Goal: Task Accomplishment & Management: Complete application form

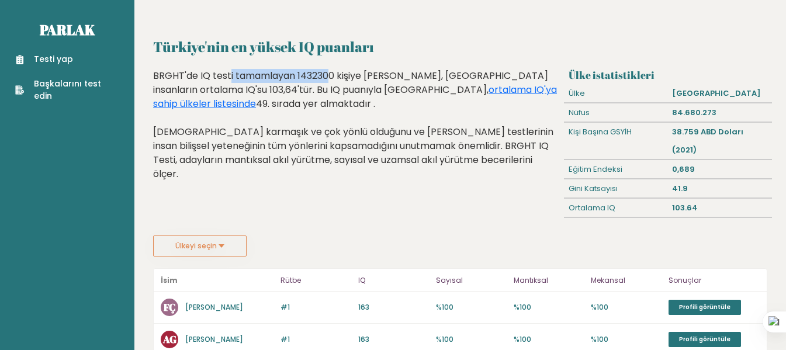
drag, startPoint x: 157, startPoint y: 64, endPoint x: 242, endPoint y: 71, distance: 85.6
click at [220, 236] on button "Ülkeyi seçin" at bounding box center [200, 246] width 94 height 21
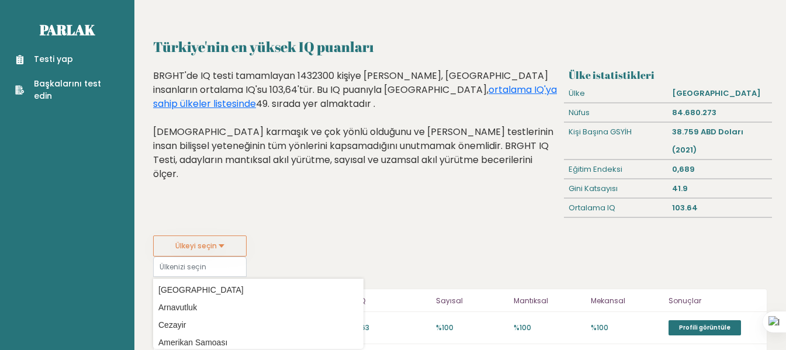
click at [220, 236] on button "Ülkeyi seçin" at bounding box center [200, 246] width 94 height 21
click at [213, 241] on font "Ülkeyi seçin" at bounding box center [196, 246] width 42 height 10
click at [54, 57] on font "Testi yap" at bounding box center [53, 59] width 39 height 12
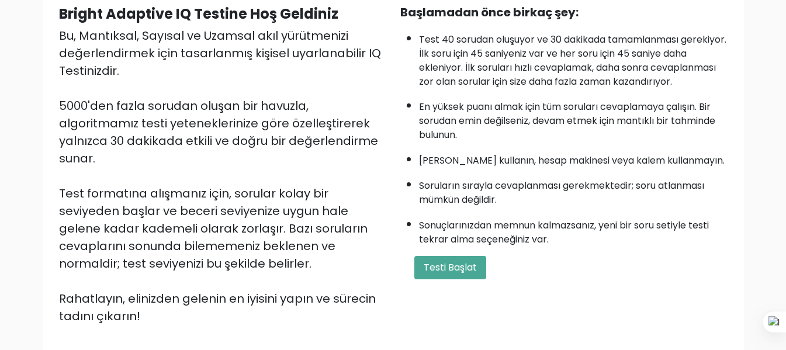
scroll to position [175, 0]
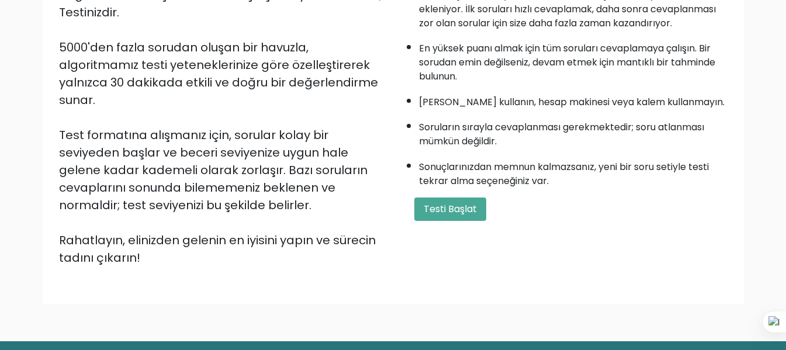
click at [428, 254] on div "Başlamadan önce birkaç şey: Test 40 sorudan oluşuyor ve 30 dakikada tamamlanmas…" at bounding box center [563, 106] width 341 height 322
drag, startPoint x: 436, startPoint y: 253, endPoint x: 443, endPoint y: 249, distance: 7.3
click at [443, 249] on div "Başlamadan önce birkaç şey: Test 40 sorudan oluşuyor ve 30 dakikada tamamlanmas…" at bounding box center [563, 106] width 341 height 322
click at [460, 216] on font "Testi Başlat" at bounding box center [450, 208] width 53 height 13
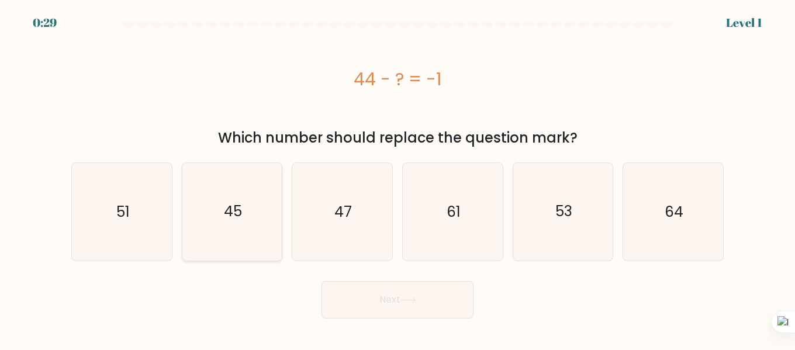
click at [229, 222] on text "45" at bounding box center [233, 212] width 18 height 20
click at [398, 178] on input "b. 45" at bounding box center [398, 176] width 1 height 3
radio input "true"
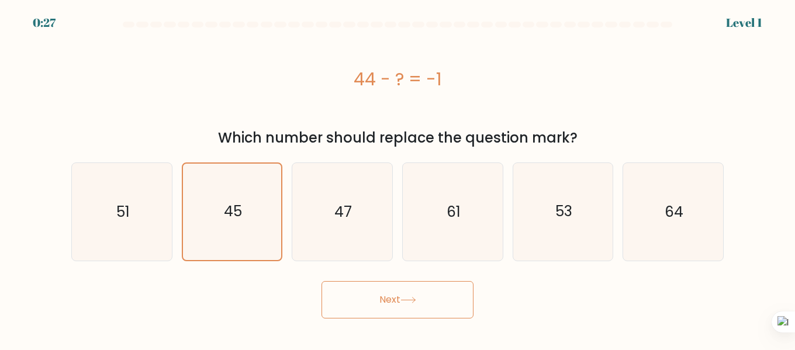
click at [355, 297] on button "Next" at bounding box center [398, 299] width 152 height 37
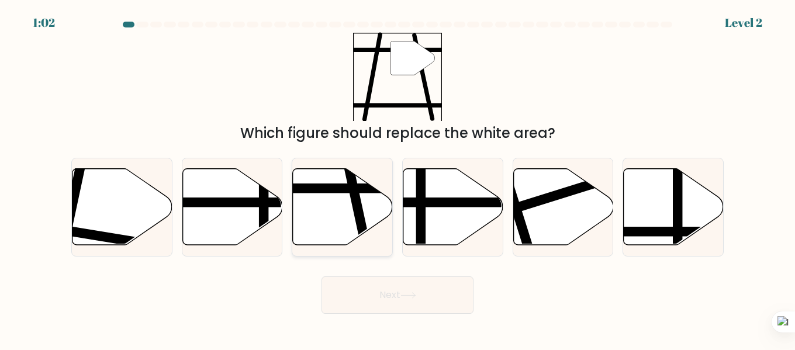
click at [353, 224] on icon at bounding box center [343, 207] width 100 height 77
click at [398, 178] on input "c." at bounding box center [398, 176] width 1 height 3
radio input "true"
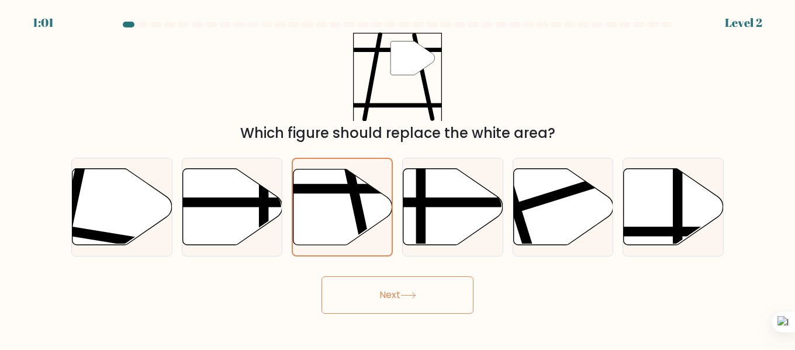
click at [374, 293] on button "Next" at bounding box center [398, 295] width 152 height 37
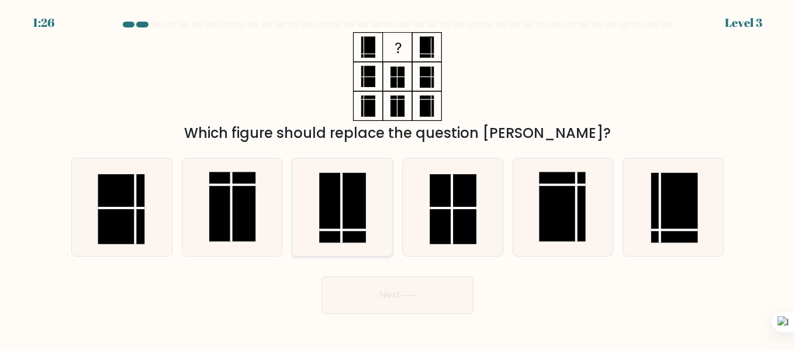
click at [343, 205] on rect at bounding box center [342, 208] width 47 height 70
click at [398, 178] on input "c." at bounding box center [398, 176] width 1 height 3
radio input "true"
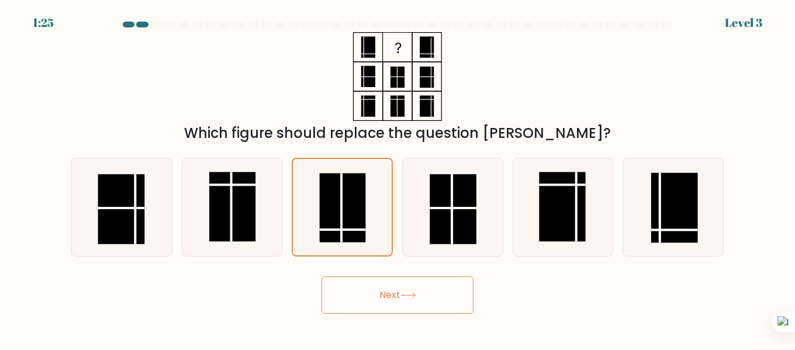
click at [371, 282] on button "Next" at bounding box center [398, 295] width 152 height 37
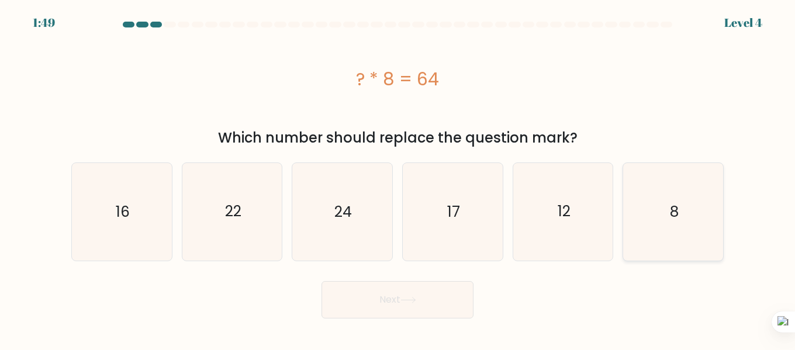
click at [685, 232] on icon "8" at bounding box center [673, 212] width 98 height 98
click at [398, 178] on input "f. 8" at bounding box center [398, 176] width 1 height 3
radio input "true"
click at [470, 297] on button "Next" at bounding box center [398, 299] width 152 height 37
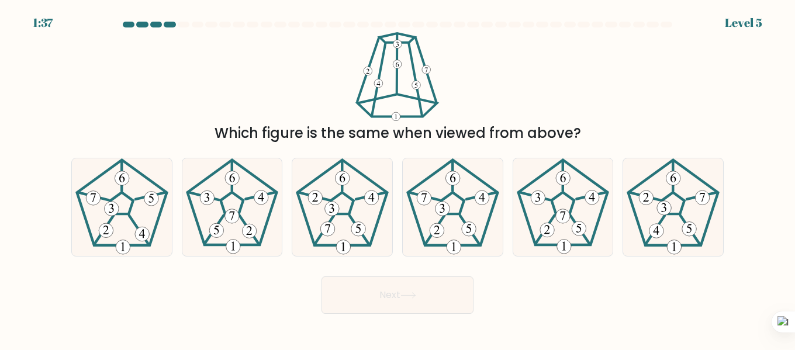
drag, startPoint x: 362, startPoint y: 101, endPoint x: 514, endPoint y: 91, distance: 152.9
click at [492, 94] on div "Which figure is the same when viewed from above?" at bounding box center [397, 88] width 666 height 112
drag, startPoint x: 561, startPoint y: 90, endPoint x: 561, endPoint y: 114, distance: 24.0
click at [561, 114] on div "Which figure is the same when viewed from above?" at bounding box center [397, 88] width 666 height 112
drag, startPoint x: 462, startPoint y: 139, endPoint x: 455, endPoint y: 140, distance: 6.5
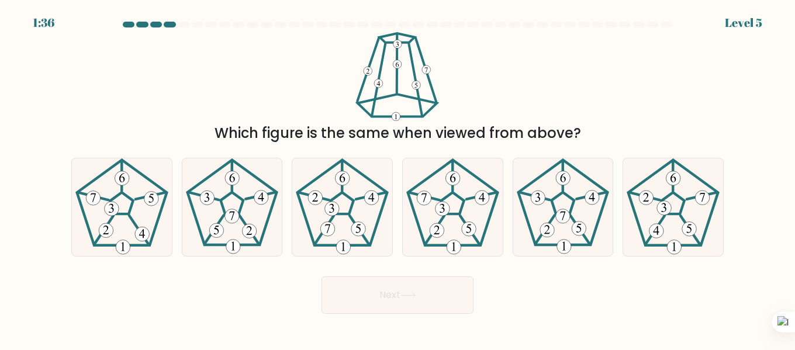
click at [460, 139] on div "Which figure is the same when viewed from above?" at bounding box center [397, 133] width 638 height 21
drag, startPoint x: 451, startPoint y: 140, endPoint x: 406, endPoint y: 139, distance: 44.4
click at [417, 140] on div "Which figure is the same when viewed from above?" at bounding box center [397, 133] width 638 height 21
click at [406, 139] on div "Which figure is the same when viewed from above?" at bounding box center [397, 133] width 638 height 21
drag, startPoint x: 377, startPoint y: 140, endPoint x: 365, endPoint y: 140, distance: 12.3
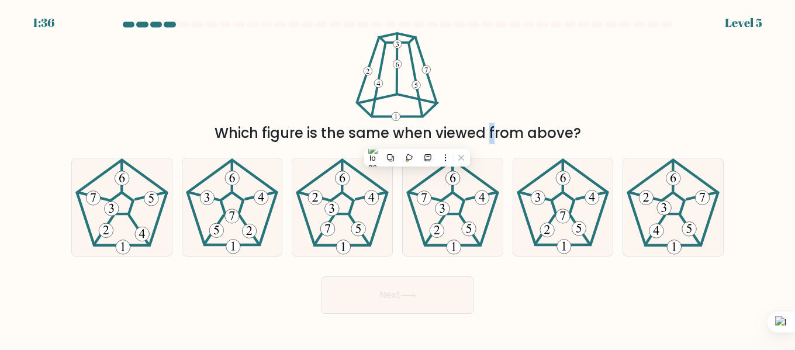
click at [366, 140] on div "Which figure is the same when viewed from above?" at bounding box center [397, 133] width 638 height 21
click at [365, 140] on div "Which figure is the same when viewed from above?" at bounding box center [397, 133] width 638 height 21
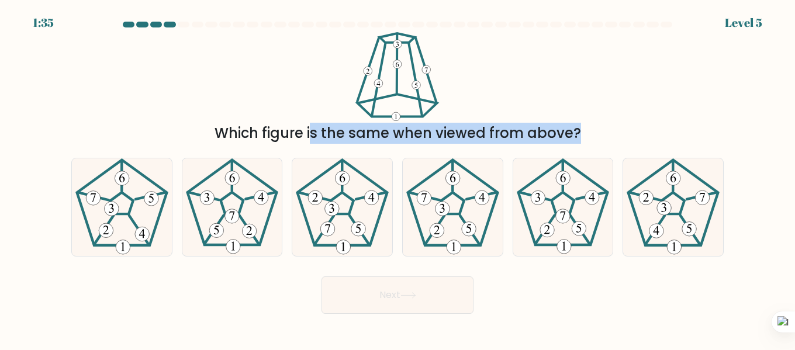
click at [365, 140] on div "Which figure is the same when viewed from above?" at bounding box center [397, 133] width 638 height 21
drag, startPoint x: 365, startPoint y: 140, endPoint x: 322, endPoint y: 144, distance: 43.5
click at [324, 144] on div "Which figure is the same when viewed from above?" at bounding box center [397, 133] width 638 height 21
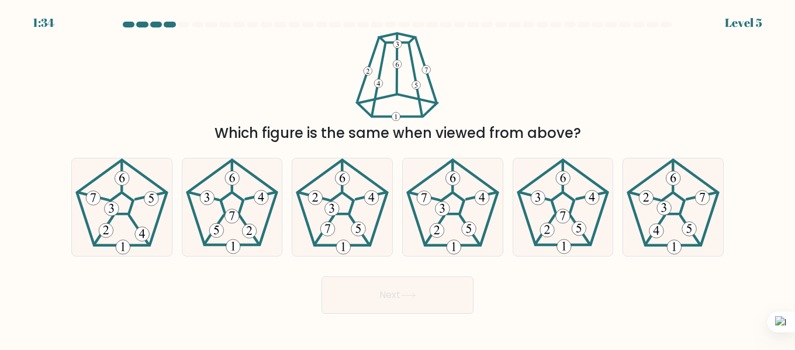
drag, startPoint x: 288, startPoint y: 141, endPoint x: 274, endPoint y: 139, distance: 14.2
click at [281, 140] on form at bounding box center [397, 168] width 795 height 292
click at [229, 137] on div "Which figure is the same when viewed from above?" at bounding box center [397, 133] width 638 height 21
drag, startPoint x: 229, startPoint y: 137, endPoint x: 247, endPoint y: 133, distance: 18.0
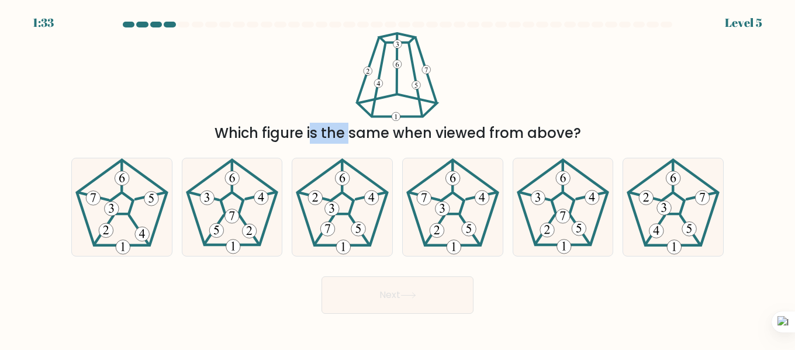
click at [234, 136] on div "Which figure is the same when viewed from above?" at bounding box center [397, 133] width 638 height 21
click at [302, 122] on div "Which figure is the same when viewed from above?" at bounding box center [397, 88] width 666 height 112
drag, startPoint x: 358, startPoint y: 124, endPoint x: 366, endPoint y: 124, distance: 8.2
click at [362, 124] on div "Which figure is the same when viewed from above?" at bounding box center [397, 88] width 666 height 112
drag, startPoint x: 388, startPoint y: 125, endPoint x: 405, endPoint y: 129, distance: 17.4
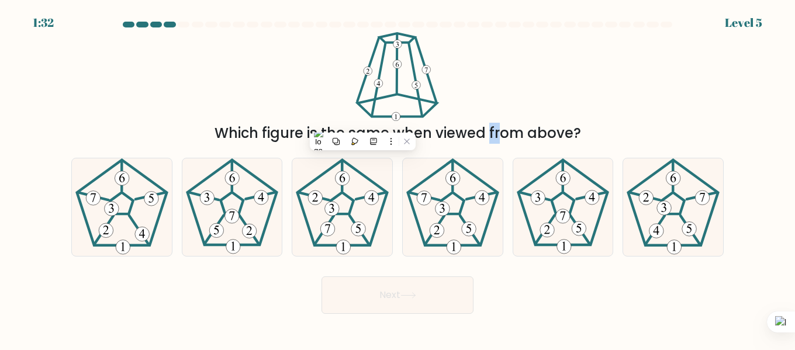
click at [399, 128] on div "Which figure is the same when viewed from above?" at bounding box center [397, 133] width 638 height 21
click at [405, 129] on div "Which figure is the same when viewed from above?" at bounding box center [397, 133] width 638 height 21
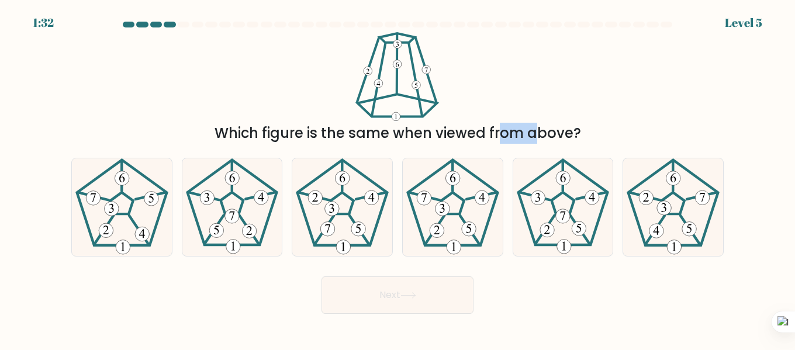
drag, startPoint x: 406, startPoint y: 129, endPoint x: 399, endPoint y: 130, distance: 6.5
click at [403, 129] on div "Which figure is the same when viewed from above?" at bounding box center [397, 133] width 638 height 21
click at [366, 135] on div "Which figure is the same when viewed from above?" at bounding box center [397, 133] width 638 height 21
click at [365, 135] on div "Which figure is the same when viewed from above?" at bounding box center [397, 133] width 638 height 21
click at [364, 135] on div "Which figure is the same when viewed from above?" at bounding box center [397, 133] width 638 height 21
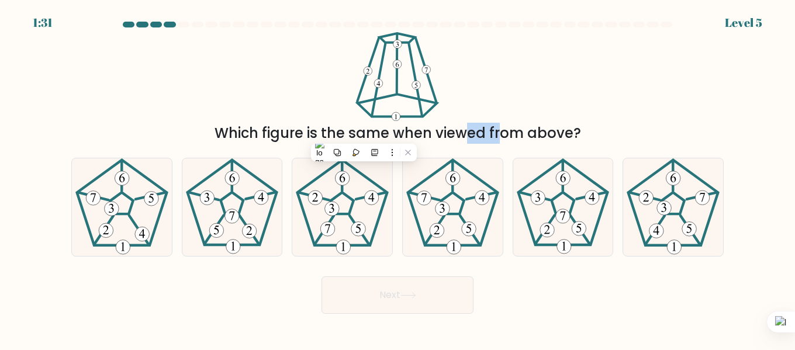
click at [360, 134] on div "Which figure is the same when viewed from above?" at bounding box center [397, 133] width 638 height 21
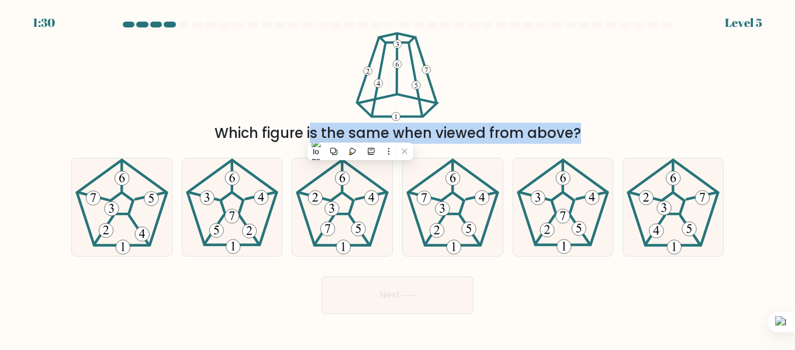
drag, startPoint x: 360, startPoint y: 134, endPoint x: 315, endPoint y: 137, distance: 45.7
click at [324, 137] on div "Which figure is the same when viewed from above?" at bounding box center [397, 133] width 638 height 21
click at [355, 150] on button at bounding box center [353, 154] width 15 height 15
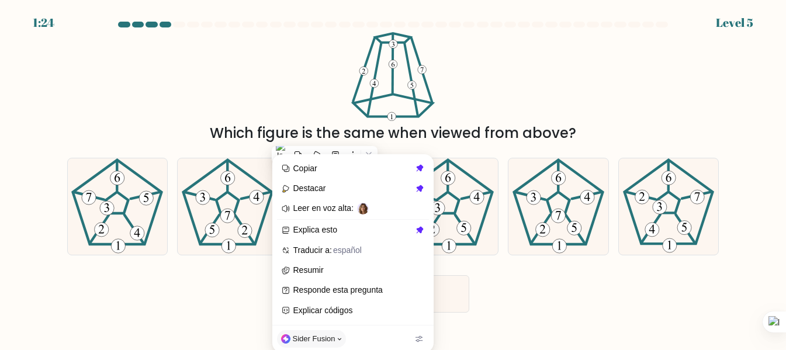
drag, startPoint x: 406, startPoint y: 100, endPoint x: 483, endPoint y: 71, distance: 82.0
click at [482, 72] on div "Which figure is the same when viewed from above?" at bounding box center [393, 88] width 666 height 112
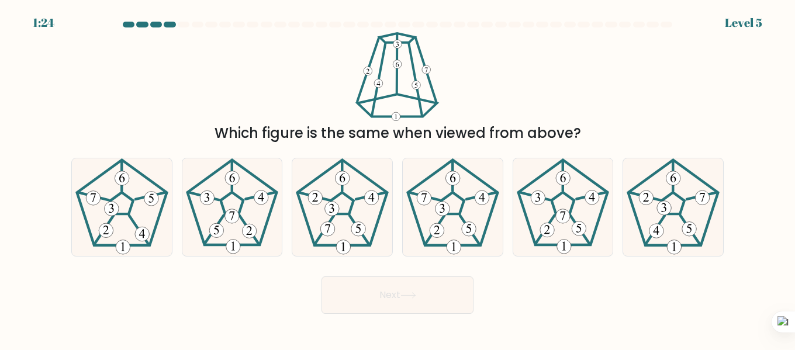
click at [483, 71] on div "Which figure is the same when viewed from above?" at bounding box center [397, 88] width 666 height 112
click at [675, 205] on icon at bounding box center [673, 207] width 98 height 98
click at [398, 178] on input "f." at bounding box center [398, 176] width 1 height 3
radio input "true"
click at [366, 308] on button "Next" at bounding box center [398, 295] width 152 height 37
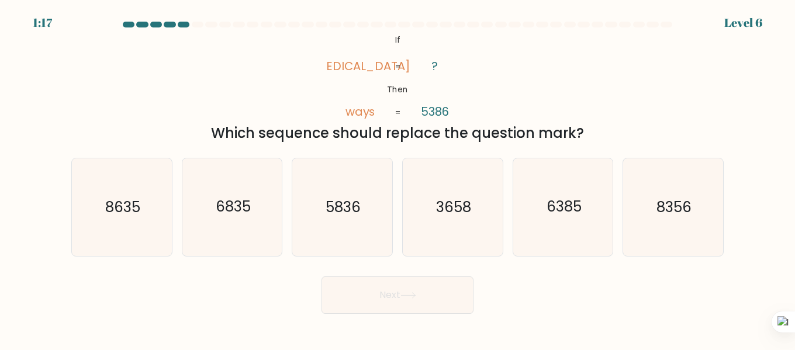
drag, startPoint x: 232, startPoint y: 128, endPoint x: 582, endPoint y: 128, distance: 349.6
click at [582, 128] on div "Which sequence should replace the question mark?" at bounding box center [397, 133] width 638 height 21
click at [568, 129] on div "Which sequence should replace the question mark?" at bounding box center [397, 133] width 638 height 21
click at [661, 29] on div at bounding box center [397, 27] width 666 height 11
click at [693, 205] on icon "8356" at bounding box center [673, 207] width 98 height 98
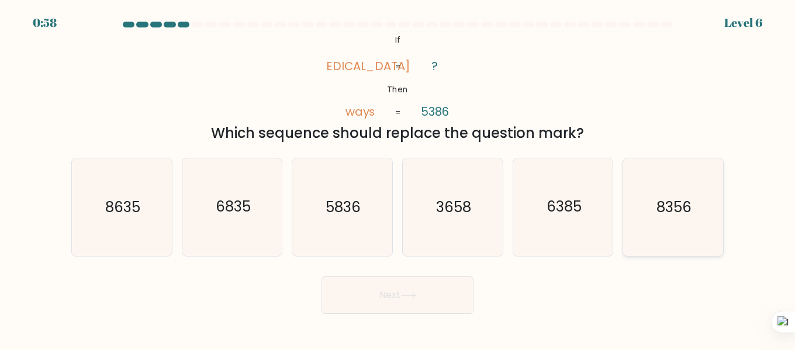
click at [398, 178] on input "f. 8356" at bounding box center [398, 176] width 1 height 3
radio input "true"
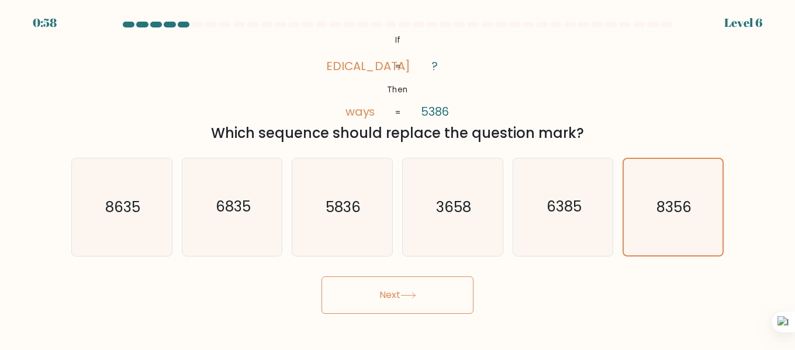
click at [443, 304] on button "Next" at bounding box center [398, 295] width 152 height 37
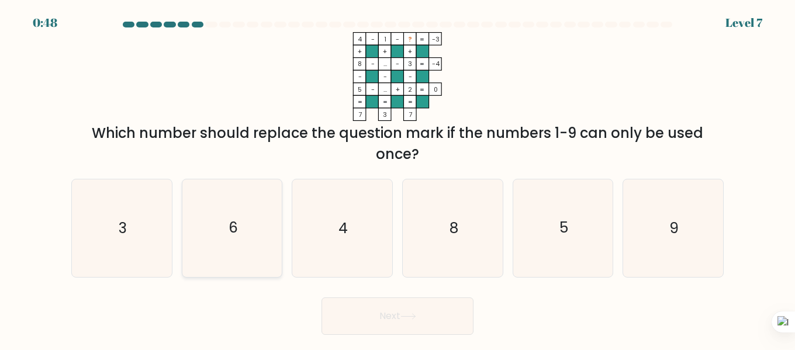
click at [231, 241] on icon "6" at bounding box center [233, 228] width 98 height 98
click at [398, 178] on input "b. 6" at bounding box center [398, 176] width 1 height 3
radio input "true"
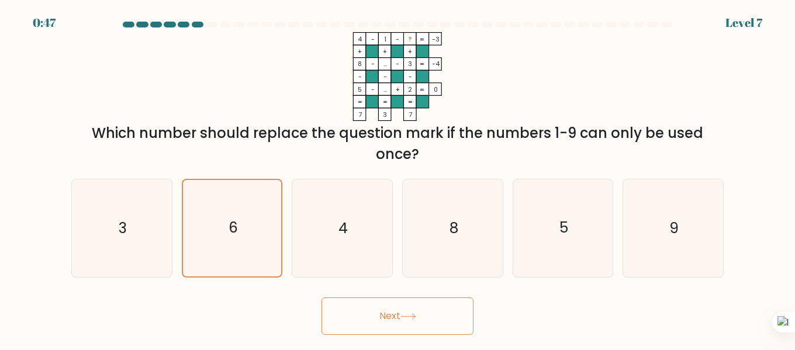
click at [364, 317] on button "Next" at bounding box center [398, 316] width 152 height 37
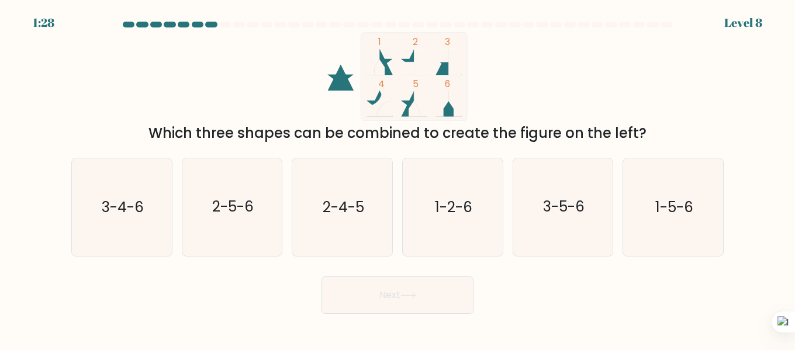
click at [199, 120] on div "1 2 3 4 5 6 Which three shapes can be combined to create the figure on the left?" at bounding box center [397, 88] width 666 height 112
click at [212, 99] on div "1 2 3 4 5 6 Which three shapes can be combined to create the figure on the left?" at bounding box center [397, 88] width 666 height 112
click at [665, 209] on text "1-5-6" at bounding box center [674, 207] width 38 height 20
click at [398, 178] on input "f. 1-5-6" at bounding box center [398, 176] width 1 height 3
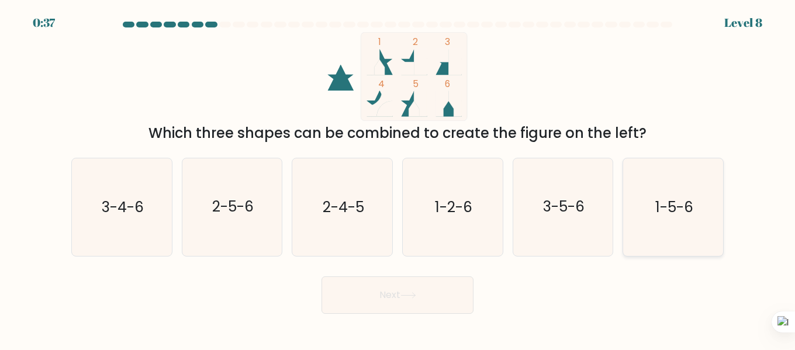
radio input "true"
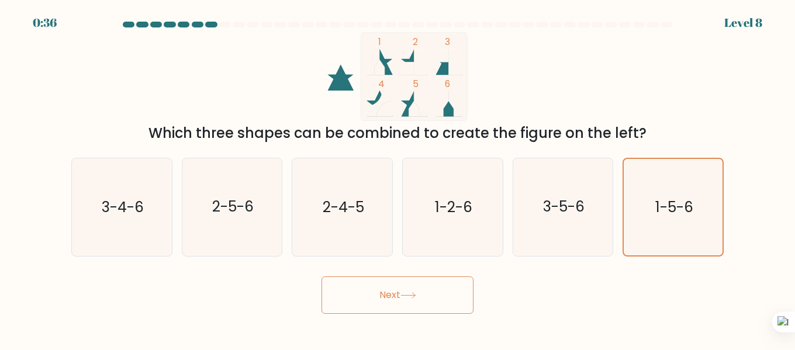
click at [405, 296] on icon at bounding box center [408, 295] width 16 height 6
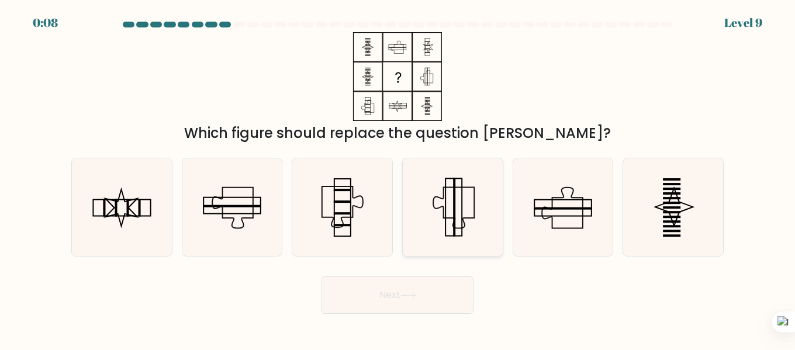
click at [442, 189] on icon at bounding box center [453, 207] width 98 height 98
click at [398, 178] on input "d." at bounding box center [398, 176] width 1 height 3
radio input "true"
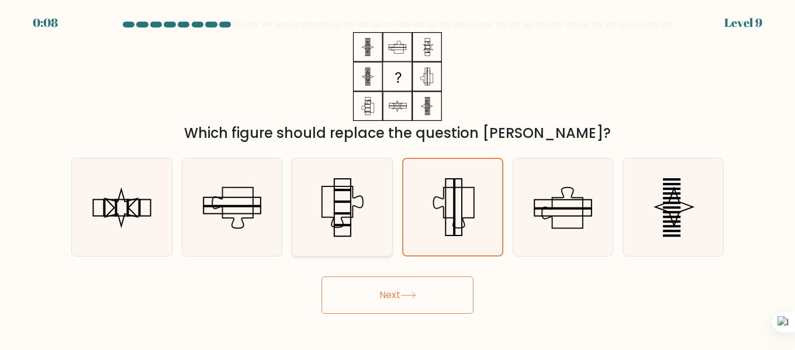
click at [353, 202] on icon at bounding box center [342, 207] width 98 height 98
click at [398, 178] on input "c." at bounding box center [398, 176] width 1 height 3
radio input "true"
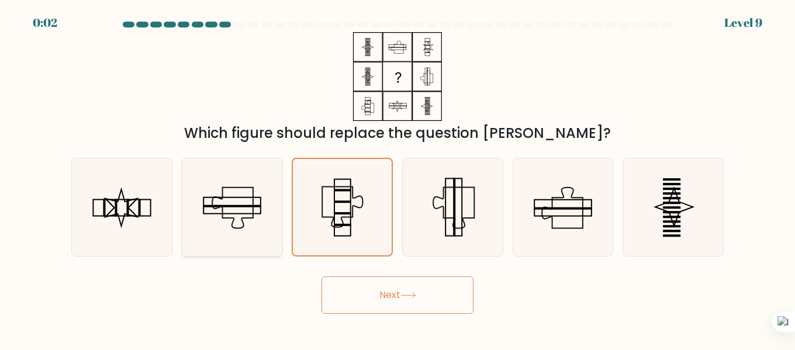
click at [186, 188] on icon at bounding box center [233, 207] width 98 height 98
click at [398, 178] on input "b." at bounding box center [398, 176] width 1 height 3
radio input "true"
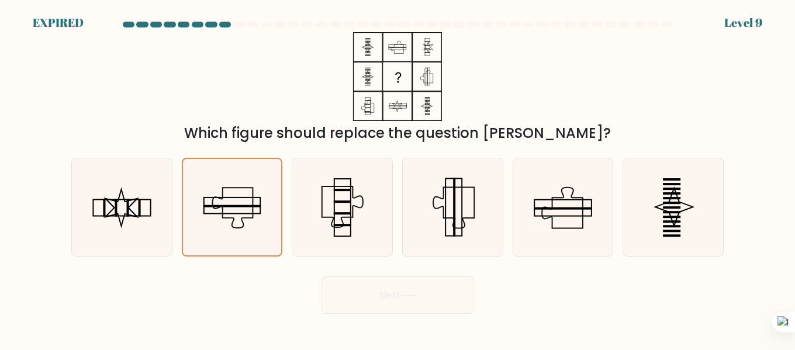
click at [503, 230] on div "d." at bounding box center [453, 207] width 110 height 99
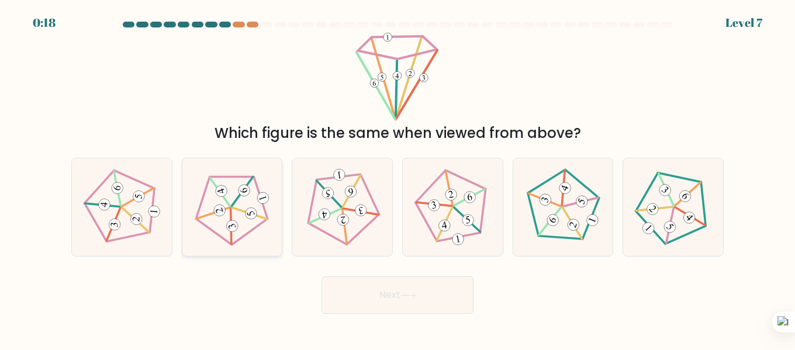
click at [201, 206] on 227 at bounding box center [228, 208] width 87 height 89
click at [398, 178] on input "b." at bounding box center [398, 176] width 1 height 3
radio input "true"
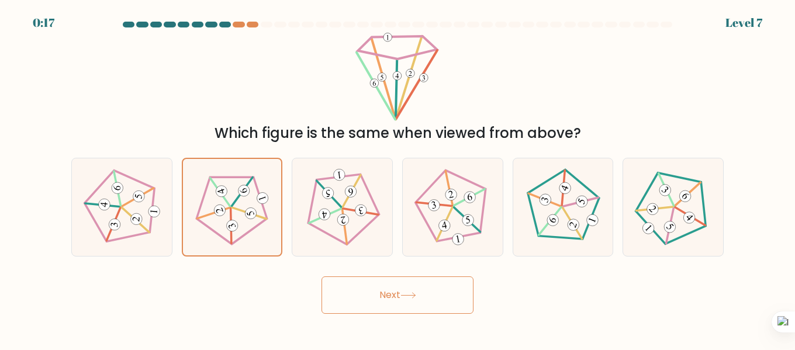
click at [364, 287] on button "Next" at bounding box center [398, 295] width 152 height 37
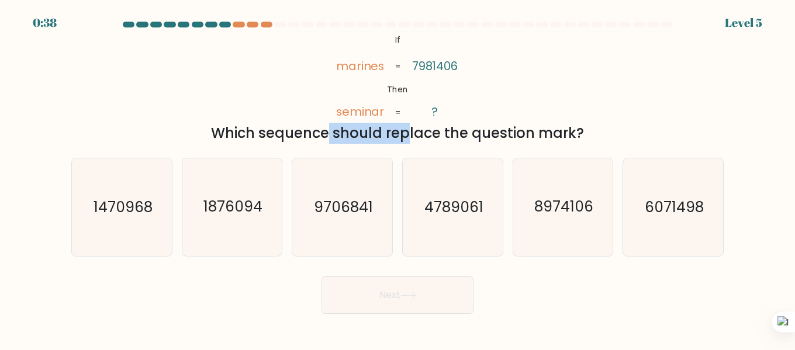
drag, startPoint x: 217, startPoint y: 123, endPoint x: 291, endPoint y: 127, distance: 73.8
click at [296, 129] on div "Which sequence should replace the question mark?" at bounding box center [397, 133] width 638 height 21
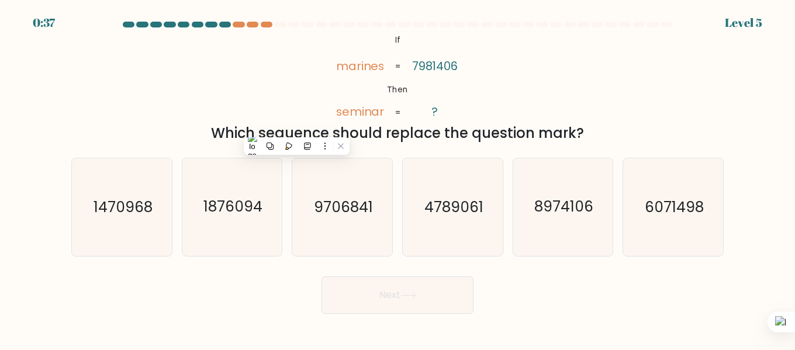
click at [526, 129] on div "Which sequence should replace the question mark?" at bounding box center [397, 133] width 638 height 21
click at [270, 26] on div at bounding box center [267, 25] width 12 height 6
click at [254, 197] on text "1876094" at bounding box center [232, 207] width 59 height 20
click at [398, 178] on input "b. 1876094" at bounding box center [398, 176] width 1 height 3
radio input "true"
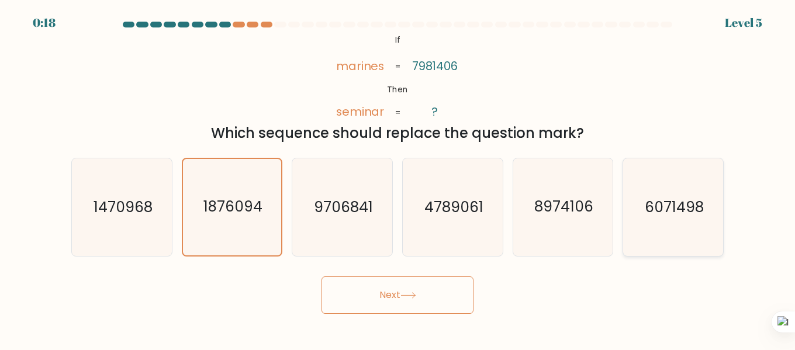
click at [664, 233] on icon "6071498" at bounding box center [673, 207] width 98 height 98
click at [398, 178] on input "f. 6071498" at bounding box center [398, 176] width 1 height 3
radio input "true"
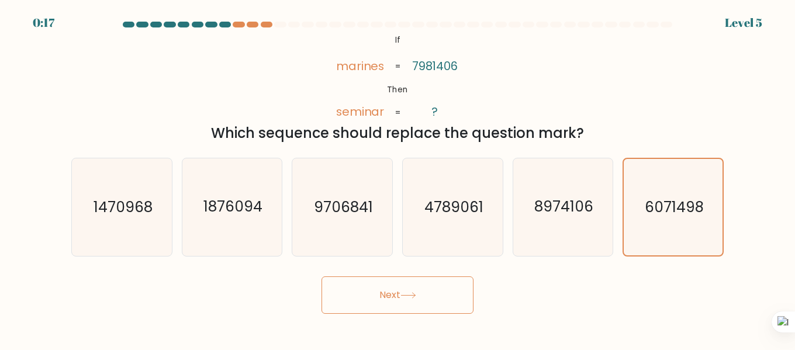
click at [450, 292] on button "Next" at bounding box center [398, 295] width 152 height 37
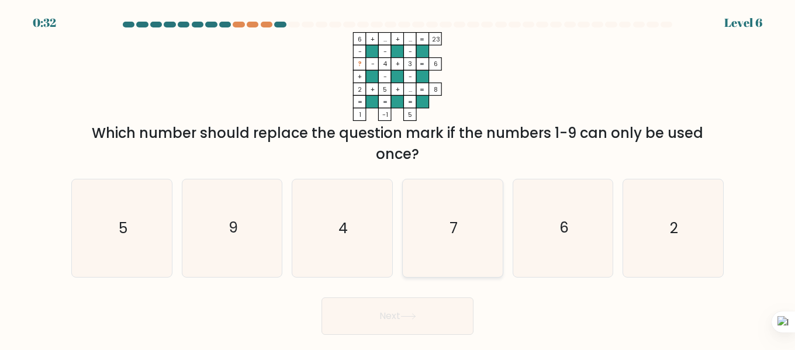
click at [452, 241] on icon "7" at bounding box center [453, 228] width 98 height 98
click at [398, 178] on input "d. 7" at bounding box center [398, 176] width 1 height 3
radio input "true"
click at [336, 233] on icon "4" at bounding box center [342, 228] width 98 height 98
click at [398, 178] on input "c. 4" at bounding box center [398, 176] width 1 height 3
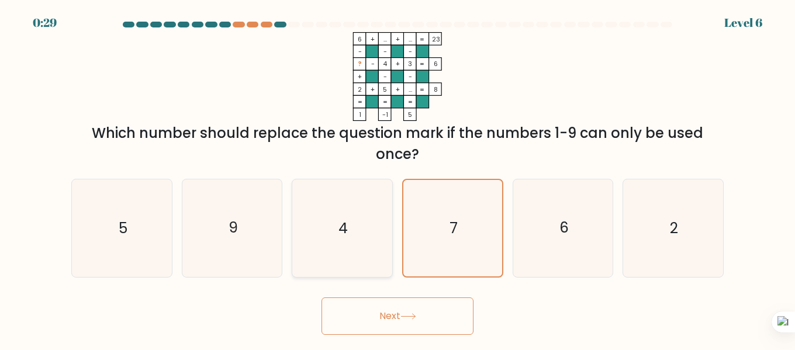
radio input "true"
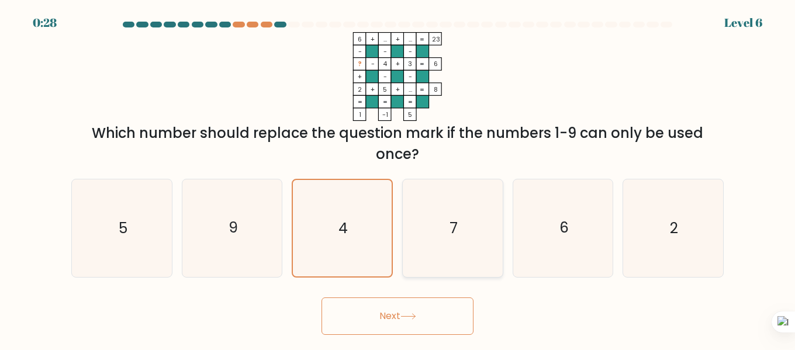
click at [445, 251] on icon "7" at bounding box center [453, 228] width 98 height 98
click at [398, 178] on input "d. 7" at bounding box center [398, 176] width 1 height 3
radio input "true"
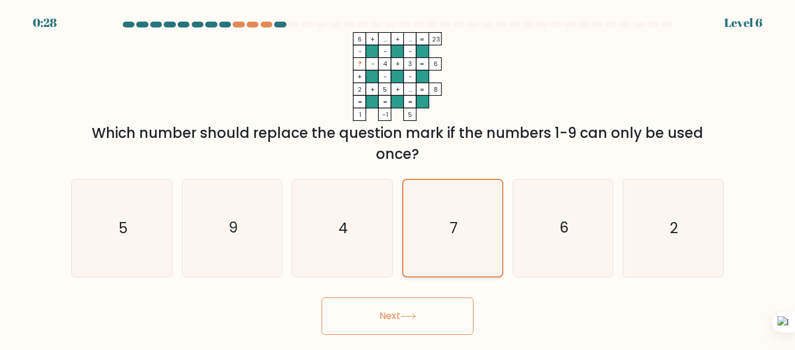
click at [435, 239] on icon "7" at bounding box center [453, 228] width 96 height 96
click at [398, 178] on input "d. 7" at bounding box center [398, 176] width 1 height 3
click at [341, 229] on text "4" at bounding box center [342, 228] width 9 height 20
click at [398, 178] on input "c. 4" at bounding box center [398, 176] width 1 height 3
radio input "true"
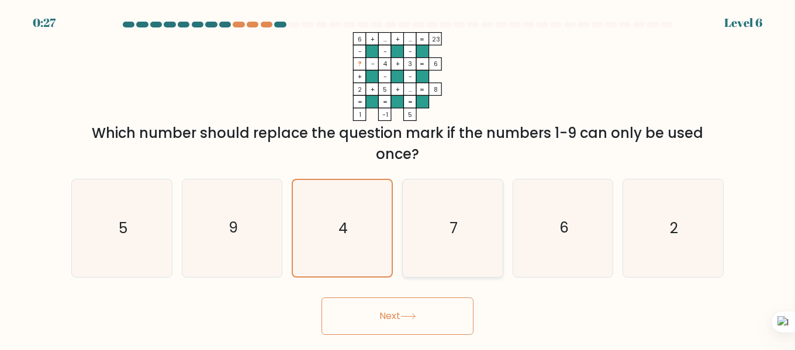
click at [407, 227] on icon "7" at bounding box center [453, 228] width 98 height 98
click at [398, 178] on input "d. 7" at bounding box center [398, 176] width 1 height 3
radio input "true"
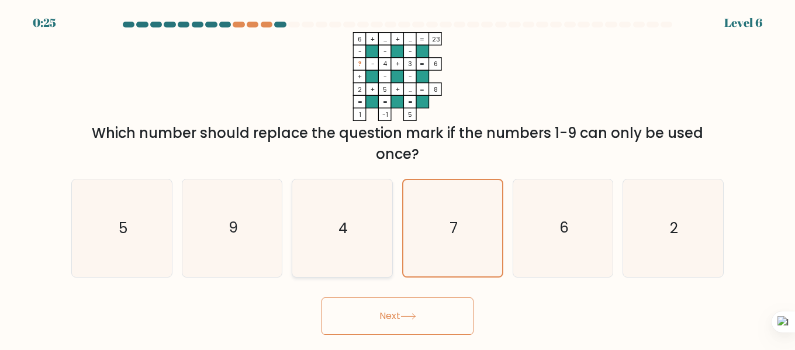
click at [362, 215] on icon "4" at bounding box center [342, 228] width 98 height 98
click at [398, 178] on input "c. 4" at bounding box center [398, 176] width 1 height 3
radio input "true"
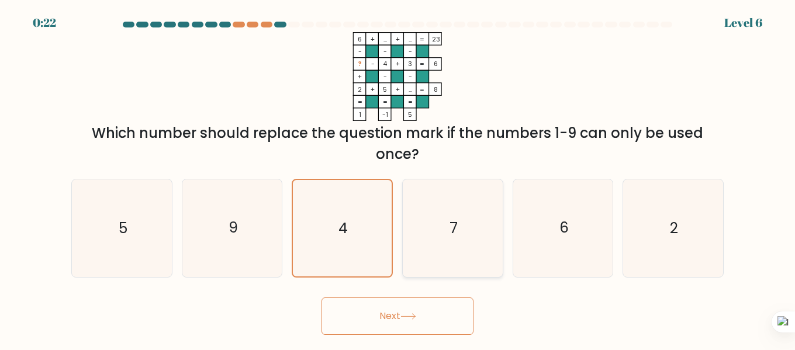
click at [471, 220] on icon "7" at bounding box center [453, 228] width 98 height 98
click at [398, 178] on input "d. 7" at bounding box center [398, 176] width 1 height 3
radio input "true"
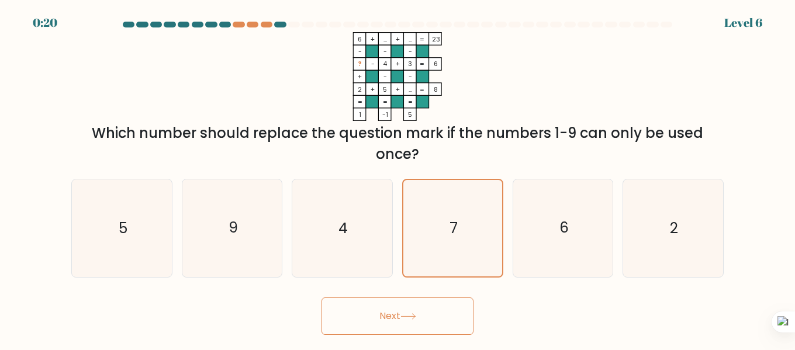
click at [404, 308] on button "Next" at bounding box center [398, 316] width 152 height 37
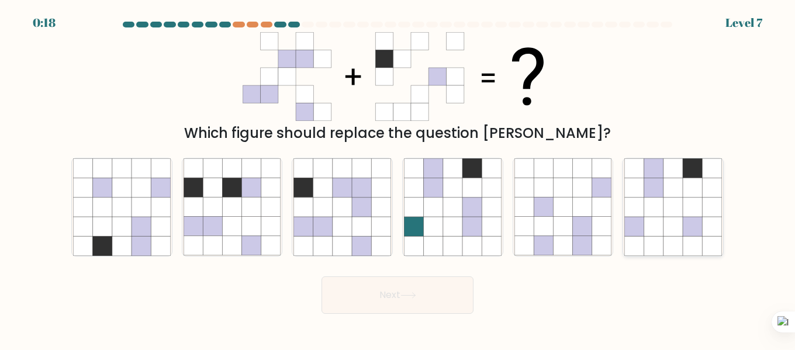
click at [695, 216] on icon at bounding box center [692, 207] width 19 height 19
click at [398, 178] on input "f." at bounding box center [398, 176] width 1 height 3
radio input "true"
drag, startPoint x: 720, startPoint y: 198, endPoint x: 631, endPoint y: 225, distance: 93.4
click at [720, 198] on icon at bounding box center [711, 207] width 19 height 19
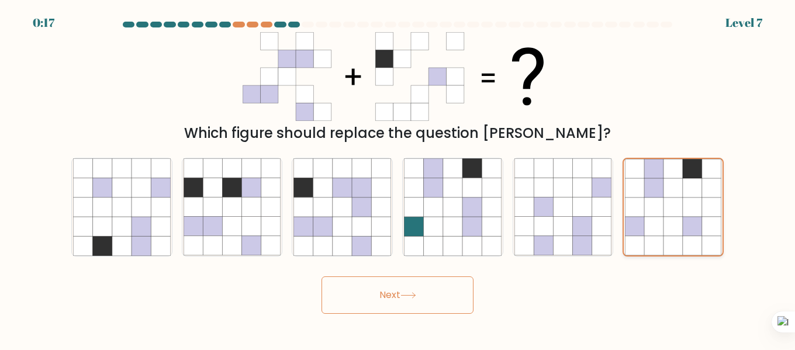
click at [398, 178] on input "f." at bounding box center [398, 176] width 1 height 3
click at [394, 292] on button "Next" at bounding box center [398, 295] width 152 height 37
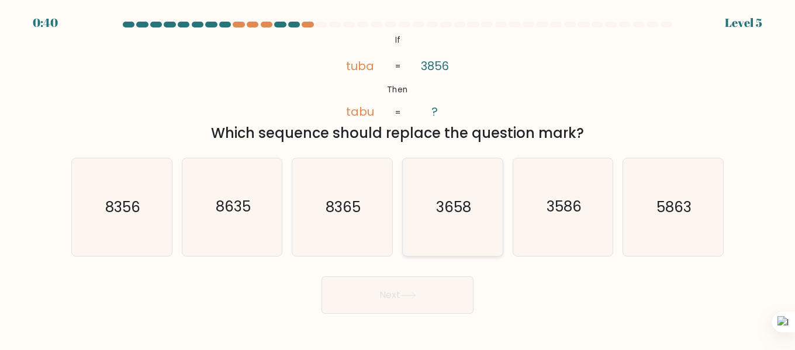
drag, startPoint x: 510, startPoint y: 271, endPoint x: 466, endPoint y: 220, distance: 67.5
click at [492, 259] on form "If ?" at bounding box center [397, 168] width 795 height 292
click at [464, 218] on icon "3658" at bounding box center [453, 207] width 98 height 98
click at [398, 178] on input "d. 3658" at bounding box center [398, 176] width 1 height 3
radio input "true"
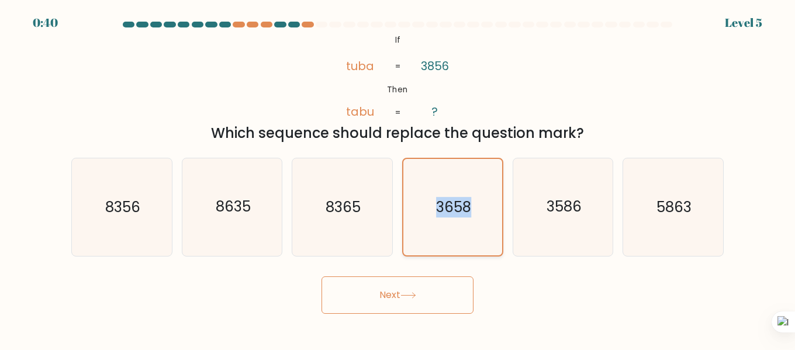
click at [464, 218] on icon "3658" at bounding box center [453, 207] width 96 height 96
click at [398, 178] on input "d. 3658" at bounding box center [398, 176] width 1 height 3
click at [433, 285] on button "Next" at bounding box center [398, 295] width 152 height 37
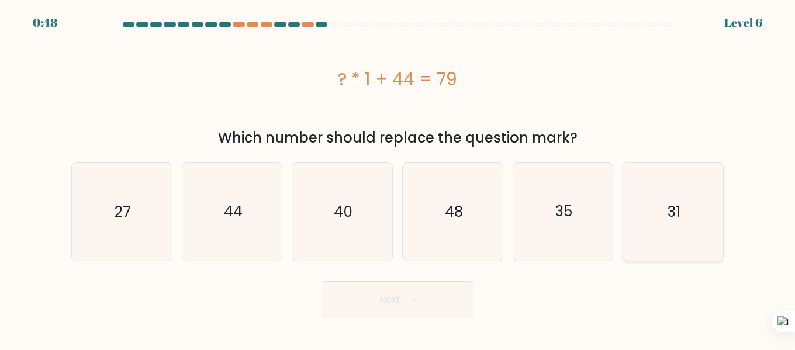
click at [656, 232] on icon "31" at bounding box center [673, 212] width 98 height 98
click at [398, 178] on input "f. 31" at bounding box center [398, 176] width 1 height 3
radio input "true"
click at [604, 222] on icon "35" at bounding box center [563, 212] width 98 height 98
click at [398, 178] on input "e. 35" at bounding box center [398, 176] width 1 height 3
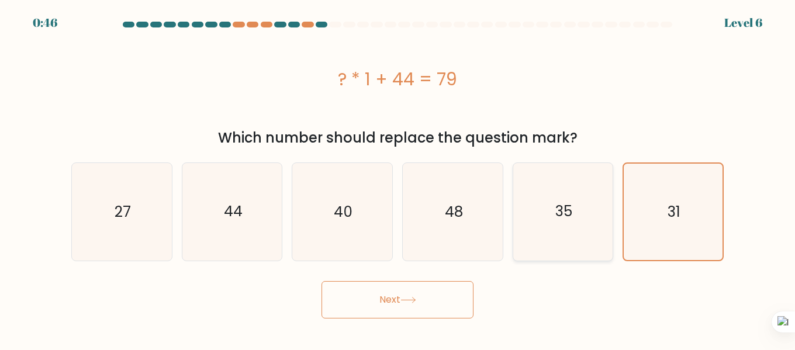
radio input "true"
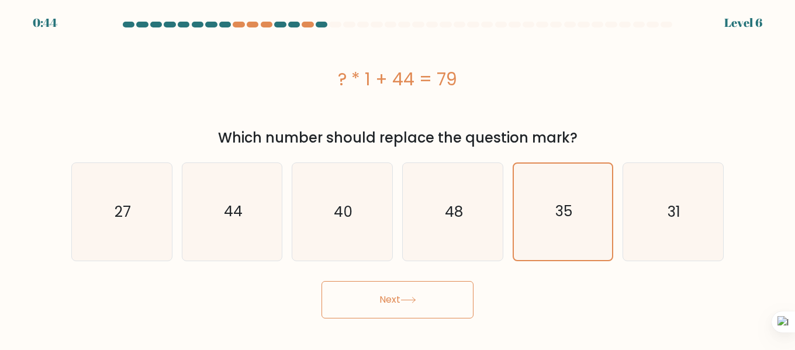
click at [419, 303] on button "Next" at bounding box center [398, 299] width 152 height 37
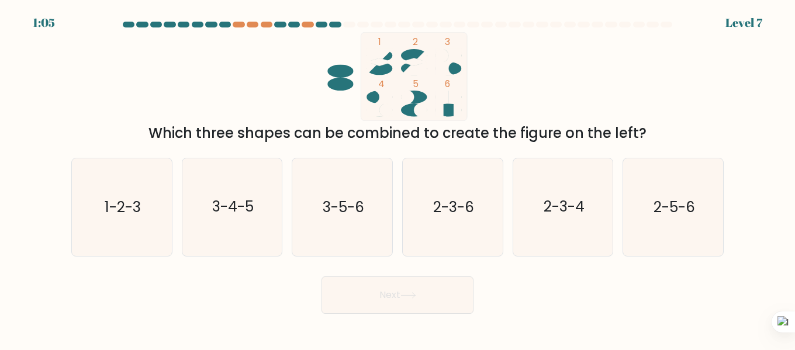
click at [735, 199] on form at bounding box center [397, 168] width 795 height 292
click at [674, 192] on icon "2-5-6" at bounding box center [673, 207] width 98 height 98
click at [398, 178] on input "f. 2-5-6" at bounding box center [398, 176] width 1 height 3
radio input "true"
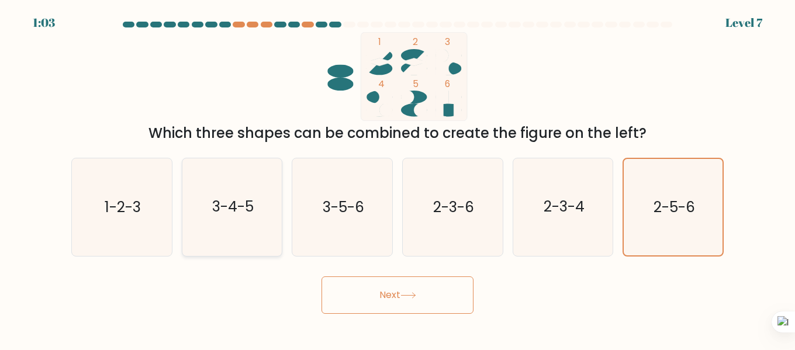
click at [234, 226] on icon "3-4-5" at bounding box center [233, 207] width 98 height 98
click at [398, 178] on input "b. 3-4-5" at bounding box center [398, 176] width 1 height 3
radio input "true"
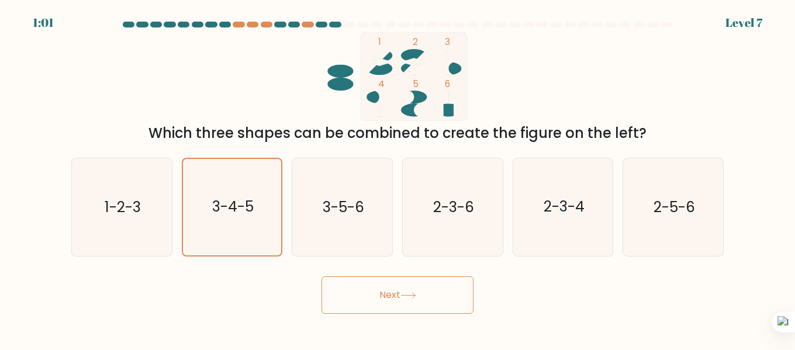
click at [393, 282] on button "Next" at bounding box center [398, 295] width 152 height 37
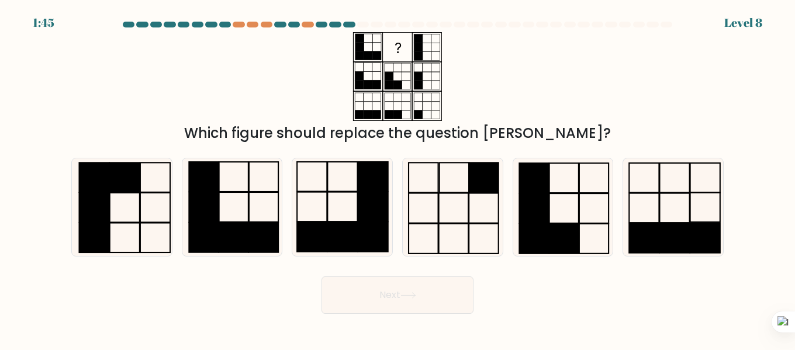
drag, startPoint x: 393, startPoint y: 282, endPoint x: 216, endPoint y: 302, distance: 178.8
click at [216, 302] on div "Next" at bounding box center [397, 292] width 666 height 43
click at [237, 222] on icon at bounding box center [233, 207] width 98 height 98
click at [398, 178] on input "b." at bounding box center [398, 176] width 1 height 3
radio input "true"
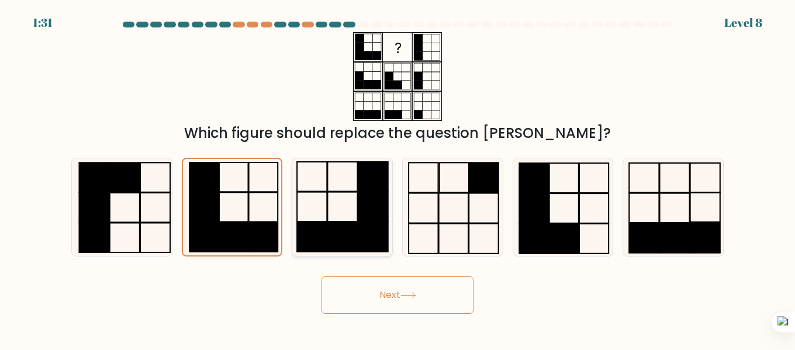
click at [347, 229] on rect at bounding box center [343, 236] width 30 height 29
click at [398, 178] on input "c." at bounding box center [398, 176] width 1 height 3
radio input "true"
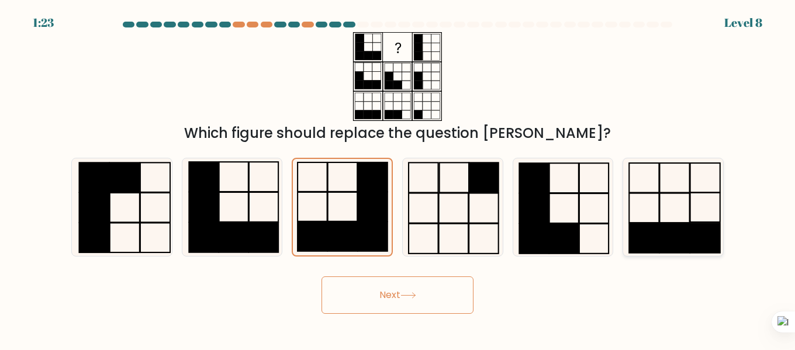
click at [654, 216] on icon at bounding box center [673, 207] width 98 height 98
click at [398, 178] on input "f." at bounding box center [398, 176] width 1 height 3
radio input "true"
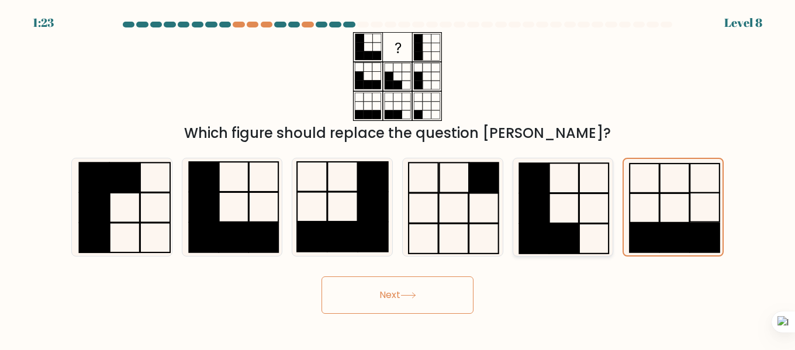
click at [547, 205] on rect at bounding box center [533, 209] width 29 height 30
click at [398, 178] on input "e." at bounding box center [398, 176] width 1 height 3
radio input "true"
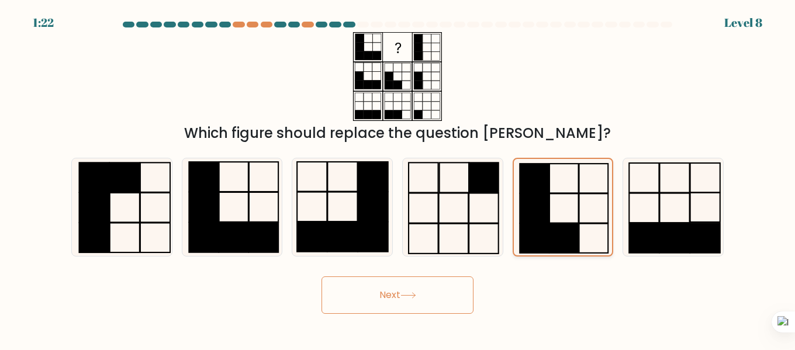
click at [547, 205] on rect at bounding box center [534, 208] width 29 height 29
click at [398, 178] on input "e." at bounding box center [398, 176] width 1 height 3
click at [658, 212] on icon at bounding box center [673, 207] width 98 height 98
click at [398, 178] on input "f." at bounding box center [398, 176] width 1 height 3
radio input "true"
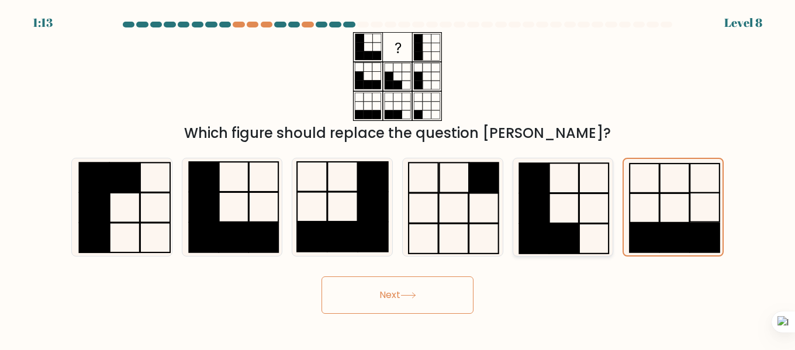
click at [552, 231] on rect at bounding box center [563, 239] width 29 height 30
click at [398, 178] on input "e." at bounding box center [398, 176] width 1 height 3
radio input "true"
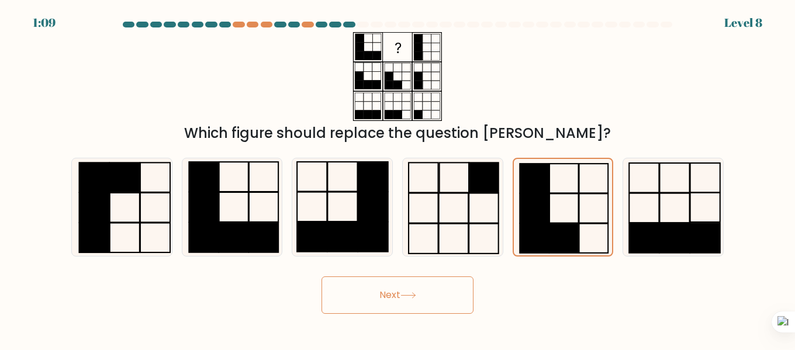
click at [372, 305] on button "Next" at bounding box center [398, 295] width 152 height 37
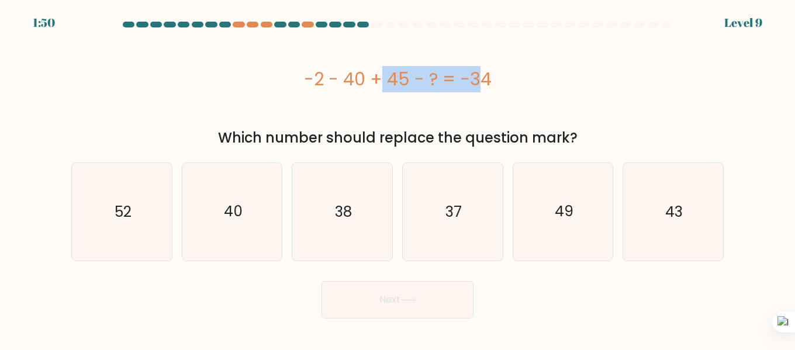
drag, startPoint x: 305, startPoint y: 77, endPoint x: 441, endPoint y: 74, distance: 136.3
click at [407, 80] on div "-2 - 40 + 45 - ? = -34" at bounding box center [397, 79] width 652 height 26
drag, startPoint x: 441, startPoint y: 74, endPoint x: 496, endPoint y: 66, distance: 54.9
click at [448, 73] on div "-2 - 40 + 45 - ? = -34" at bounding box center [397, 79] width 652 height 26
drag, startPoint x: 496, startPoint y: 66, endPoint x: 506, endPoint y: 72, distance: 11.8
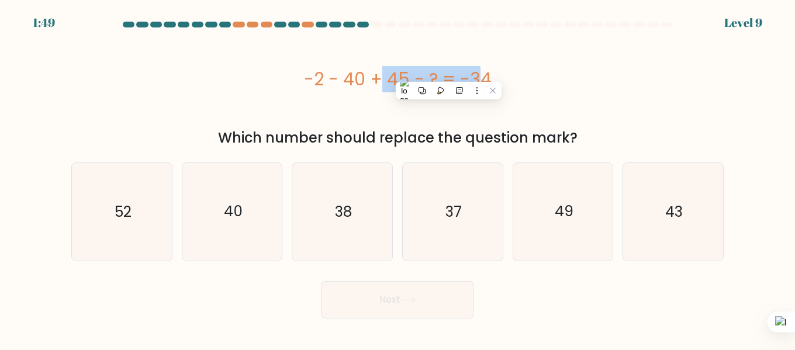
click at [507, 72] on div "-2 - 40 + 45 - ? = -34" at bounding box center [397, 79] width 652 height 26
click at [505, 72] on div "-2 - 40 + 45 - ? = -34" at bounding box center [397, 79] width 652 height 26
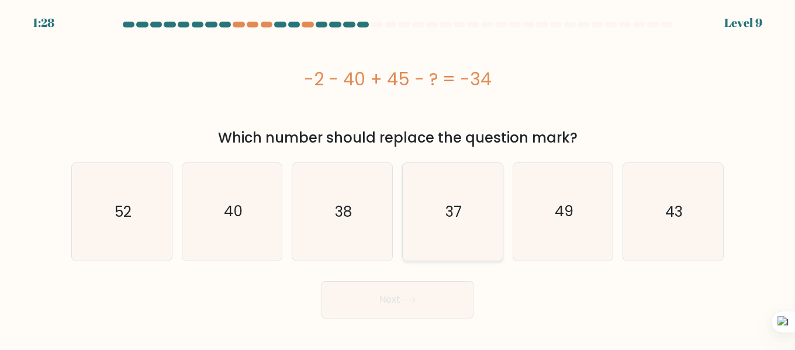
click at [468, 173] on icon "37" at bounding box center [453, 212] width 98 height 98
click at [398, 175] on input "d. 37" at bounding box center [398, 176] width 1 height 3
radio input "true"
click at [400, 299] on button "Next" at bounding box center [398, 299] width 152 height 37
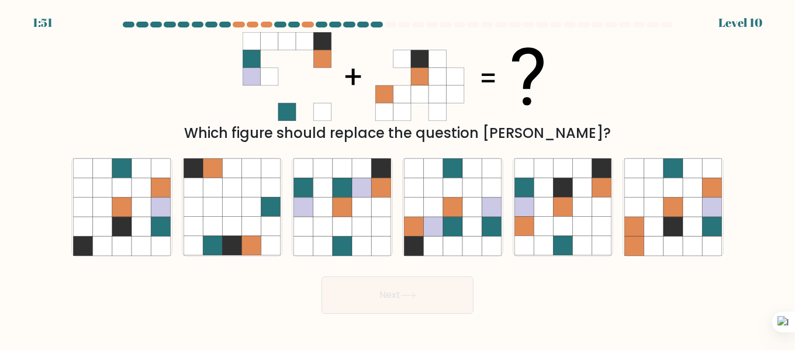
drag, startPoint x: 521, startPoint y: 64, endPoint x: 440, endPoint y: 125, distance: 102.0
click at [440, 125] on div "Which figure should replace the question mark?" at bounding box center [397, 133] width 638 height 21
click at [433, 136] on div "Which figure should replace the question mark?" at bounding box center [397, 133] width 638 height 21
drag, startPoint x: 433, startPoint y: 136, endPoint x: 414, endPoint y: 136, distance: 18.7
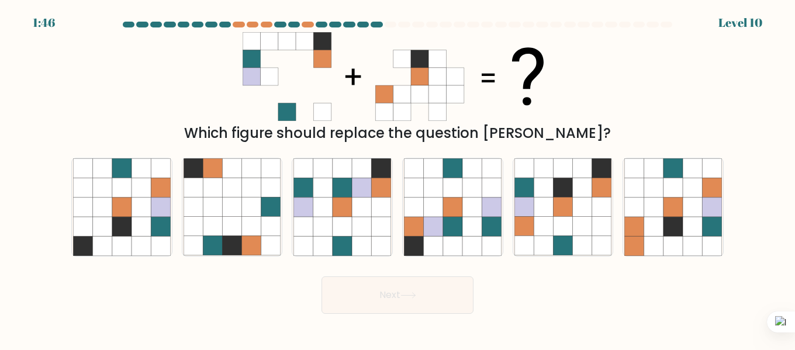
click at [414, 136] on div "Which figure should replace the question mark?" at bounding box center [397, 133] width 638 height 21
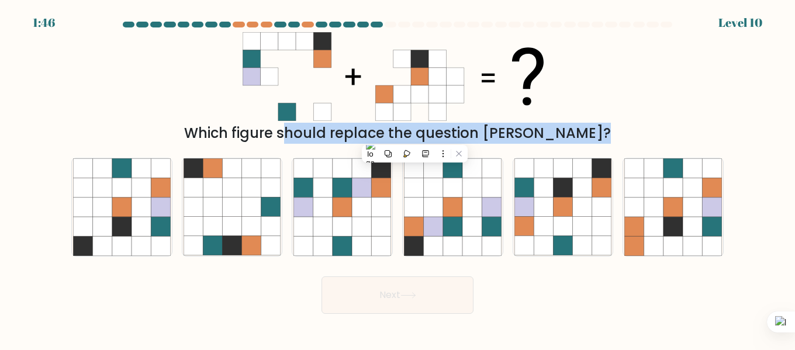
click at [414, 136] on div "Which figure should replace the question mark?" at bounding box center [397, 133] width 638 height 21
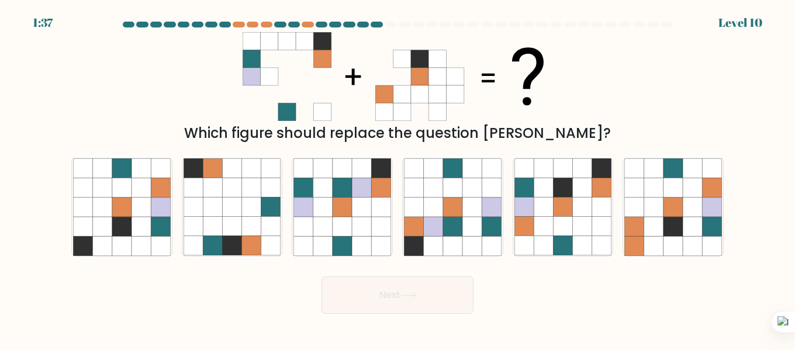
click at [537, 105] on icon at bounding box center [398, 76] width 310 height 89
click at [354, 280] on button "Next" at bounding box center [398, 295] width 152 height 37
click at [576, 251] on div at bounding box center [563, 207] width 101 height 99
click at [398, 178] on input "e." at bounding box center [398, 176] width 1 height 3
radio input "true"
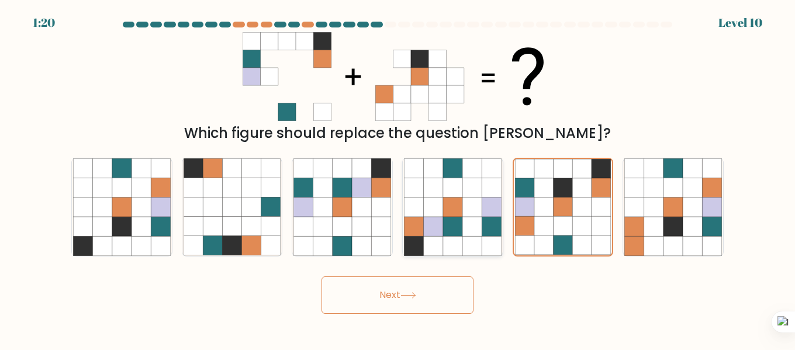
click at [458, 209] on icon at bounding box center [452, 207] width 19 height 19
click at [398, 178] on input "d." at bounding box center [398, 176] width 1 height 3
radio input "true"
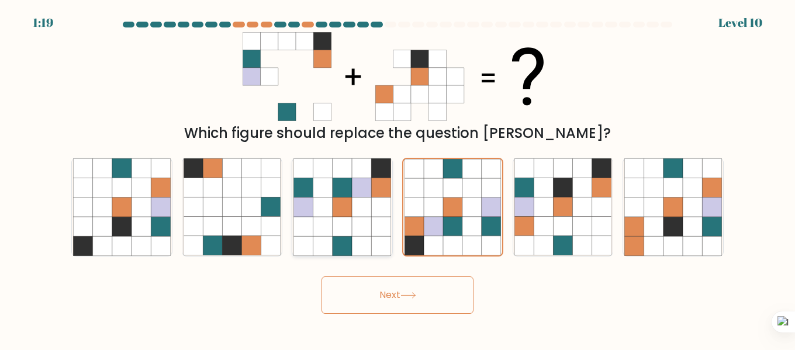
click at [372, 227] on icon at bounding box center [380, 226] width 19 height 19
click at [398, 178] on input "c." at bounding box center [398, 176] width 1 height 3
radio input "true"
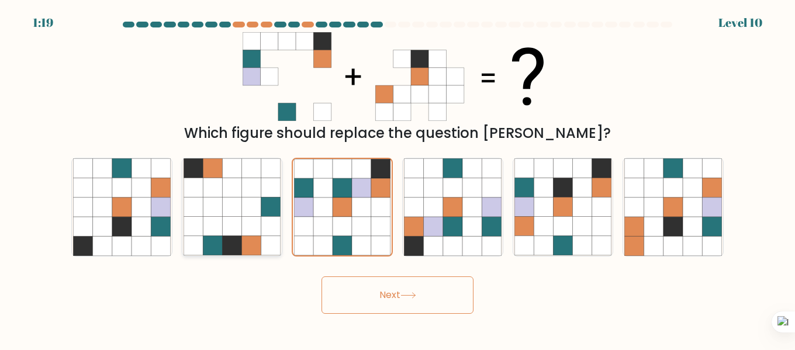
click at [258, 204] on icon at bounding box center [251, 207] width 19 height 19
click at [398, 178] on input "b." at bounding box center [398, 176] width 1 height 3
radio input "true"
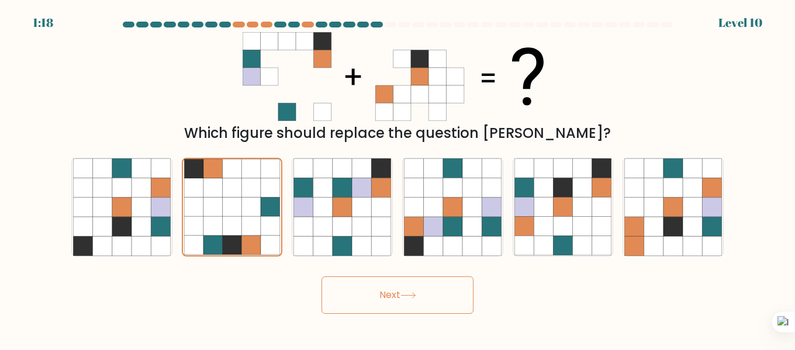
click at [178, 188] on div "b." at bounding box center [232, 207] width 110 height 99
click at [126, 196] on icon at bounding box center [121, 187] width 19 height 19
click at [398, 178] on input "a." at bounding box center [398, 176] width 1 height 3
radio input "true"
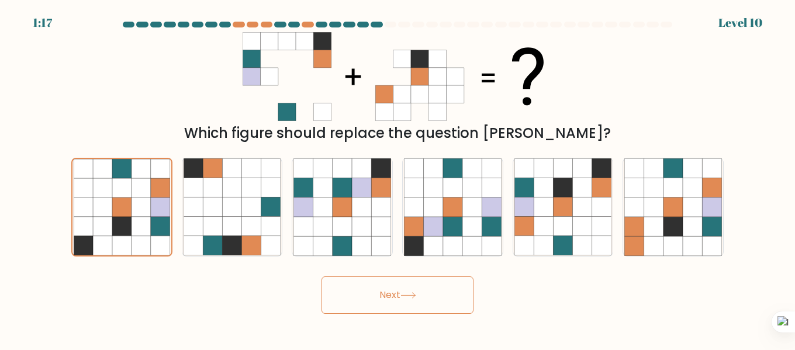
click at [284, 209] on div "b." at bounding box center [232, 207] width 110 height 99
click at [351, 209] on icon at bounding box center [342, 207] width 19 height 19
click at [398, 178] on input "c." at bounding box center [398, 176] width 1 height 3
radio input "true"
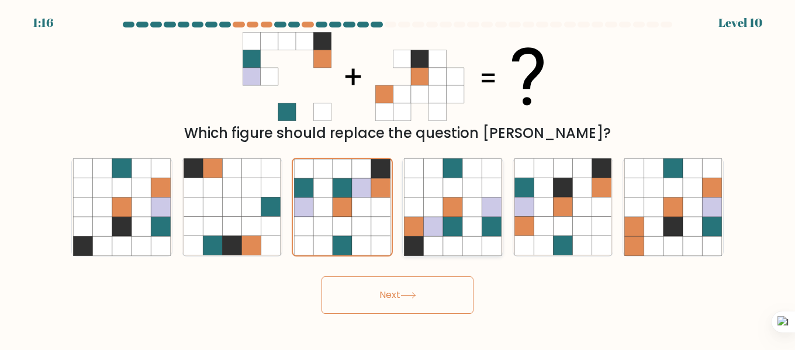
click at [476, 212] on icon at bounding box center [471, 207] width 19 height 19
click at [398, 178] on input "d." at bounding box center [398, 176] width 1 height 3
radio input "true"
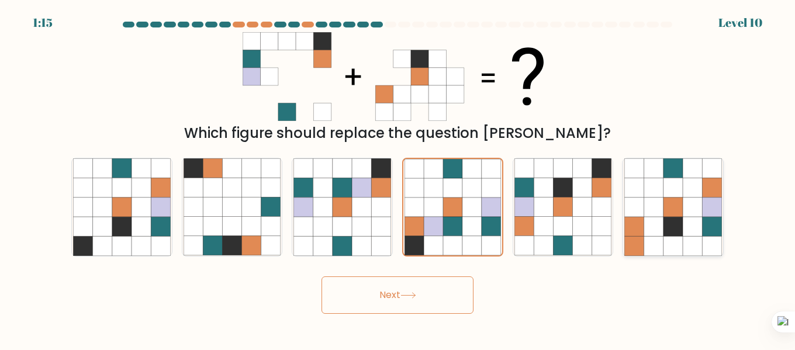
drag, startPoint x: 657, startPoint y: 201, endPoint x: 649, endPoint y: 201, distance: 7.6
click at [655, 201] on icon at bounding box center [653, 207] width 19 height 19
click at [398, 178] on input "f." at bounding box center [398, 176] width 1 height 3
radio input "true"
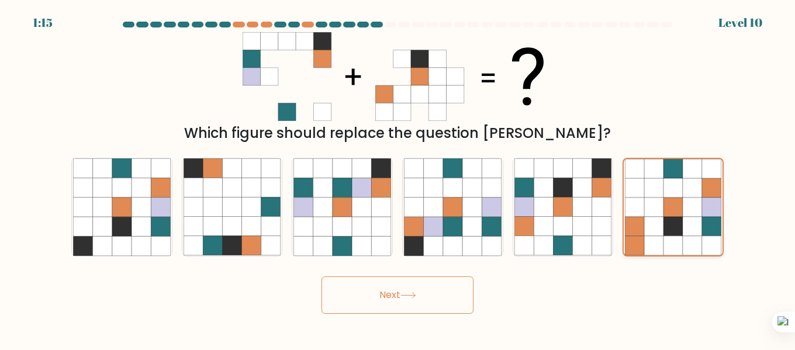
click at [645, 202] on icon at bounding box center [653, 207] width 19 height 19
click at [398, 178] on input "f." at bounding box center [398, 176] width 1 height 3
click at [606, 209] on div "a. b. c." at bounding box center [398, 202] width 662 height 108
click at [604, 209] on icon at bounding box center [601, 207] width 19 height 19
click at [398, 178] on input "e." at bounding box center [398, 176] width 1 height 3
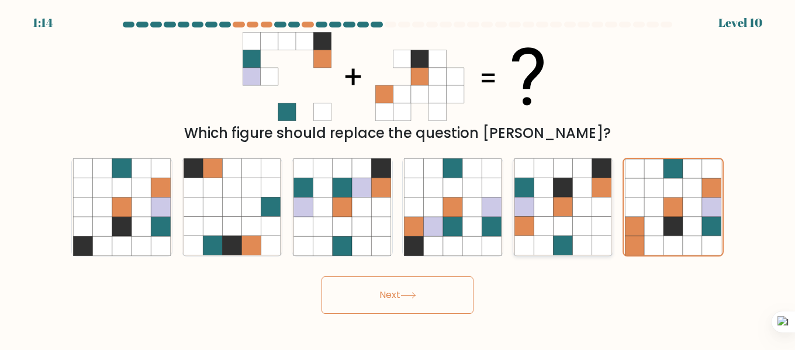
radio input "true"
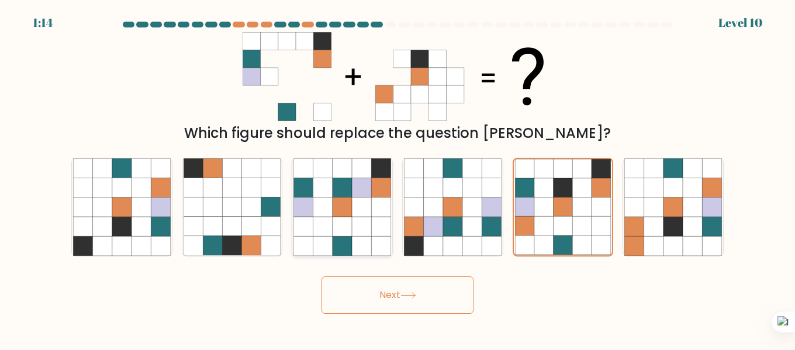
click at [461, 212] on div "a. b. c." at bounding box center [398, 202] width 662 height 108
drag, startPoint x: 365, startPoint y: 192, endPoint x: 439, endPoint y: 184, distance: 74.1
click at [385, 182] on icon at bounding box center [342, 207] width 98 height 98
click at [398, 178] on input "c." at bounding box center [398, 176] width 1 height 3
radio input "true"
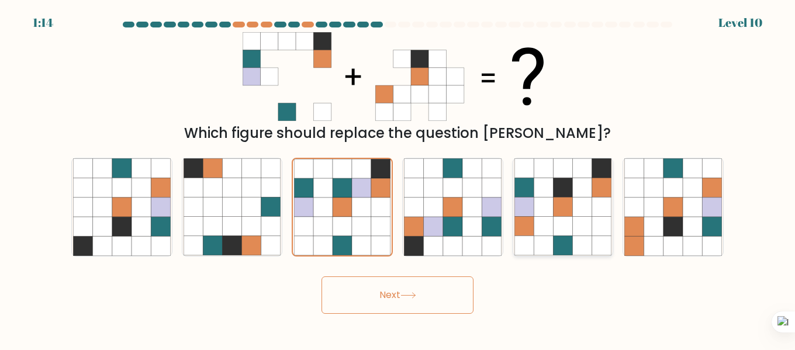
drag, startPoint x: 439, startPoint y: 184, endPoint x: 520, endPoint y: 179, distance: 81.4
click at [497, 180] on icon at bounding box center [453, 207] width 98 height 98
click at [398, 178] on input "d." at bounding box center [398, 176] width 1 height 3
radio input "true"
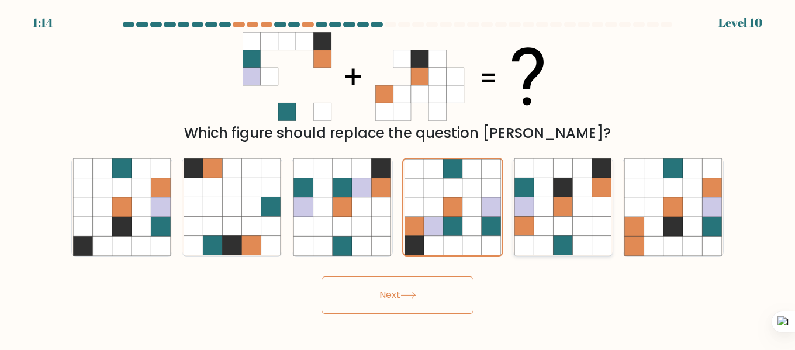
click at [521, 179] on icon at bounding box center [523, 187] width 19 height 19
click at [398, 178] on input "e." at bounding box center [398, 176] width 1 height 3
radio input "true"
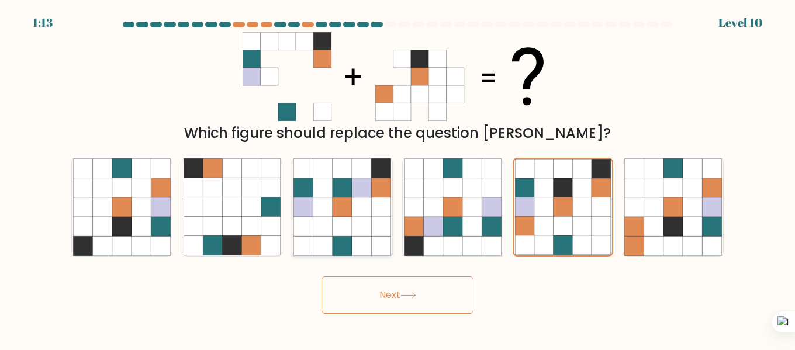
click at [386, 195] on div "a. b. c." at bounding box center [398, 202] width 662 height 108
drag, startPoint x: 330, startPoint y: 184, endPoint x: 427, endPoint y: 199, distance: 98.7
click at [332, 184] on icon at bounding box center [322, 187] width 19 height 19
click at [398, 178] on input "c." at bounding box center [398, 176] width 1 height 3
radio input "true"
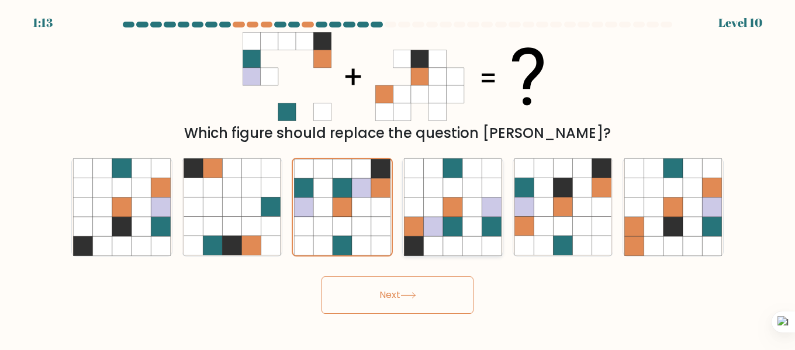
drag, startPoint x: 427, startPoint y: 199, endPoint x: 447, endPoint y: 202, distance: 19.5
click at [447, 202] on div "d." at bounding box center [453, 207] width 110 height 99
click at [344, 202] on icon at bounding box center [342, 207] width 19 height 19
click at [398, 178] on input "c." at bounding box center [398, 176] width 1 height 3
click at [445, 196] on icon at bounding box center [453, 207] width 98 height 98
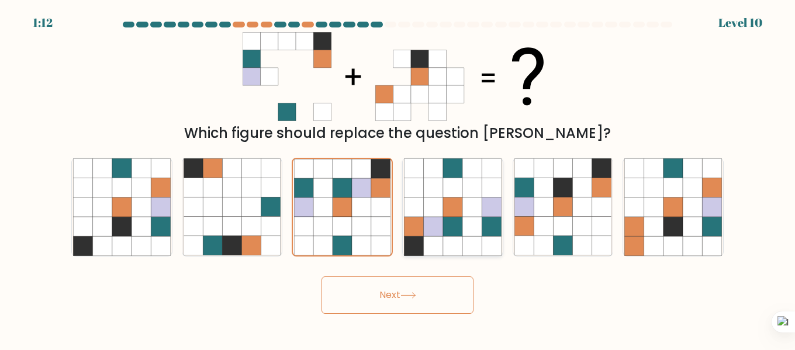
click at [398, 178] on input "d." at bounding box center [398, 176] width 1 height 3
radio input "true"
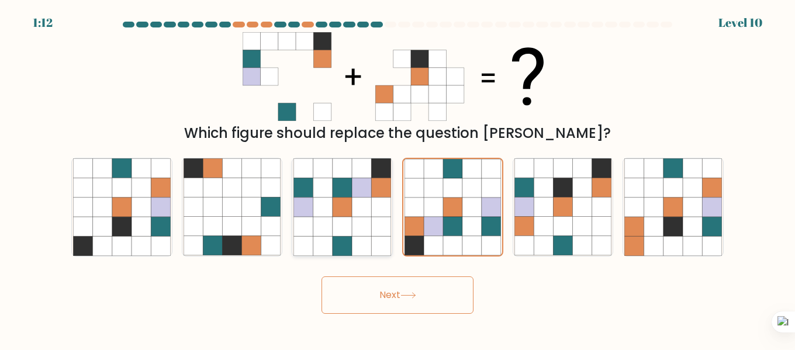
drag, startPoint x: 442, startPoint y: 197, endPoint x: 357, endPoint y: 206, distance: 85.3
click at [412, 202] on icon at bounding box center [453, 207] width 96 height 96
click at [398, 178] on input "d." at bounding box center [398, 176] width 1 height 3
click at [240, 202] on icon at bounding box center [233, 207] width 98 height 98
click at [398, 178] on input "b." at bounding box center [398, 176] width 1 height 3
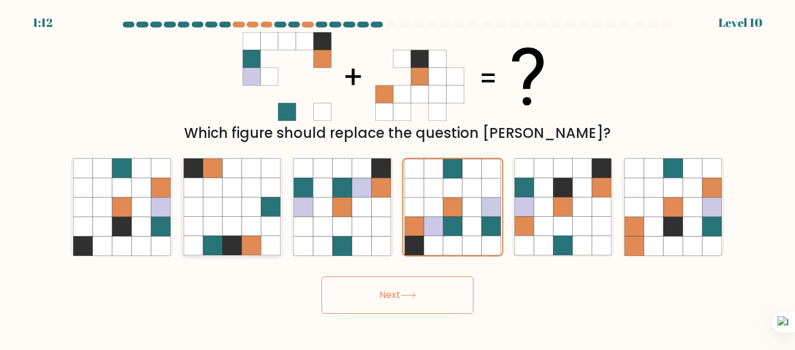
radio input "true"
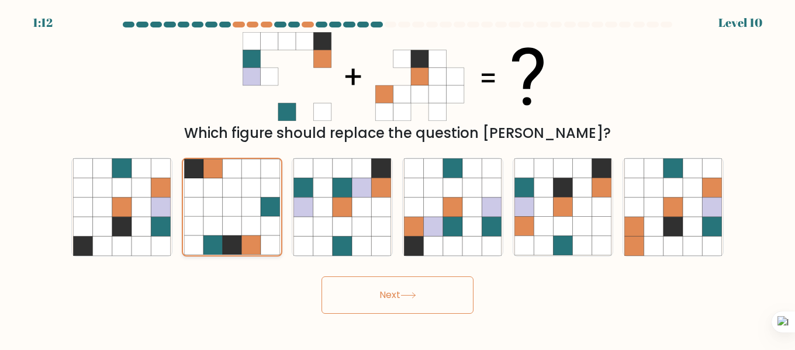
drag, startPoint x: 239, startPoint y: 202, endPoint x: 189, endPoint y: 205, distance: 49.2
click at [226, 203] on icon at bounding box center [232, 207] width 19 height 19
click at [398, 178] on input "b." at bounding box center [398, 176] width 1 height 3
click at [189, 205] on icon at bounding box center [193, 207] width 19 height 19
click at [398, 178] on input "b." at bounding box center [398, 176] width 1 height 3
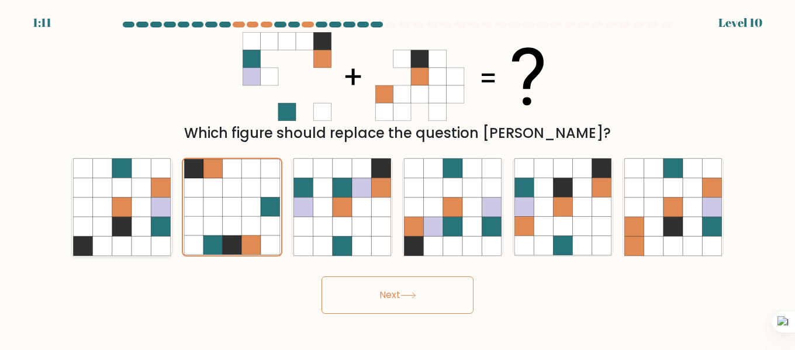
drag, startPoint x: 174, startPoint y: 202, endPoint x: 155, endPoint y: 202, distance: 19.3
click at [163, 202] on div "a." at bounding box center [122, 207] width 110 height 99
click at [155, 202] on icon at bounding box center [160, 207] width 19 height 19
click at [398, 178] on input "a." at bounding box center [398, 176] width 1 height 3
radio input "true"
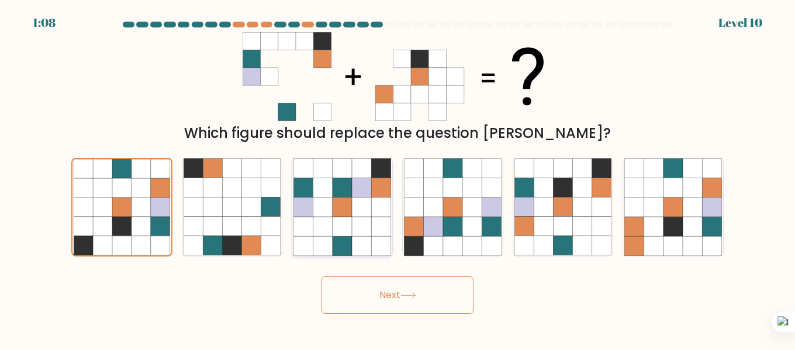
click at [331, 203] on icon at bounding box center [322, 207] width 19 height 19
click at [398, 178] on input "c." at bounding box center [398, 176] width 1 height 3
radio input "true"
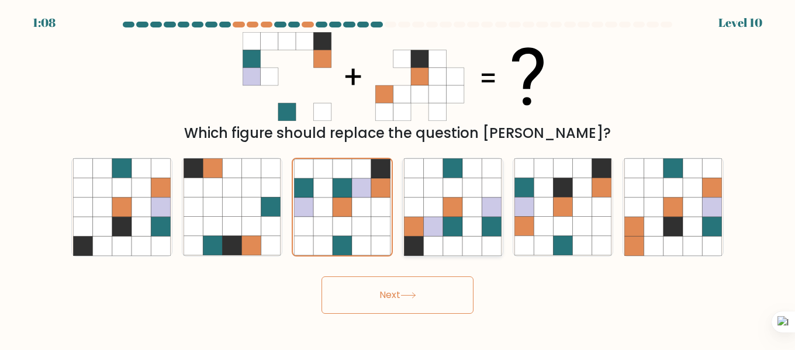
click at [423, 203] on icon at bounding box center [413, 207] width 19 height 19
click at [398, 178] on input "d." at bounding box center [398, 176] width 1 height 3
radio input "true"
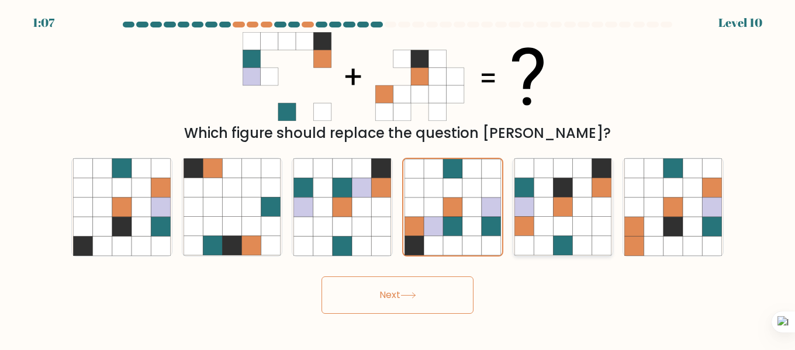
click at [543, 199] on icon at bounding box center [543, 207] width 19 height 19
click at [398, 178] on input "e." at bounding box center [398, 176] width 1 height 3
radio input "true"
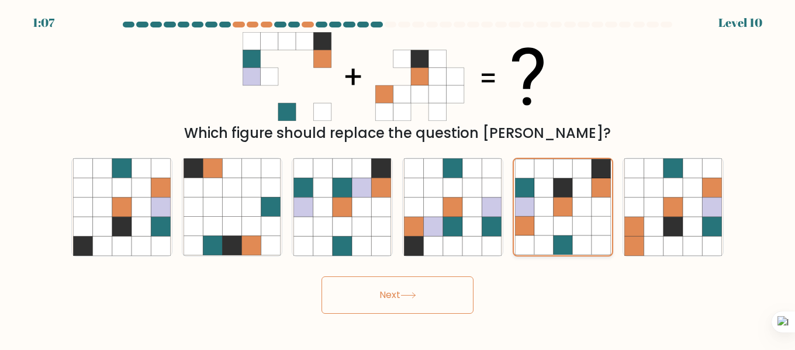
click at [543, 199] on icon at bounding box center [543, 207] width 19 height 19
click at [398, 178] on input "e." at bounding box center [398, 176] width 1 height 3
click at [407, 300] on button "Next" at bounding box center [398, 295] width 152 height 37
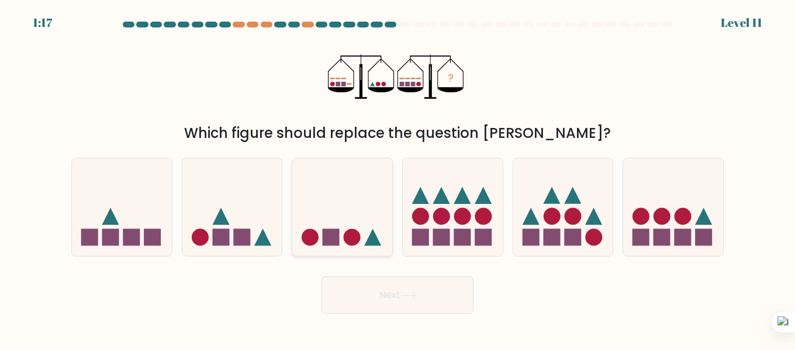
click at [349, 244] on circle at bounding box center [352, 237] width 17 height 17
click at [398, 178] on input "c." at bounding box center [398, 176] width 1 height 3
radio input "true"
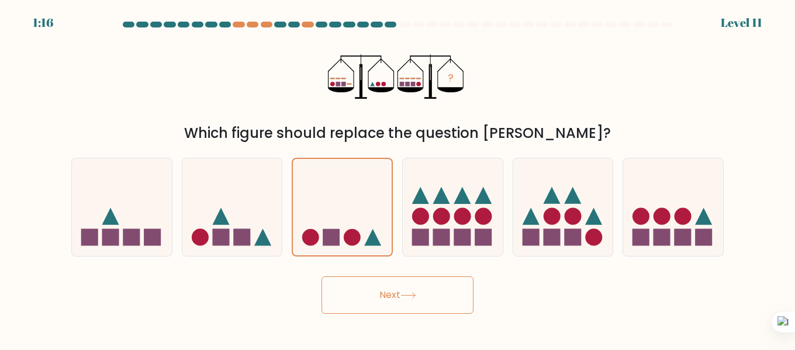
click at [391, 294] on button "Next" at bounding box center [398, 295] width 152 height 37
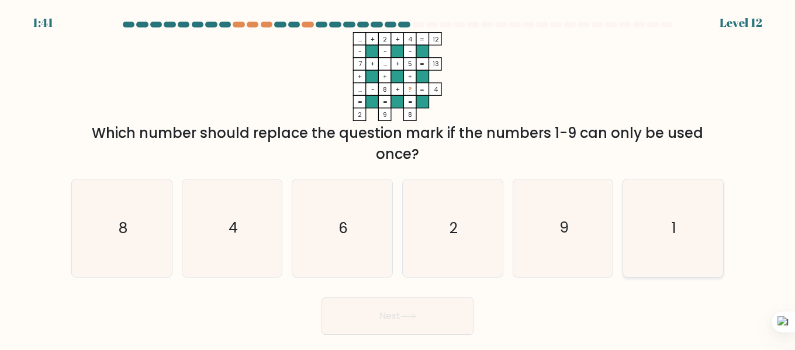
click at [706, 237] on icon "1" at bounding box center [673, 228] width 98 height 98
click at [398, 178] on input "f. 1" at bounding box center [398, 176] width 1 height 3
radio input "true"
drag, startPoint x: 541, startPoint y: 258, endPoint x: 640, endPoint y: 238, distance: 100.8
click at [640, 238] on div "a. 8 b. 4 c. 6 d." at bounding box center [398, 224] width 662 height 108
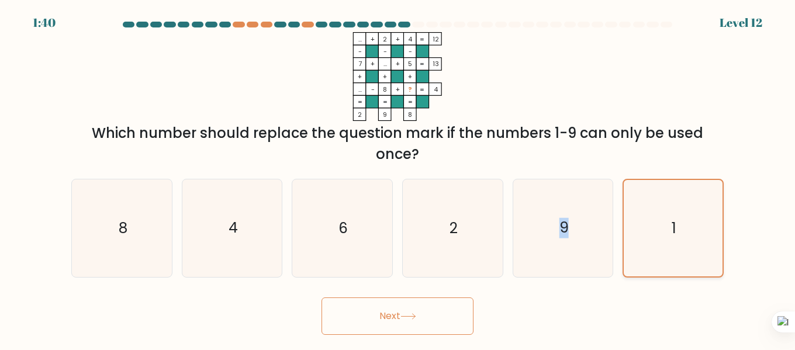
click at [639, 239] on icon "1" at bounding box center [673, 228] width 96 height 96
click at [398, 178] on input "f. 1" at bounding box center [398, 176] width 1 height 3
click at [586, 251] on icon "9" at bounding box center [563, 228] width 98 height 98
click at [398, 178] on input "e. 9" at bounding box center [398, 176] width 1 height 3
radio input "true"
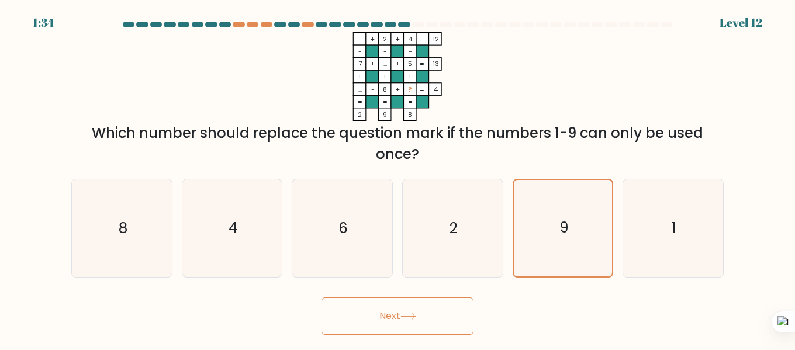
click at [446, 309] on button "Next" at bounding box center [398, 316] width 152 height 37
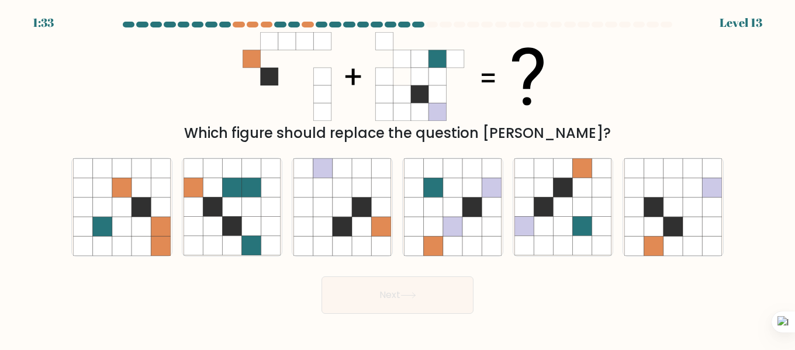
drag, startPoint x: 446, startPoint y: 309, endPoint x: 485, endPoint y: 309, distance: 38.6
drag, startPoint x: 485, startPoint y: 309, endPoint x: 523, endPoint y: 353, distance: 57.6
click at [523, 350] on html "1:33 Level 13" at bounding box center [397, 175] width 795 height 350
click at [520, 213] on icon at bounding box center [523, 207] width 19 height 19
click at [398, 178] on input "e." at bounding box center [398, 176] width 1 height 3
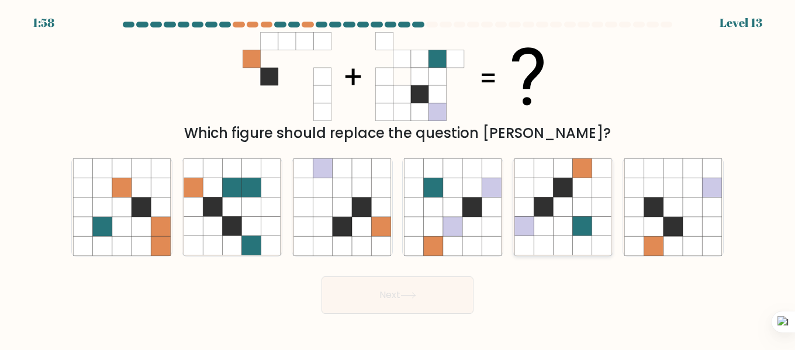
radio input "true"
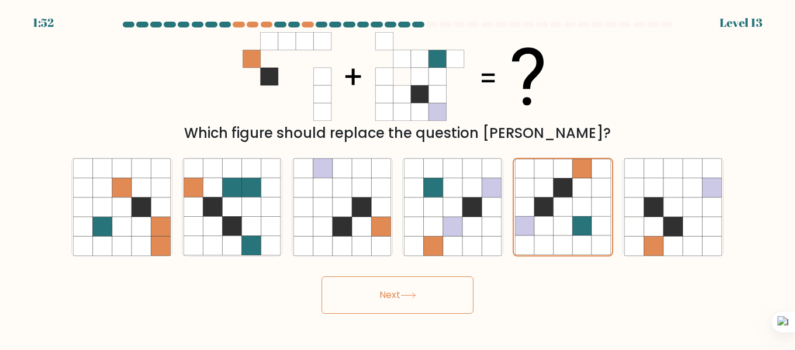
click at [348, 291] on button "Next" at bounding box center [398, 295] width 152 height 37
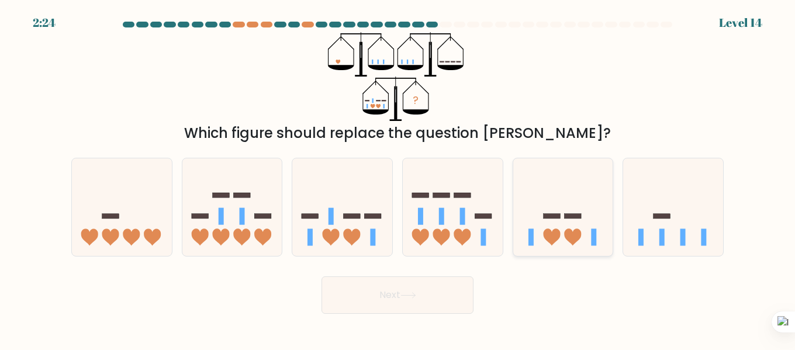
click at [548, 213] on icon at bounding box center [563, 207] width 100 height 82
click at [398, 178] on input "e." at bounding box center [398, 176] width 1 height 3
radio input "true"
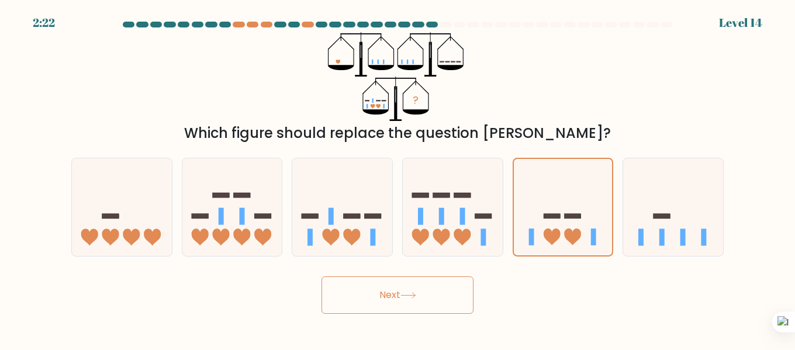
click at [447, 283] on button "Next" at bounding box center [398, 295] width 152 height 37
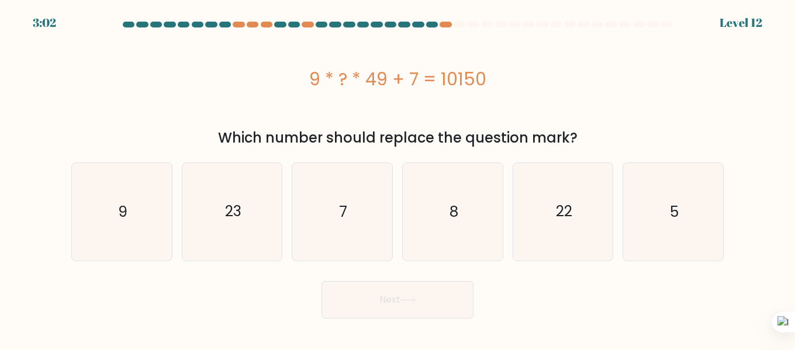
click at [528, 347] on body "3:02 Level 12 9" at bounding box center [397, 175] width 795 height 350
click at [621, 129] on div "Which number should replace the question mark?" at bounding box center [397, 137] width 638 height 21
drag, startPoint x: 302, startPoint y: 74, endPoint x: 471, endPoint y: 72, distance: 169.0
click at [465, 72] on div "9 * ? * 49 + 7 = 10150" at bounding box center [397, 79] width 652 height 26
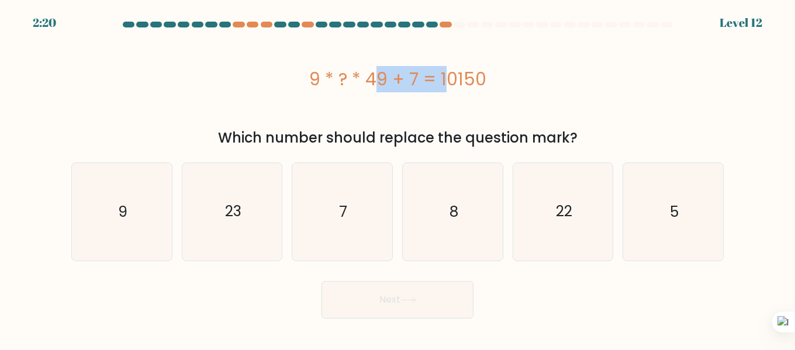
drag, startPoint x: 309, startPoint y: 89, endPoint x: 395, endPoint y: 73, distance: 88.1
click at [376, 76] on div "9 * ? * 49 + 7 = 10150" at bounding box center [397, 79] width 652 height 26
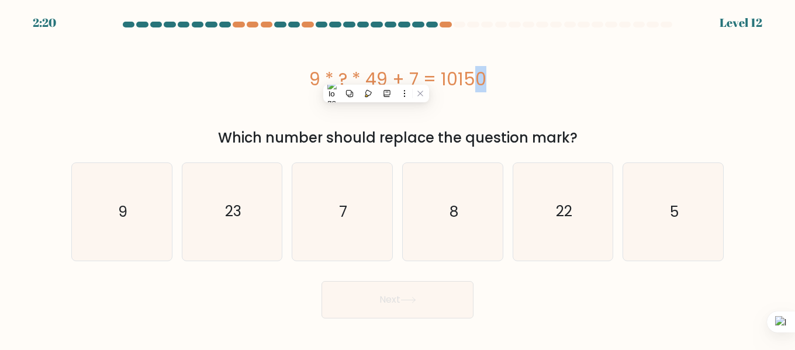
drag, startPoint x: 405, startPoint y: 72, endPoint x: 424, endPoint y: 75, distance: 18.9
click at [415, 72] on div "9 * ? * 49 + 7 = 10150" at bounding box center [397, 79] width 652 height 26
click at [415, 80] on div "9 * ? * 49 + 7 = 10150" at bounding box center [397, 79] width 652 height 26
click at [167, 225] on icon "9" at bounding box center [122, 212] width 98 height 98
click at [398, 178] on input "a. 9" at bounding box center [398, 176] width 1 height 3
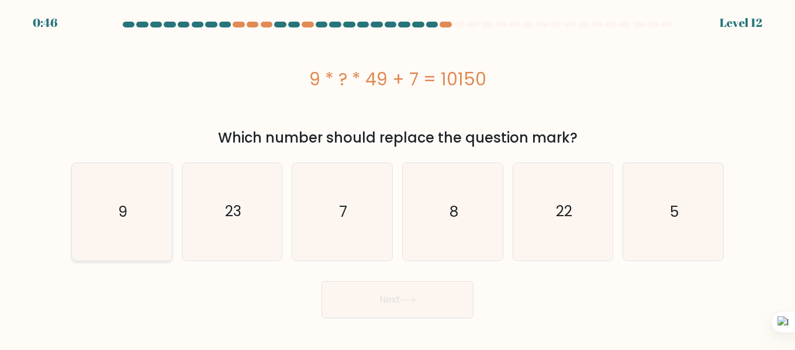
radio input "true"
click at [306, 208] on icon "7" at bounding box center [342, 212] width 98 height 98
click at [398, 178] on input "c. 7" at bounding box center [398, 176] width 1 height 3
radio input "true"
click at [284, 210] on div "a. 9 b. 23 c." at bounding box center [398, 207] width 662 height 108
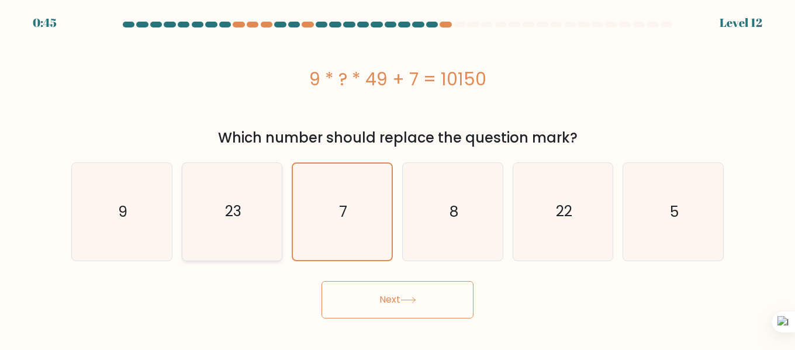
click at [244, 215] on icon "23" at bounding box center [233, 212] width 98 height 98
click at [398, 178] on input "b. 23" at bounding box center [398, 176] width 1 height 3
radio input "true"
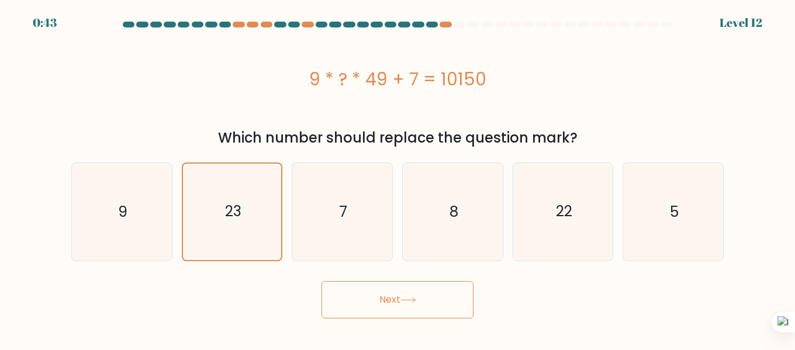
click at [359, 317] on button "Next" at bounding box center [398, 299] width 152 height 37
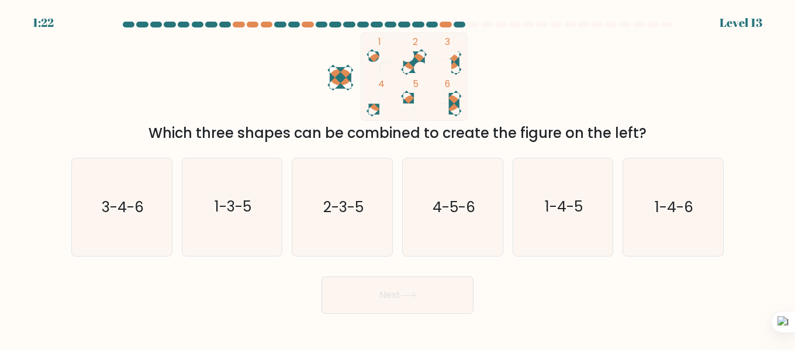
drag, startPoint x: 125, startPoint y: 123, endPoint x: 644, endPoint y: 123, distance: 519.7
click at [644, 123] on div "Which three shapes can be combined to create the figure on the left?" at bounding box center [397, 133] width 638 height 21
click at [616, 127] on div "Which three shapes can be combined to create the figure on the left?" at bounding box center [397, 133] width 638 height 21
click at [488, 226] on icon "4-5-6" at bounding box center [453, 207] width 98 height 98
click at [398, 178] on input "d. 4-5-6" at bounding box center [398, 176] width 1 height 3
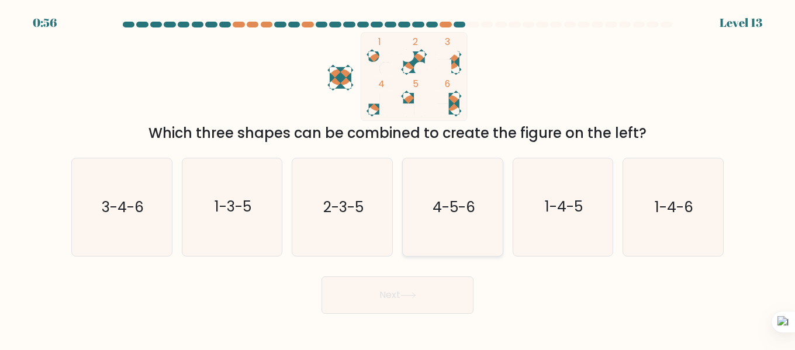
radio input "true"
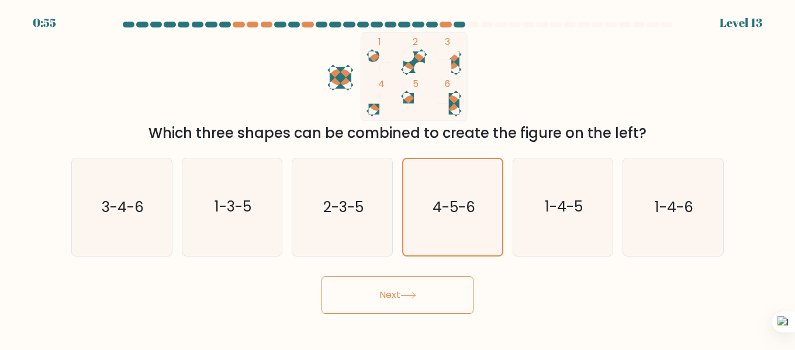
click at [422, 277] on button "Next" at bounding box center [398, 295] width 152 height 37
click at [390, 286] on button "Next" at bounding box center [398, 295] width 152 height 37
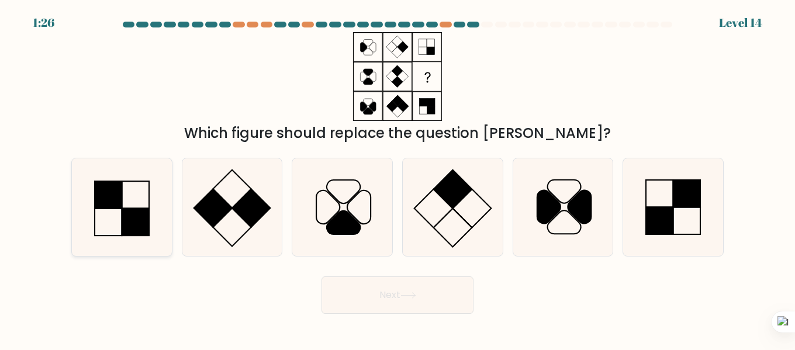
click at [92, 205] on icon at bounding box center [122, 207] width 98 height 98
click at [398, 178] on input "a." at bounding box center [398, 176] width 1 height 3
radio input "true"
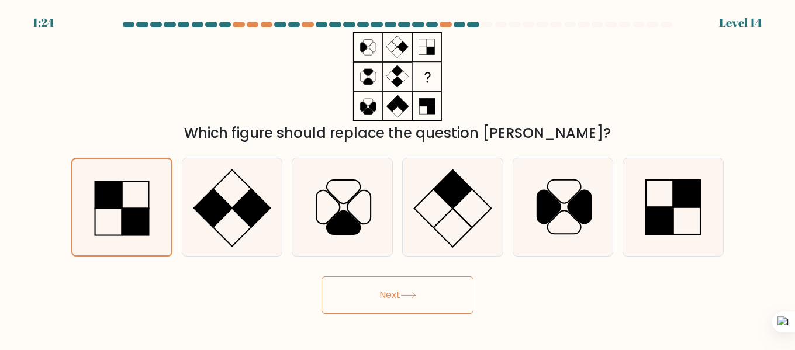
click at [357, 286] on button "Next" at bounding box center [398, 295] width 152 height 37
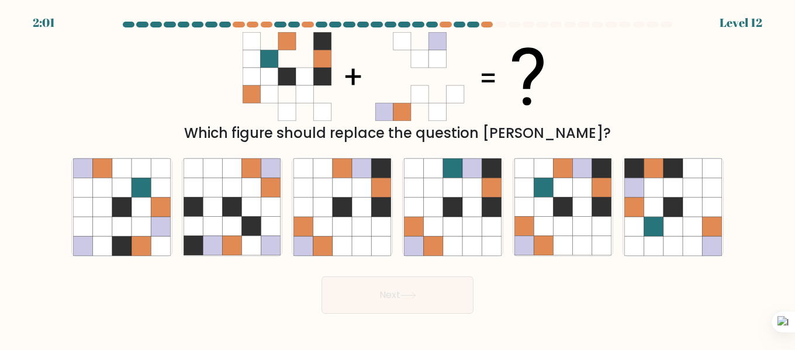
click at [736, 168] on form at bounding box center [397, 168] width 795 height 292
click at [597, 264] on form at bounding box center [397, 168] width 795 height 292
click at [661, 205] on icon at bounding box center [653, 207] width 19 height 19
click at [398, 178] on input "f." at bounding box center [398, 176] width 1 height 3
radio input "true"
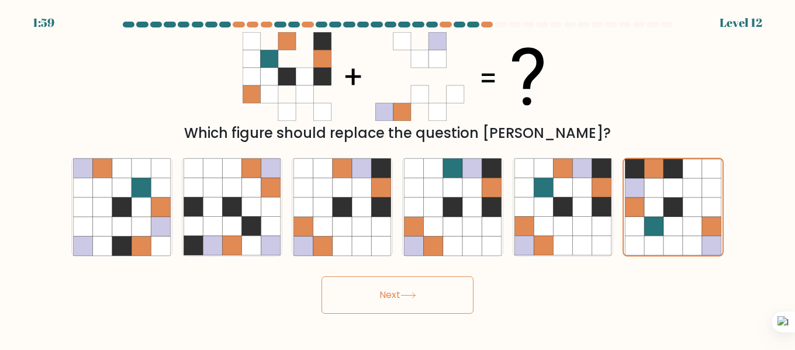
click at [398, 295] on button "Next" at bounding box center [398, 295] width 152 height 37
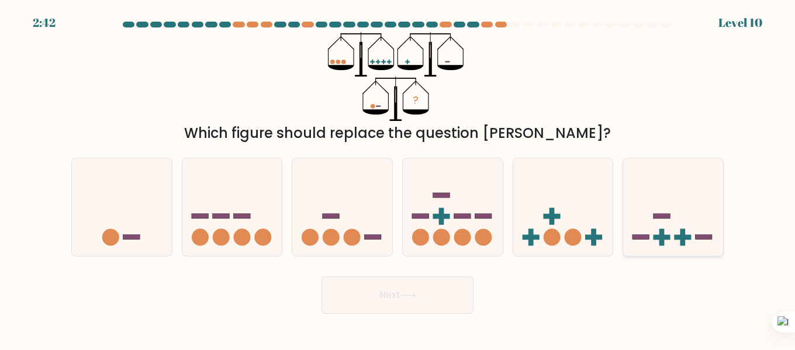
click at [642, 220] on icon at bounding box center [673, 207] width 100 height 82
click at [398, 178] on input "f." at bounding box center [398, 176] width 1 height 3
radio input "true"
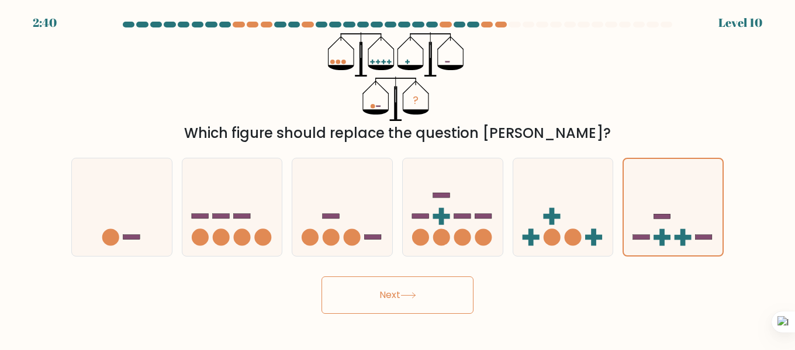
click at [361, 307] on button "Next" at bounding box center [398, 295] width 152 height 37
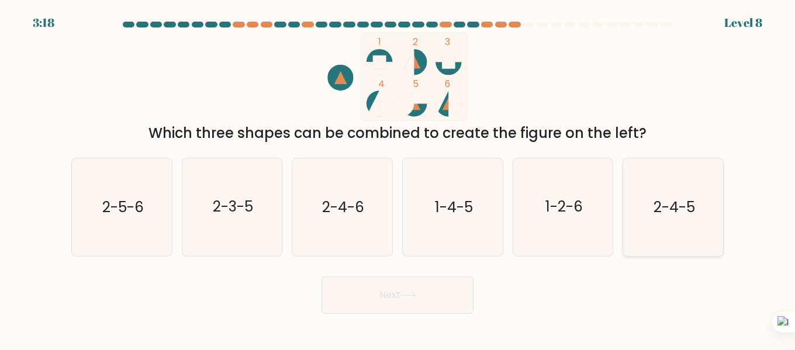
click at [713, 200] on icon "2-4-5" at bounding box center [673, 207] width 98 height 98
click at [398, 178] on input "f. 2-4-5" at bounding box center [398, 176] width 1 height 3
radio input "true"
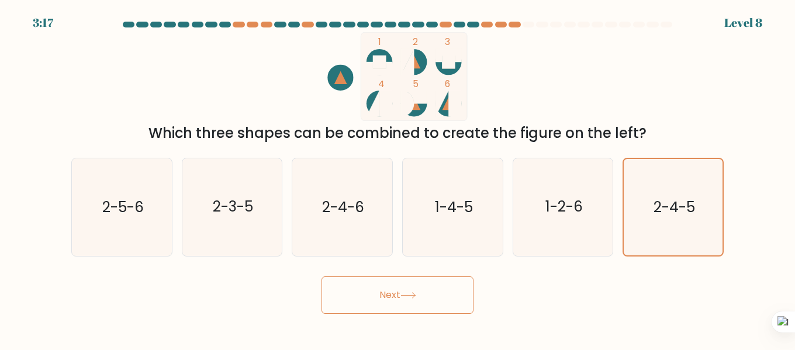
click at [364, 281] on button "Next" at bounding box center [398, 295] width 152 height 37
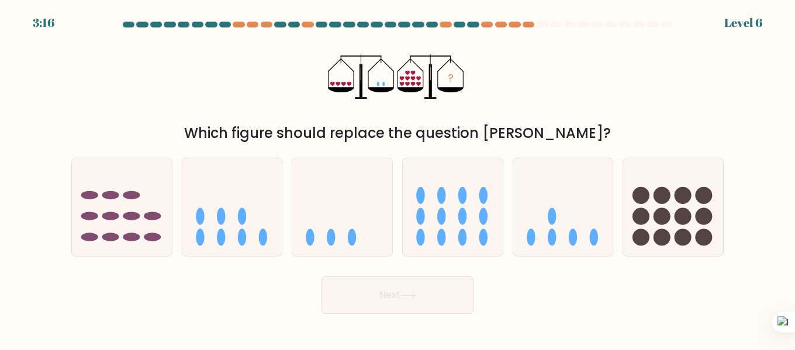
click at [379, 283] on button "Next" at bounding box center [398, 295] width 152 height 37
click at [192, 98] on div "? Which figure should replace the question mark?" at bounding box center [397, 88] width 666 height 112
click at [651, 170] on icon at bounding box center [673, 207] width 100 height 82
click at [398, 175] on input "f." at bounding box center [398, 176] width 1 height 3
radio input "true"
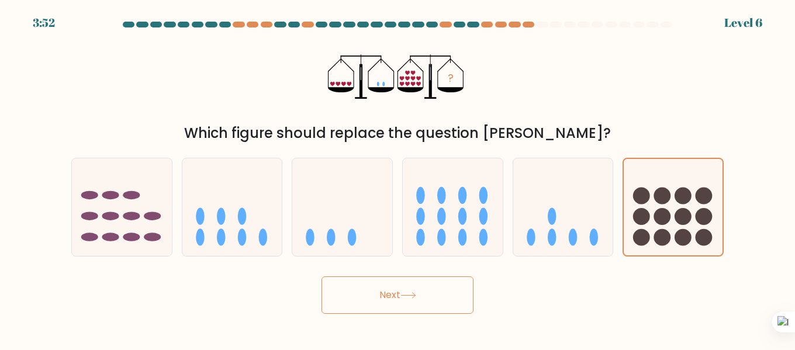
click at [384, 297] on button "Next" at bounding box center [398, 295] width 152 height 37
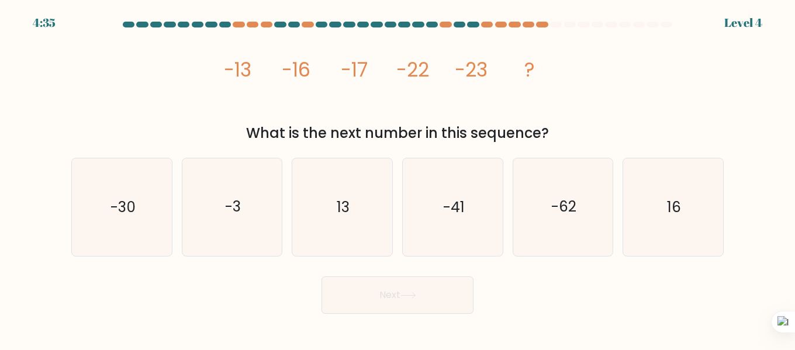
drag, startPoint x: 239, startPoint y: 65, endPoint x: 313, endPoint y: 74, distance: 74.7
click at [313, 74] on icon "image/svg+xml -13 -16 -17 -22 -23 ?" at bounding box center [397, 76] width 351 height 89
click at [568, 75] on icon "image/svg+xml -13 -16 -17 -22 -23 ?" at bounding box center [397, 76] width 351 height 89
click at [509, 72] on icon "image/svg+xml -13 -16 -17 -22 -23 ?" at bounding box center [397, 76] width 351 height 89
drag, startPoint x: 286, startPoint y: 68, endPoint x: 306, endPoint y: 64, distance: 20.4
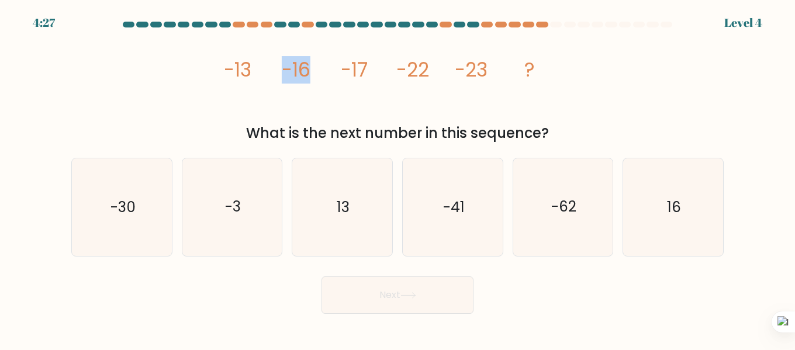
click at [306, 64] on tspan "-16" at bounding box center [296, 69] width 29 height 27
drag, startPoint x: 327, startPoint y: 228, endPoint x: 271, endPoint y: 219, distance: 56.9
drag, startPoint x: 271, startPoint y: 219, endPoint x: 179, endPoint y: 260, distance: 101.0
click at [179, 259] on form at bounding box center [397, 168] width 795 height 292
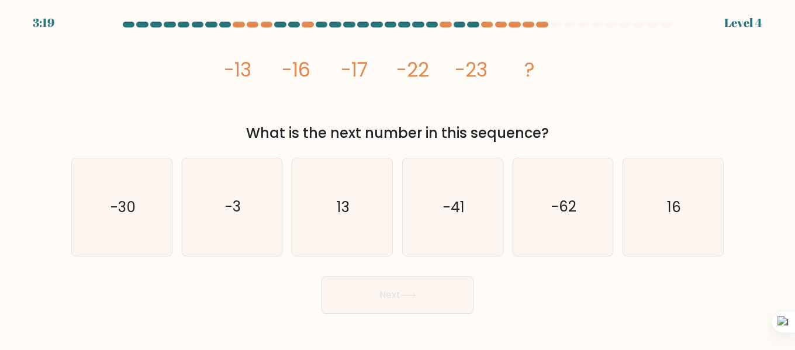
click at [510, 117] on icon "image/svg+xml -13 -16 -17 -22 -23 ?" at bounding box center [397, 76] width 351 height 89
drag, startPoint x: 247, startPoint y: 74, endPoint x: 262, endPoint y: 78, distance: 15.9
click at [285, 81] on div "image/svg+xml -13 -16 -17 -22 -23 ? What is the next number in this sequence?" at bounding box center [397, 88] width 666 height 112
click at [238, 72] on tspan "-13" at bounding box center [237, 69] width 27 height 27
click at [237, 65] on tspan "-13" at bounding box center [237, 69] width 27 height 27
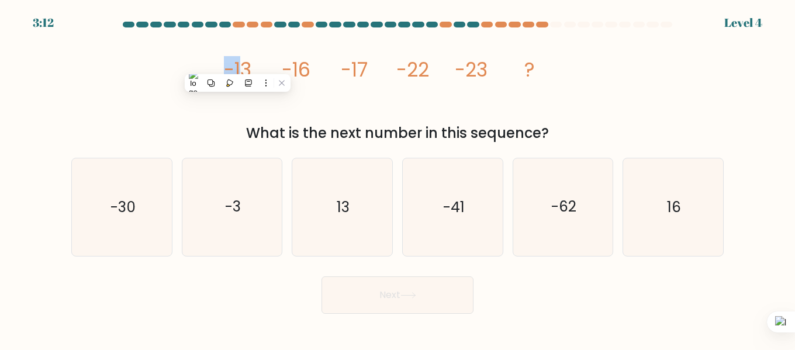
click at [231, 66] on tspan "-13" at bounding box center [237, 69] width 27 height 27
click at [238, 67] on tspan "-13" at bounding box center [237, 69] width 27 height 27
click at [220, 66] on div "image/svg+xml -13 -16 -17 -22 -23 ? What is the next number in this sequence?" at bounding box center [397, 88] width 666 height 112
click at [237, 62] on tspan "-13" at bounding box center [237, 69] width 27 height 27
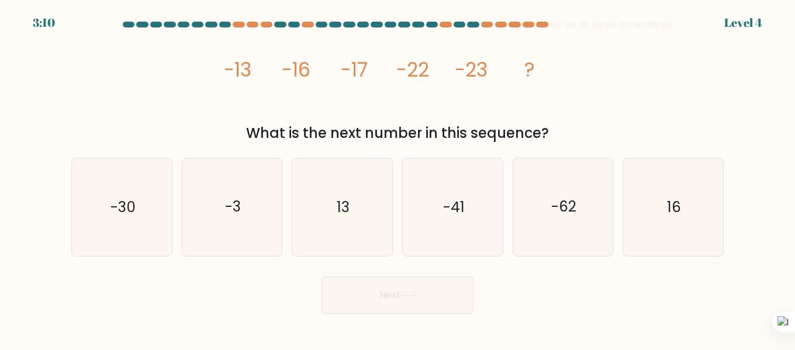
click at [229, 64] on tspan "-13" at bounding box center [237, 69] width 27 height 27
click at [233, 65] on tspan "-13" at bounding box center [237, 69] width 27 height 27
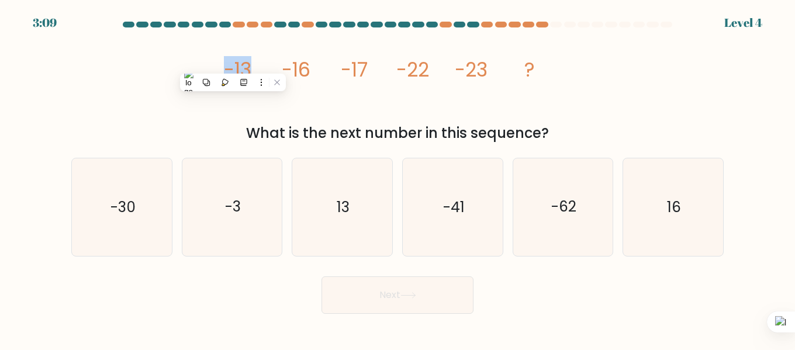
click at [233, 65] on tspan "-13" at bounding box center [237, 69] width 27 height 27
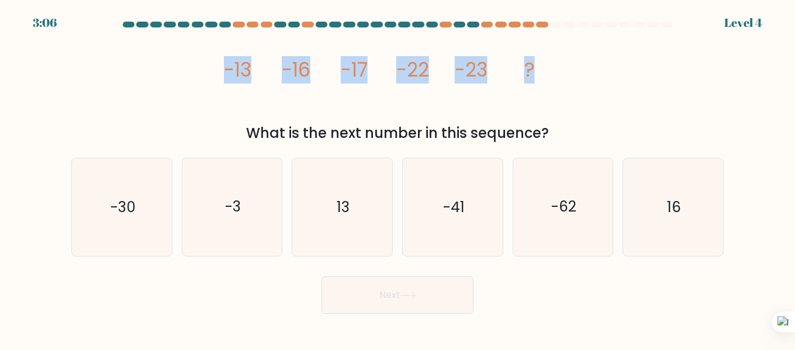
drag, startPoint x: 224, startPoint y: 70, endPoint x: 550, endPoint y: 87, distance: 326.1
click at [550, 87] on icon "image/svg+xml -13 -16 -17 -22 -23 ?" at bounding box center [397, 76] width 351 height 89
click at [531, 66] on tspan "?" at bounding box center [529, 69] width 11 height 27
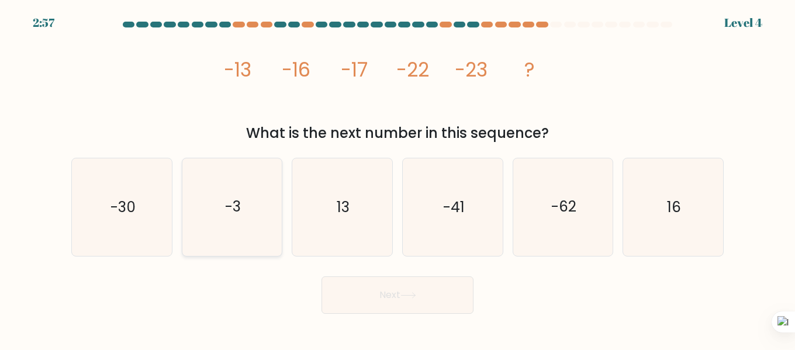
click at [236, 194] on icon "-3" at bounding box center [233, 207] width 98 height 98
click at [398, 178] on input "b. -3" at bounding box center [398, 176] width 1 height 3
radio input "true"
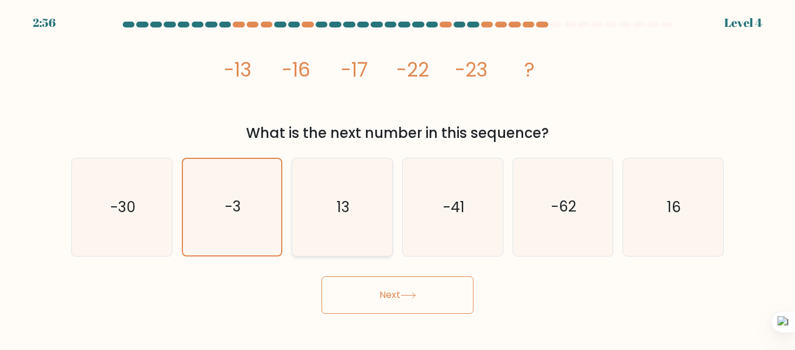
click at [384, 231] on icon "13" at bounding box center [342, 207] width 98 height 98
click at [398, 178] on input "c. 13" at bounding box center [398, 176] width 1 height 3
radio input "true"
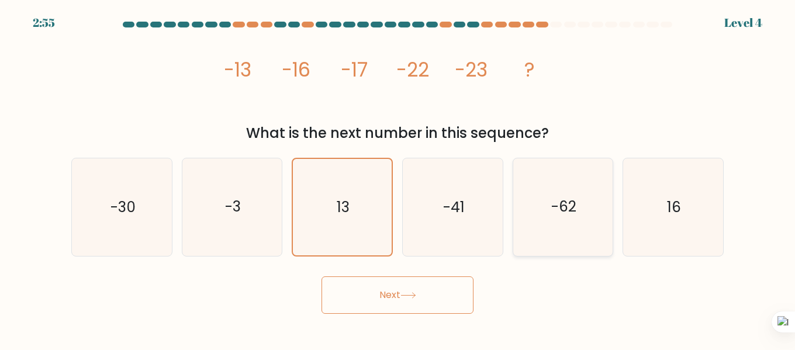
drag, startPoint x: 452, startPoint y: 226, endPoint x: 548, endPoint y: 224, distance: 95.3
click at [463, 224] on icon "-41" at bounding box center [453, 207] width 98 height 98
click at [559, 224] on icon "-62" at bounding box center [563, 207] width 98 height 98
click at [398, 178] on input "e. -62" at bounding box center [398, 176] width 1 height 3
radio input "true"
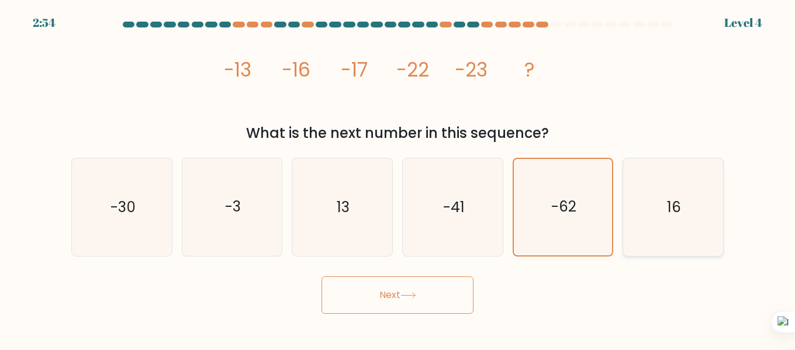
click at [638, 198] on icon "16" at bounding box center [673, 207] width 98 height 98
click at [398, 178] on input "f. 16" at bounding box center [398, 176] width 1 height 3
radio input "true"
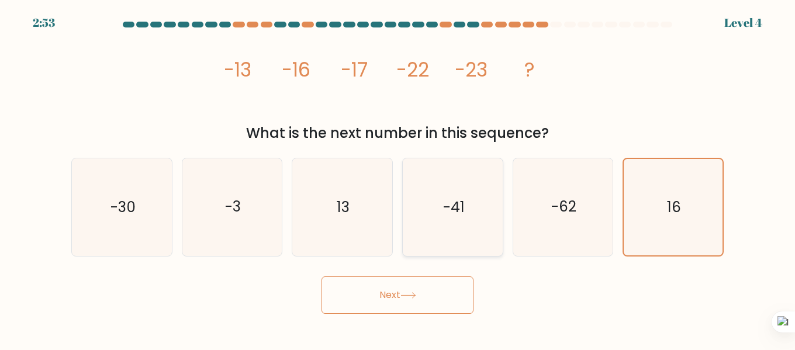
drag, startPoint x: 540, startPoint y: 205, endPoint x: 429, endPoint y: 194, distance: 112.2
click at [510, 201] on div "e. -62" at bounding box center [563, 207] width 110 height 99
click at [331, 206] on icon "13" at bounding box center [342, 207] width 98 height 98
click at [398, 178] on input "c. 13" at bounding box center [398, 176] width 1 height 3
radio input "true"
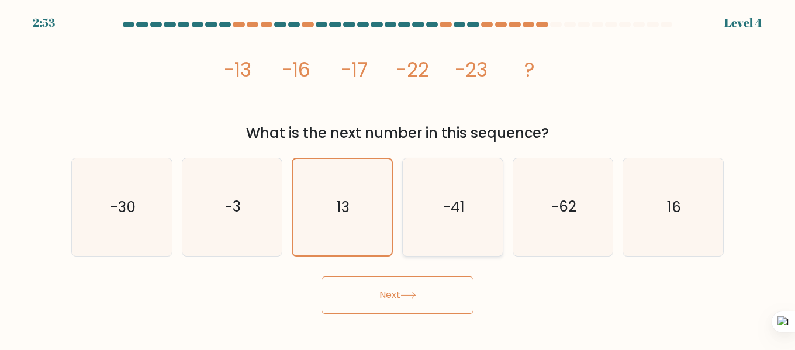
drag, startPoint x: 403, startPoint y: 199, endPoint x: 420, endPoint y: 196, distance: 17.9
click at [420, 196] on div "a. -30 b. -3" at bounding box center [398, 202] width 662 height 108
drag, startPoint x: 458, startPoint y: 188, endPoint x: 495, endPoint y: 186, distance: 36.8
click at [478, 185] on icon "-41" at bounding box center [453, 207] width 98 height 98
drag, startPoint x: 760, startPoint y: 241, endPoint x: 353, endPoint y: 275, distance: 408.9
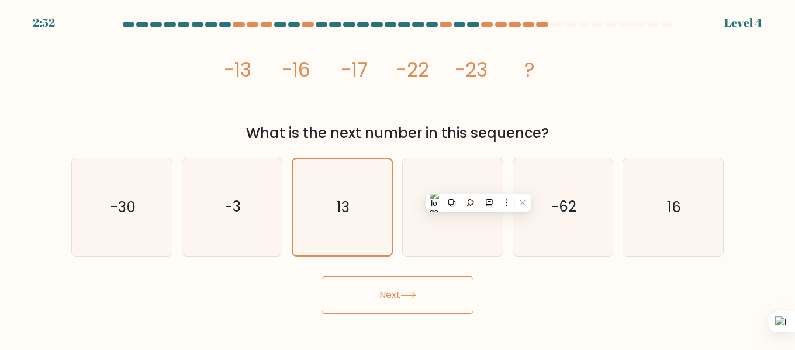
click at [759, 241] on form at bounding box center [397, 168] width 795 height 292
click at [381, 299] on button "Next" at bounding box center [398, 295] width 152 height 37
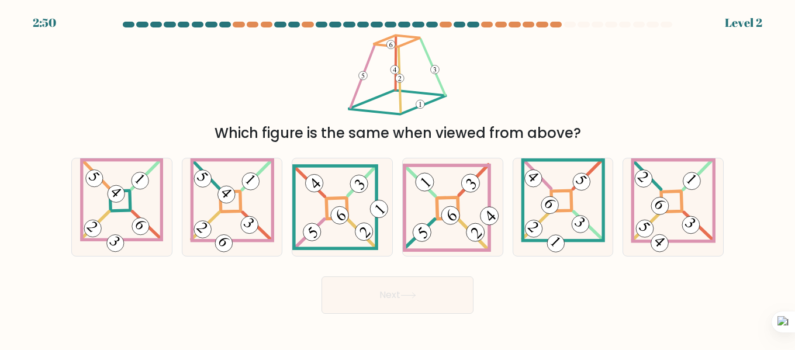
click at [401, 293] on button "Next" at bounding box center [398, 295] width 152 height 37
click at [564, 26] on div at bounding box center [570, 25] width 12 height 6
click at [563, 26] on at bounding box center [398, 25] width 552 height 6
click at [561, 26] on div at bounding box center [556, 25] width 12 height 6
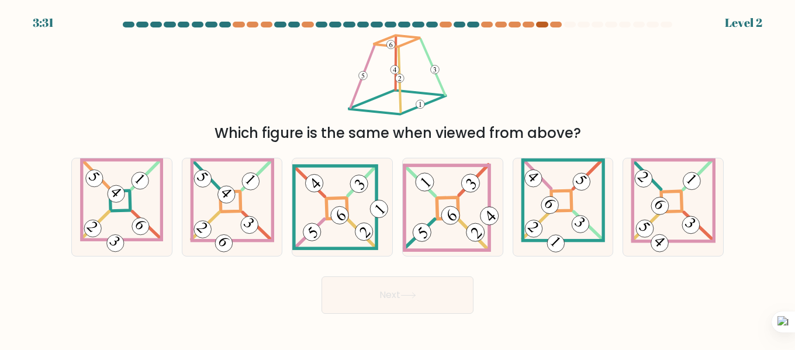
drag, startPoint x: 561, startPoint y: 26, endPoint x: 540, endPoint y: 27, distance: 21.7
click at [557, 26] on div at bounding box center [556, 25] width 12 height 6
click at [540, 27] on div at bounding box center [542, 25] width 12 height 6
click at [548, 22] on at bounding box center [398, 25] width 552 height 6
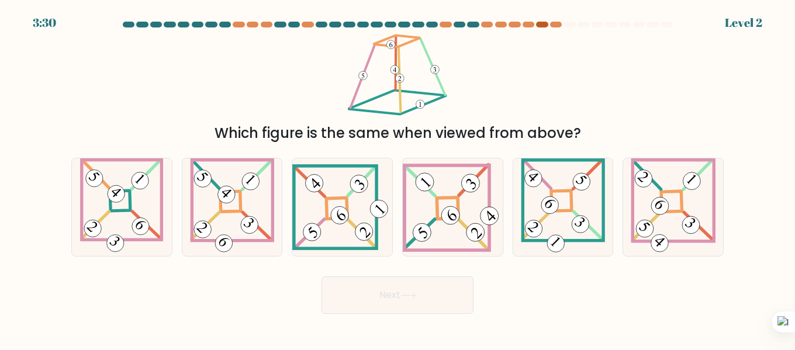
click at [538, 26] on div at bounding box center [542, 25] width 12 height 6
click at [635, 185] on icon at bounding box center [673, 207] width 85 height 98
click at [398, 178] on input "f." at bounding box center [398, 176] width 1 height 3
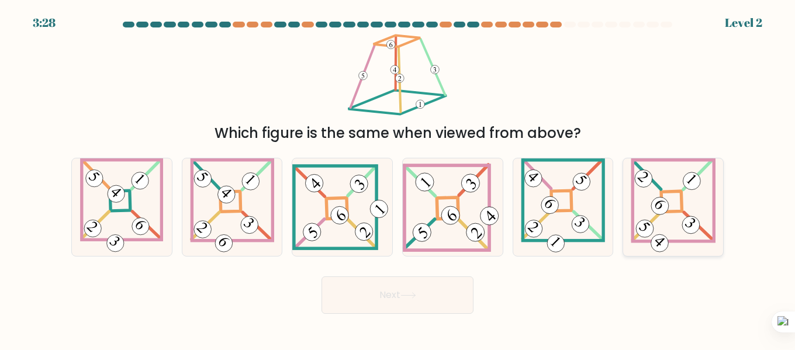
radio input "true"
click at [441, 229] on icon at bounding box center [453, 207] width 100 height 89
click at [398, 178] on input "d." at bounding box center [398, 176] width 1 height 3
radio input "true"
click at [394, 217] on div "c." at bounding box center [342, 207] width 110 height 99
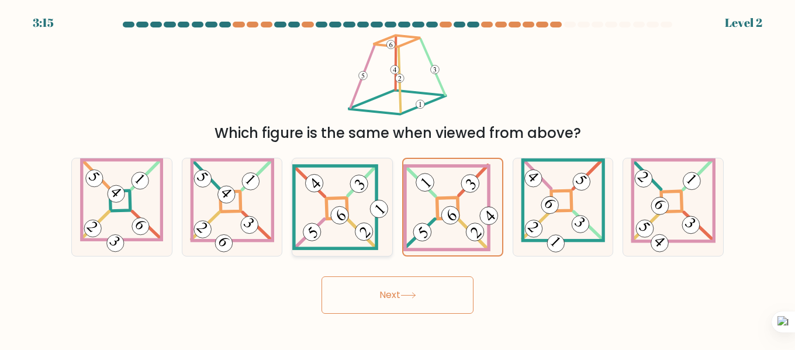
click at [336, 231] on icon at bounding box center [342, 207] width 100 height 86
click at [398, 178] on input "c." at bounding box center [398, 176] width 1 height 3
radio input "true"
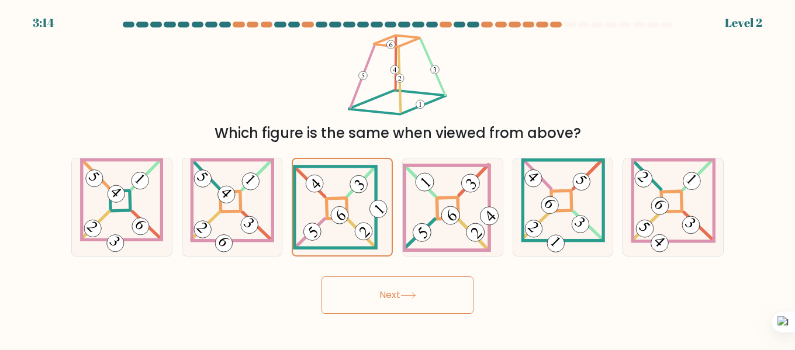
click at [378, 302] on button "Next" at bounding box center [398, 295] width 152 height 37
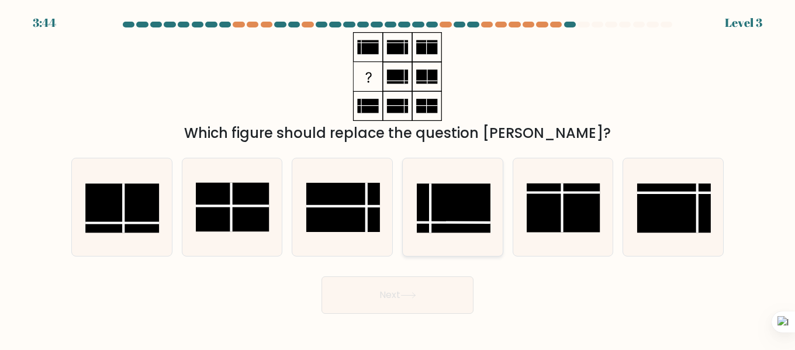
click at [479, 202] on rect at bounding box center [454, 208] width 74 height 49
click at [398, 178] on input "d." at bounding box center [398, 176] width 1 height 3
radio input "true"
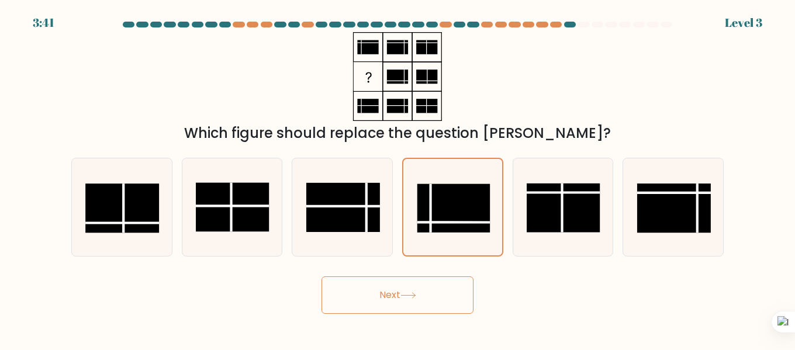
click at [410, 284] on button "Next" at bounding box center [398, 295] width 152 height 37
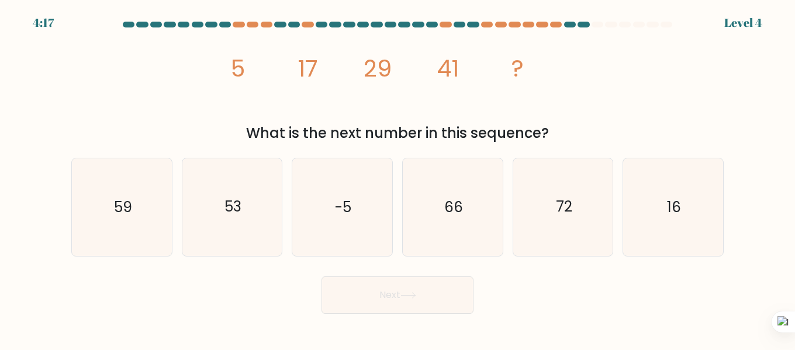
drag, startPoint x: 250, startPoint y: 137, endPoint x: 561, endPoint y: 136, distance: 311.6
click at [561, 136] on div "What is the next number in this sequence?" at bounding box center [397, 133] width 638 height 21
click at [433, 189] on icon "66" at bounding box center [453, 207] width 98 height 98
click at [398, 178] on input "d. 66" at bounding box center [398, 176] width 1 height 3
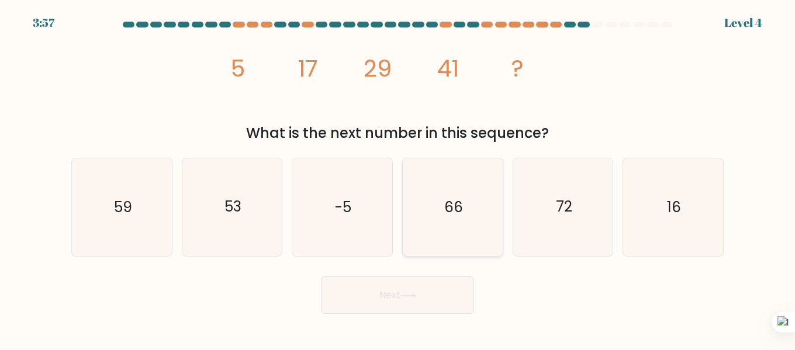
radio input "true"
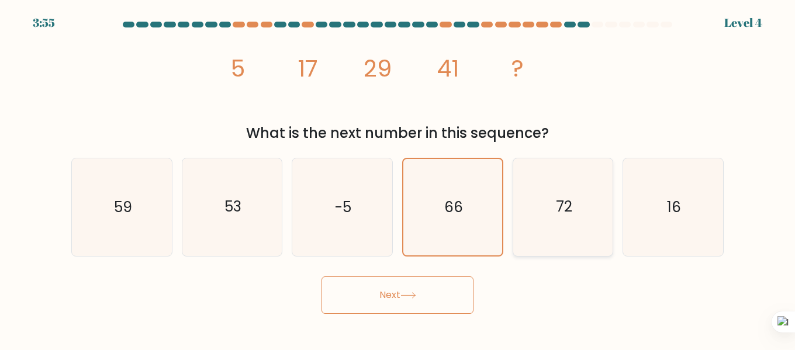
click at [526, 224] on icon "72" at bounding box center [563, 207] width 98 height 98
click at [398, 178] on input "e. 72" at bounding box center [398, 176] width 1 height 3
radio input "true"
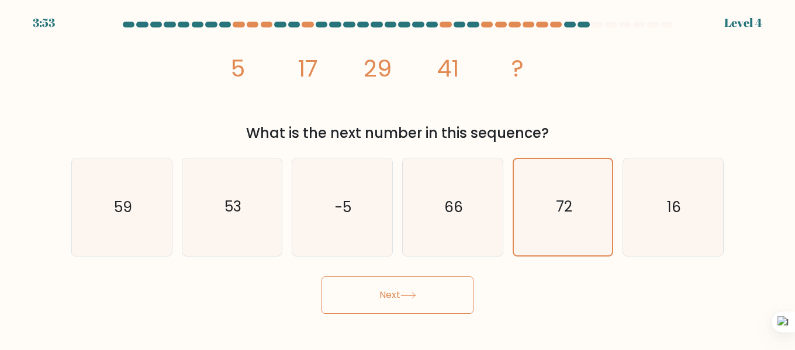
click at [393, 292] on button "Next" at bounding box center [398, 295] width 152 height 37
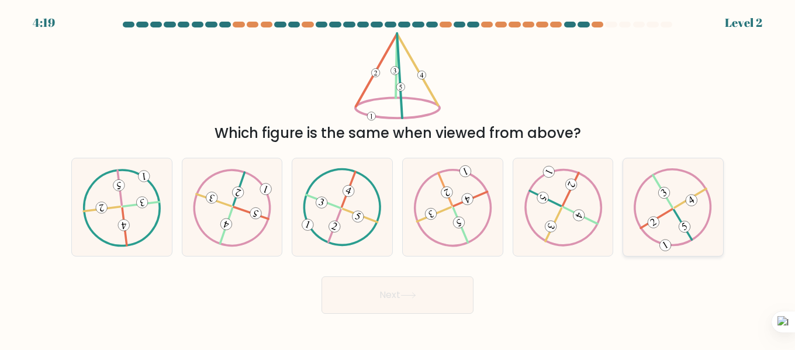
click at [639, 205] on icon at bounding box center [673, 207] width 79 height 78
click at [398, 178] on input "f." at bounding box center [398, 176] width 1 height 3
radio input "true"
click at [639, 205] on icon at bounding box center [673, 207] width 78 height 77
click at [398, 178] on input "f." at bounding box center [398, 176] width 1 height 3
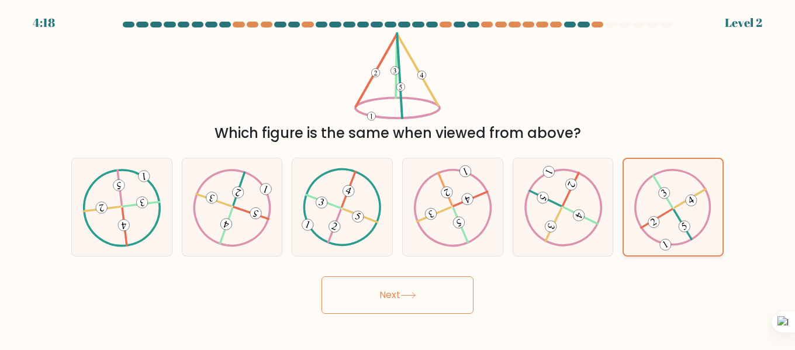
click at [639, 205] on icon at bounding box center [673, 207] width 78 height 77
click at [398, 178] on input "f." at bounding box center [398, 176] width 1 height 3
click at [422, 294] on button "Next" at bounding box center [398, 295] width 152 height 37
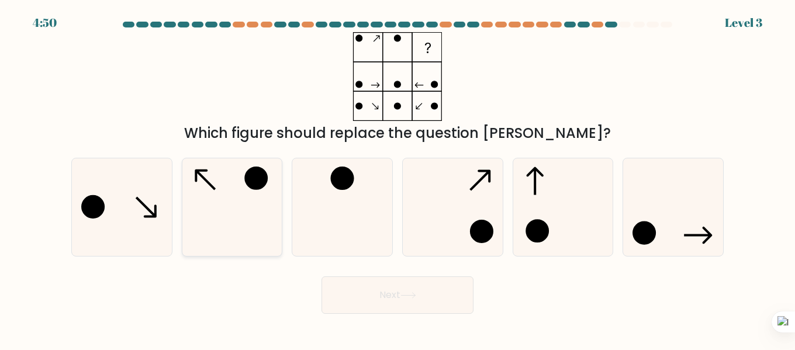
click at [257, 213] on icon at bounding box center [233, 207] width 98 height 98
click at [398, 178] on input "b." at bounding box center [398, 176] width 1 height 3
radio input "true"
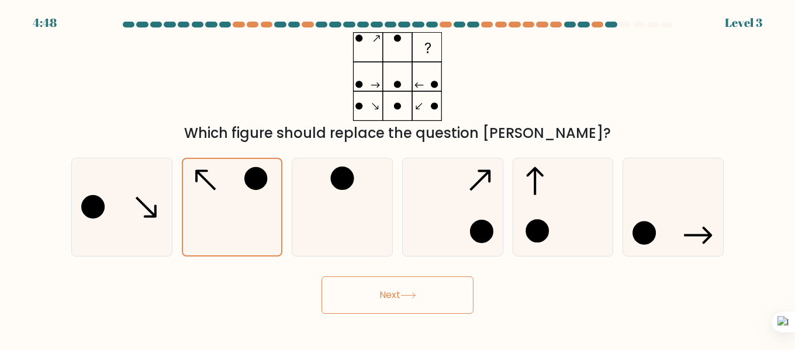
click at [369, 286] on button "Next" at bounding box center [398, 295] width 152 height 37
click at [395, 291] on button "Next" at bounding box center [398, 295] width 152 height 37
click at [376, 299] on button "Next" at bounding box center [398, 295] width 152 height 37
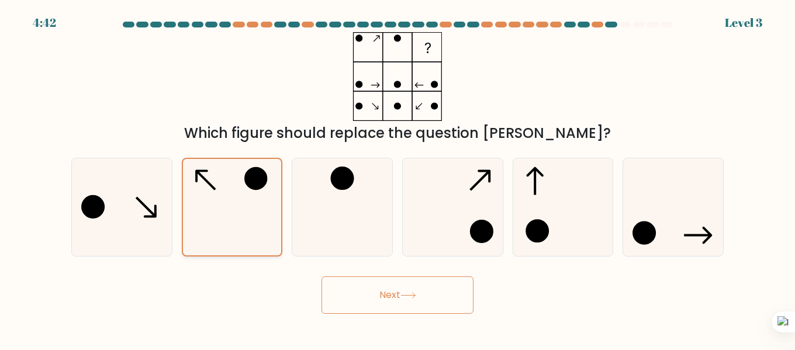
click at [258, 201] on icon at bounding box center [232, 207] width 96 height 96
click at [398, 178] on input "b." at bounding box center [398, 176] width 1 height 3
click at [258, 201] on icon at bounding box center [232, 207] width 96 height 96
click at [398, 178] on input "b." at bounding box center [398, 176] width 1 height 3
click at [258, 201] on icon at bounding box center [232, 207] width 96 height 96
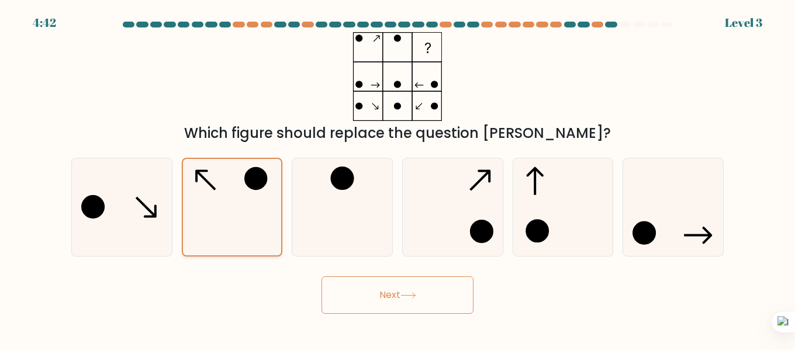
click at [398, 178] on input "b." at bounding box center [398, 176] width 1 height 3
click at [365, 216] on icon at bounding box center [342, 207] width 98 height 98
click at [398, 178] on input "c." at bounding box center [398, 176] width 1 height 3
radio input "true"
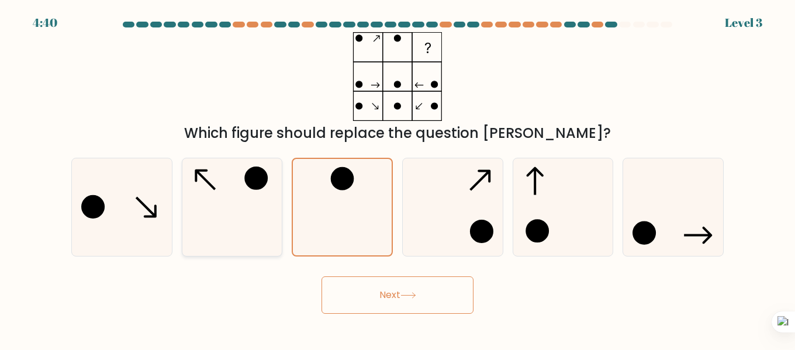
drag, startPoint x: 269, startPoint y: 205, endPoint x: 277, endPoint y: 203, distance: 8.4
click at [277, 203] on icon at bounding box center [233, 207] width 98 height 98
click at [398, 178] on input "b." at bounding box center [398, 176] width 1 height 3
radio input "true"
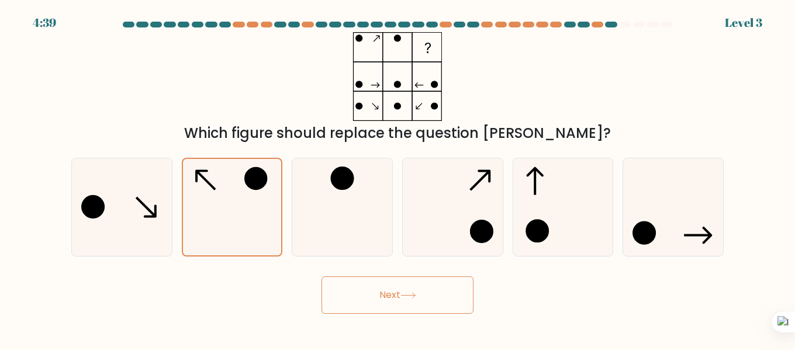
click at [382, 296] on button "Next" at bounding box center [398, 295] width 152 height 37
click at [403, 292] on button "Next" at bounding box center [398, 295] width 152 height 37
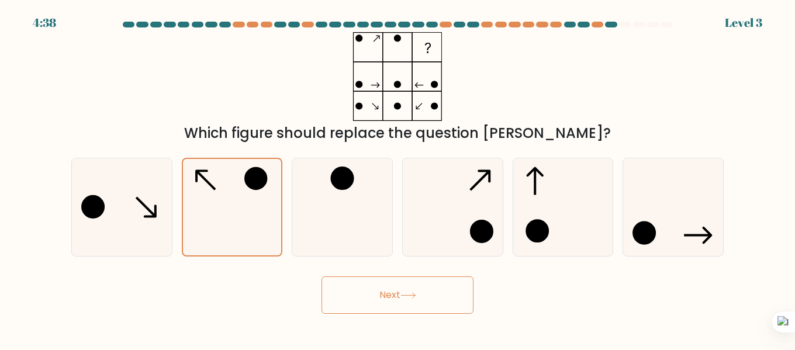
click at [403, 292] on button "Next" at bounding box center [398, 295] width 152 height 37
click at [452, 231] on icon at bounding box center [453, 207] width 98 height 98
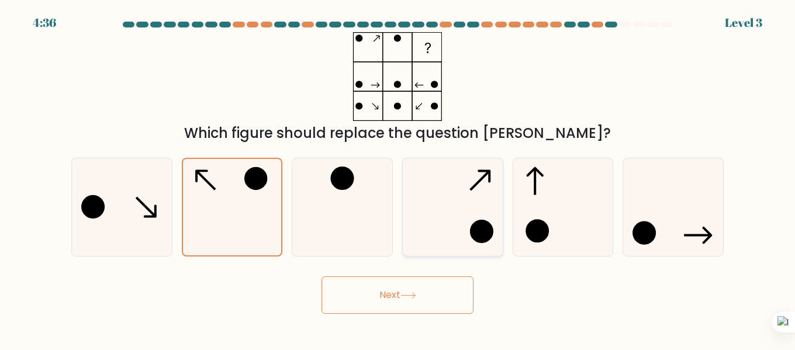
click at [398, 178] on input "d." at bounding box center [398, 176] width 1 height 3
radio input "true"
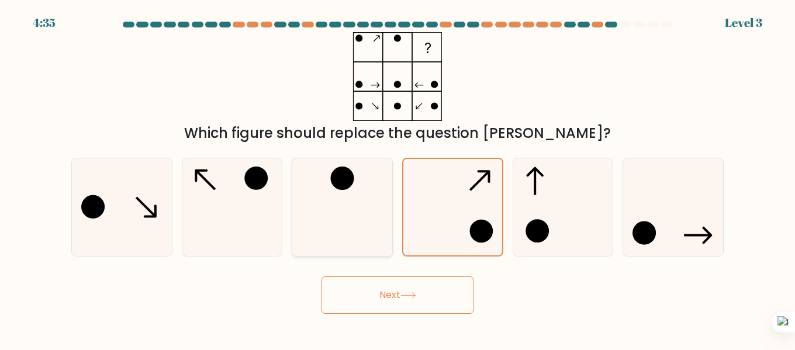
click at [296, 202] on icon at bounding box center [342, 207] width 98 height 98
click at [398, 178] on input "c." at bounding box center [398, 176] width 1 height 3
radio input "true"
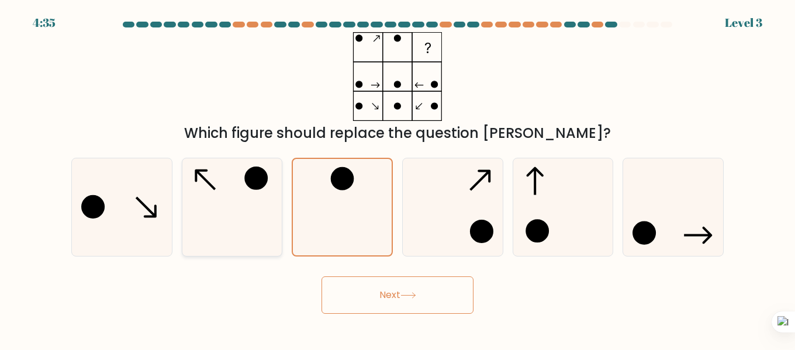
click at [249, 213] on icon at bounding box center [233, 207] width 98 height 98
click at [398, 178] on input "b." at bounding box center [398, 176] width 1 height 3
radio input "true"
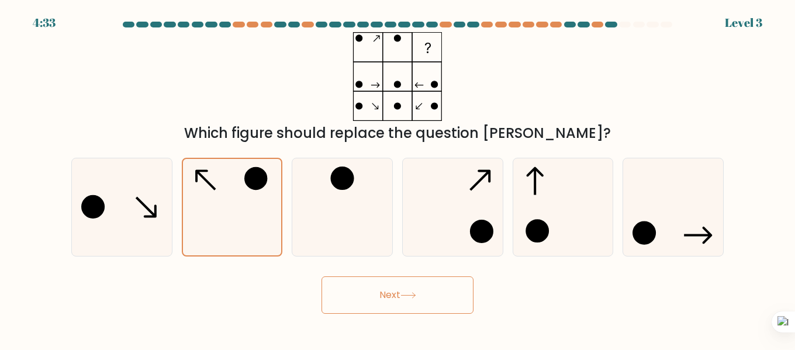
click at [371, 299] on button "Next" at bounding box center [398, 295] width 152 height 37
click at [372, 299] on button "Next" at bounding box center [398, 295] width 152 height 37
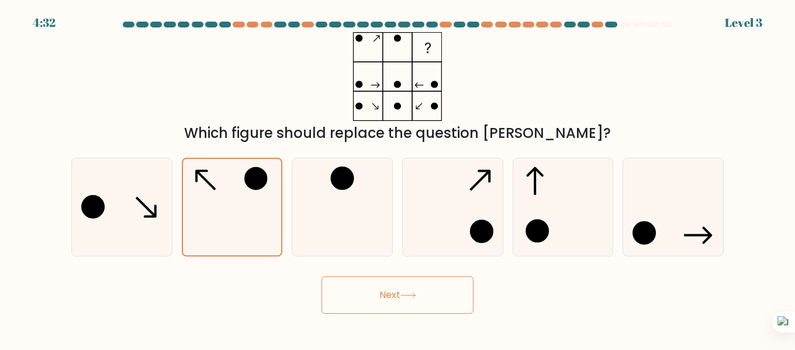
click at [372, 299] on button "Next" at bounding box center [398, 295] width 152 height 37
drag, startPoint x: 391, startPoint y: 291, endPoint x: 345, endPoint y: 295, distance: 46.3
click at [365, 293] on button "Next" at bounding box center [398, 295] width 152 height 37
click at [345, 295] on button "Next" at bounding box center [398, 295] width 152 height 37
click at [385, 286] on button "Next" at bounding box center [398, 295] width 152 height 37
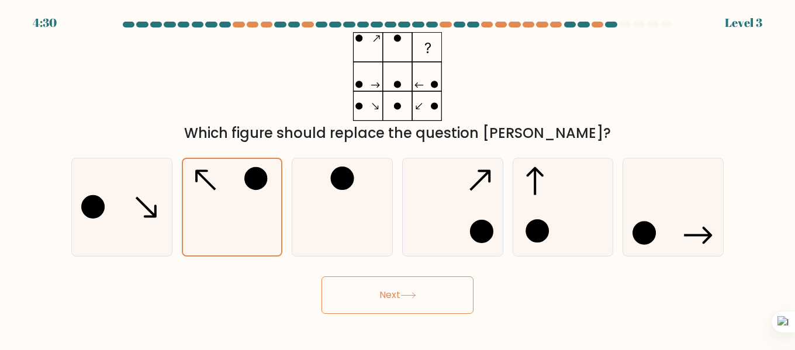
click at [412, 291] on button "Next" at bounding box center [398, 295] width 152 height 37
drag, startPoint x: 412, startPoint y: 294, endPoint x: 366, endPoint y: 299, distance: 45.9
click at [366, 299] on button "Next" at bounding box center [398, 295] width 152 height 37
click at [384, 301] on button "Next" at bounding box center [398, 295] width 152 height 37
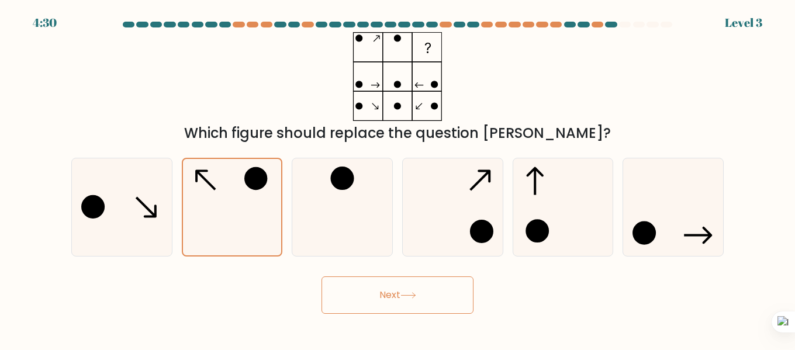
drag, startPoint x: 368, startPoint y: 306, endPoint x: 391, endPoint y: 301, distance: 23.8
click at [373, 304] on button "Next" at bounding box center [398, 295] width 152 height 37
click at [391, 301] on button "Next" at bounding box center [398, 295] width 152 height 37
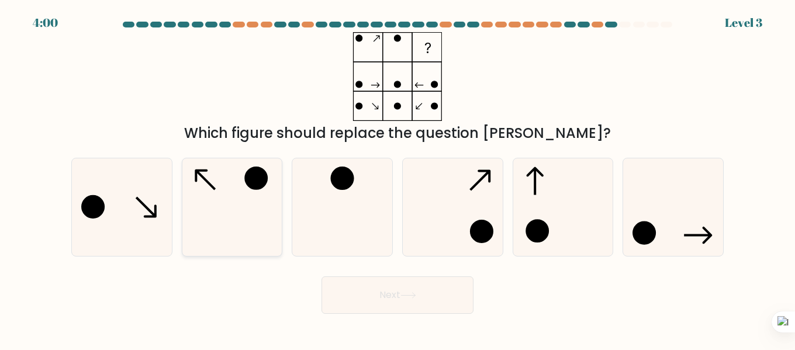
click at [255, 194] on icon at bounding box center [233, 207] width 98 height 98
click at [398, 178] on input "b." at bounding box center [398, 176] width 1 height 3
radio input "true"
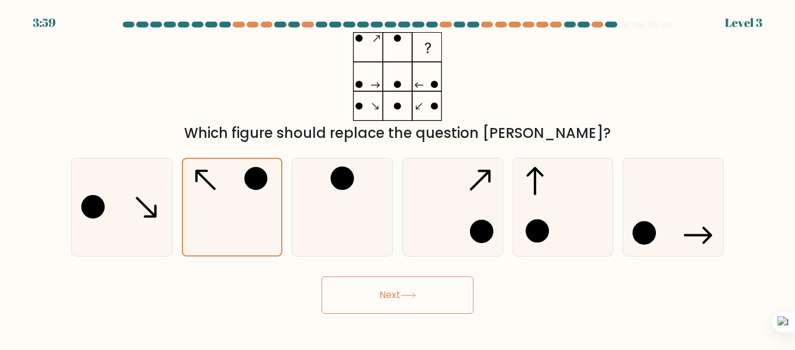
click at [343, 279] on button "Next" at bounding box center [398, 295] width 152 height 37
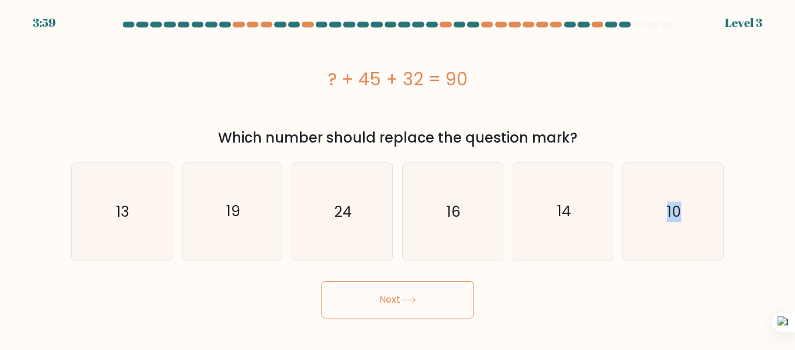
click at [343, 279] on div "Next" at bounding box center [397, 296] width 666 height 43
click at [669, 210] on text "10" at bounding box center [674, 212] width 14 height 20
click at [398, 178] on input "f. 10" at bounding box center [398, 176] width 1 height 3
radio input "true"
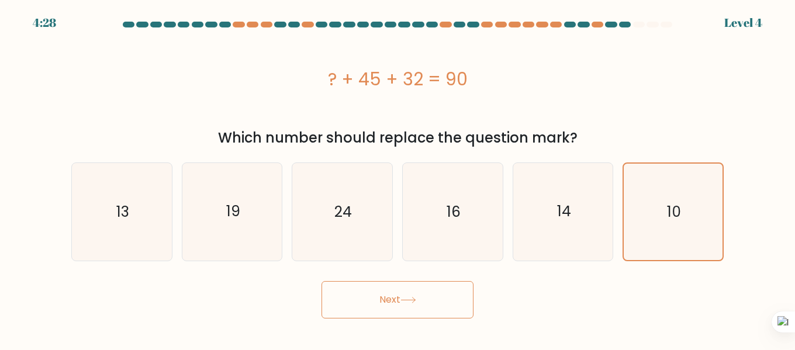
click at [618, 294] on div "Next" at bounding box center [397, 296] width 666 height 43
click at [163, 209] on icon "13" at bounding box center [122, 212] width 98 height 98
click at [398, 178] on input "a. 13" at bounding box center [398, 176] width 1 height 3
radio input "true"
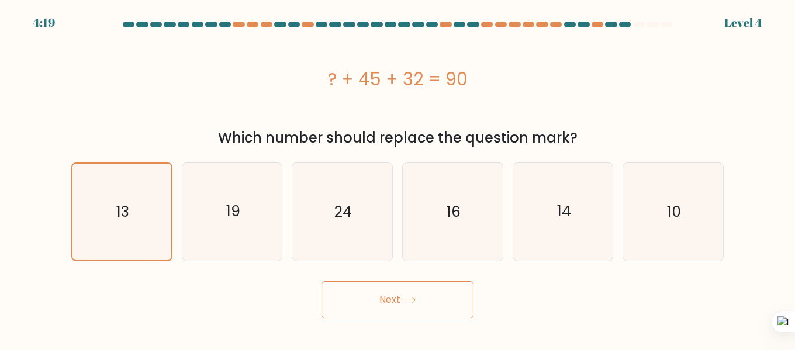
click at [397, 309] on button "Next" at bounding box center [398, 299] width 152 height 37
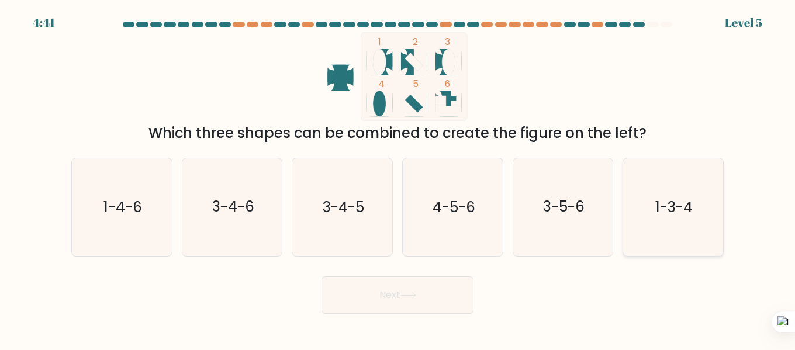
click at [675, 213] on text "1-3-4" at bounding box center [673, 207] width 37 height 20
click at [398, 178] on input "f. 1-3-4" at bounding box center [398, 176] width 1 height 3
radio input "true"
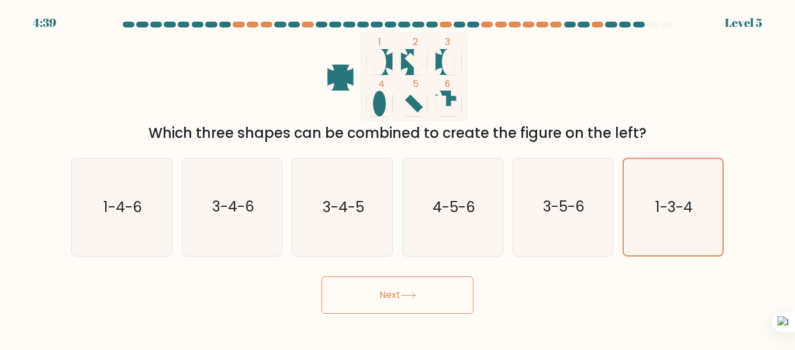
click at [392, 295] on button "Next" at bounding box center [398, 295] width 152 height 37
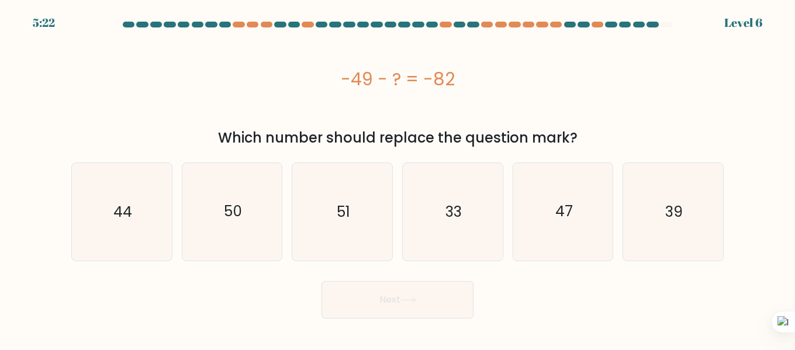
drag, startPoint x: 378, startPoint y: 77, endPoint x: 417, endPoint y: 84, distance: 39.7
click at [417, 84] on div "-49 - ? = -82" at bounding box center [397, 79] width 652 height 26
click at [403, 88] on div "-49 - ? = -82" at bounding box center [397, 79] width 652 height 26
click at [343, 78] on div "-49 - ? = -82" at bounding box center [397, 79] width 652 height 26
click at [352, 80] on div "-49 - ? = -82" at bounding box center [397, 79] width 652 height 26
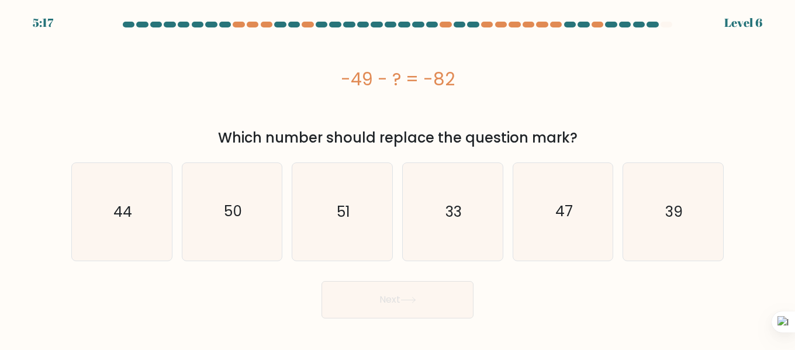
click at [352, 80] on div "-49 - ? = -82" at bounding box center [397, 79] width 652 height 26
click at [364, 78] on div "-49 - ? = -82" at bounding box center [397, 79] width 652 height 26
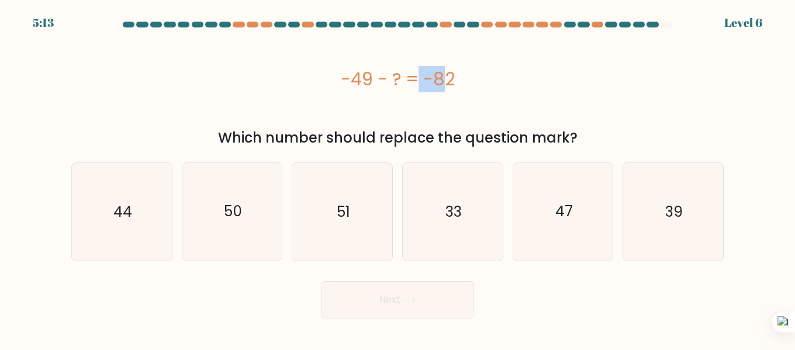
drag, startPoint x: 427, startPoint y: 81, endPoint x: 467, endPoint y: 72, distance: 40.7
click at [470, 71] on div "-49 - ? = -82" at bounding box center [397, 79] width 652 height 26
click at [455, 75] on div "-49 - ? = -82" at bounding box center [397, 79] width 652 height 26
click at [414, 201] on icon "33" at bounding box center [453, 212] width 98 height 98
click at [398, 178] on input "d. 33" at bounding box center [398, 176] width 1 height 3
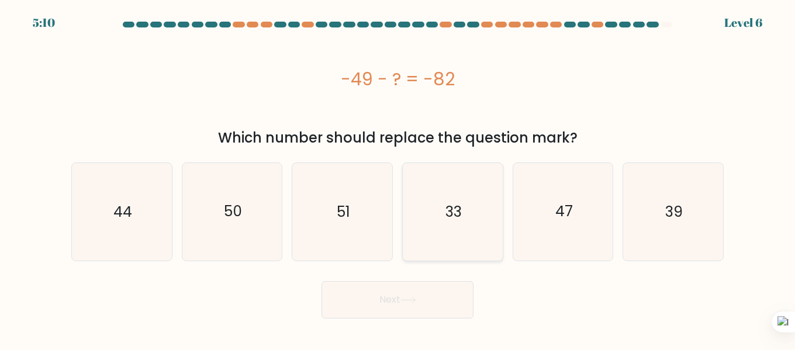
radio input "true"
click at [396, 289] on button "Next" at bounding box center [398, 299] width 152 height 37
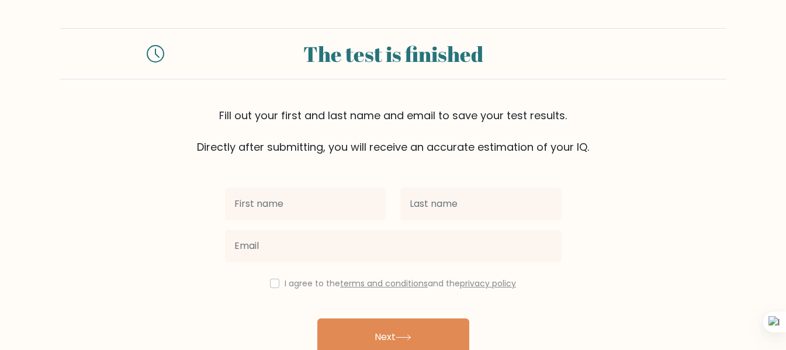
click at [306, 194] on input "text" at bounding box center [305, 204] width 161 height 33
click at [315, 195] on input "text" at bounding box center [305, 204] width 161 height 33
type input "derin"
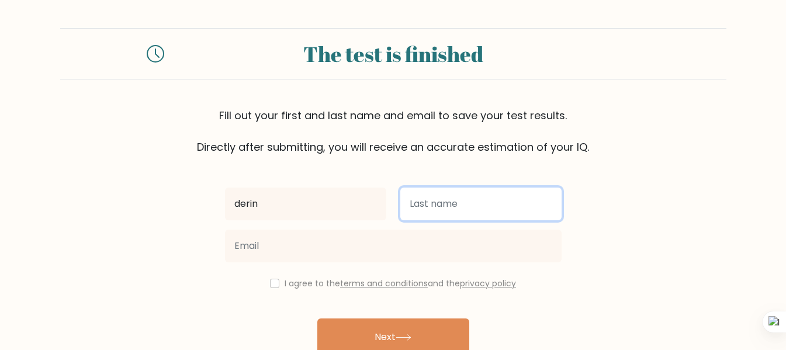
click at [475, 193] on input "text" at bounding box center [480, 204] width 161 height 33
type input "niga"
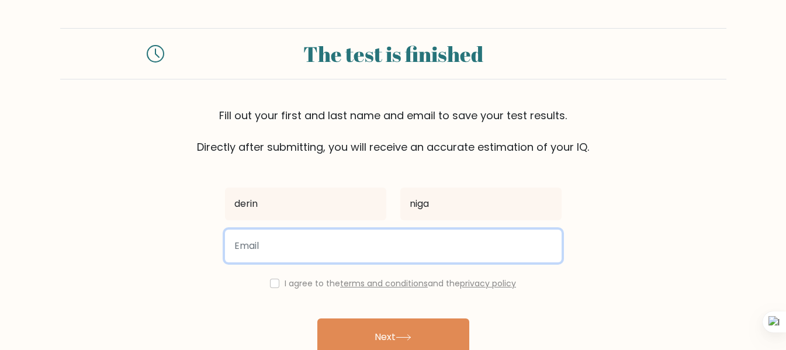
click at [371, 246] on input "email" at bounding box center [393, 246] width 337 height 33
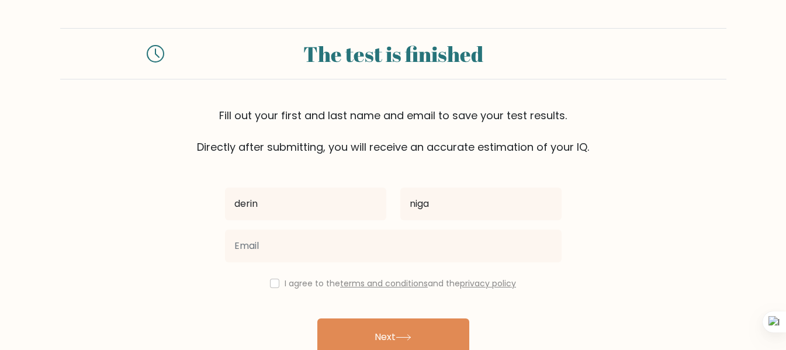
click at [369, 169] on div "derin [GEOGRAPHIC_DATA] I agree to the terms and conditions and the privacy pol…" at bounding box center [393, 268] width 351 height 227
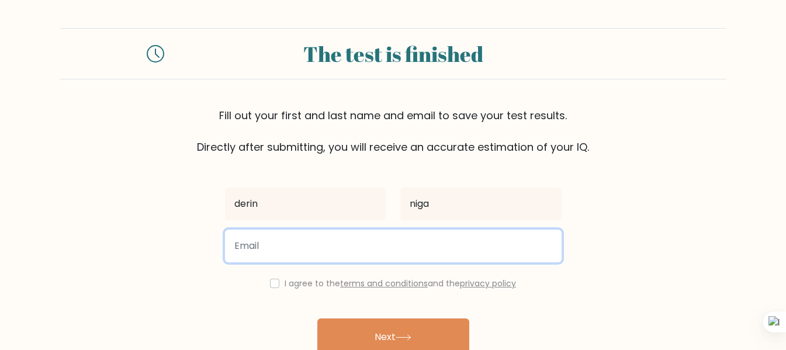
click at [362, 250] on input "email" at bounding box center [393, 246] width 337 height 33
paste input "[EMAIL_ADDRESS][DOMAIN_NAME]"
type input "seguridaddiscordtom@gmail.com"
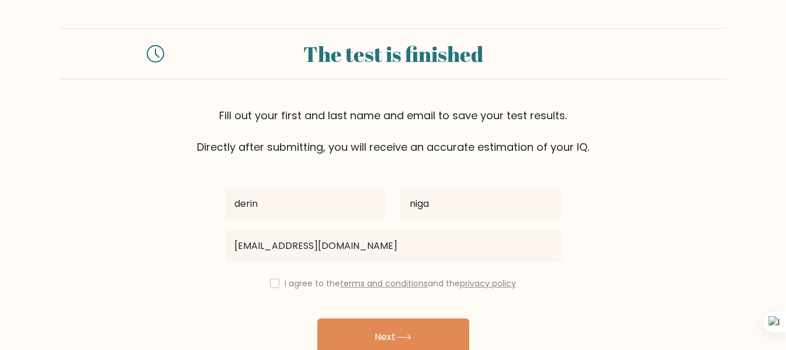
click at [287, 277] on div "I agree to the terms and conditions and the privacy policy" at bounding box center [393, 284] width 351 height 14
click at [276, 286] on input "checkbox" at bounding box center [274, 283] width 9 height 9
checkbox input "true"
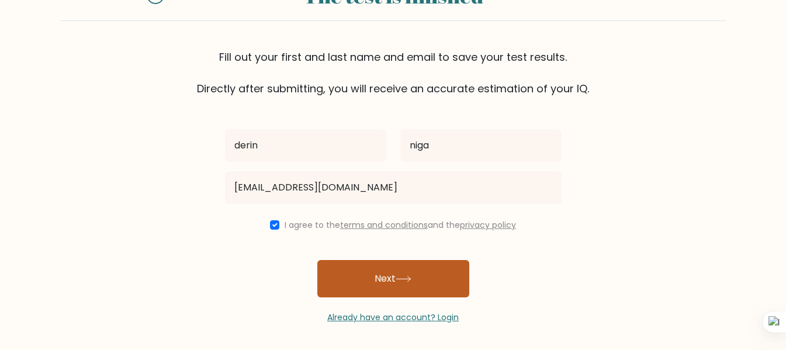
click at [392, 286] on button "Next" at bounding box center [393, 278] width 152 height 37
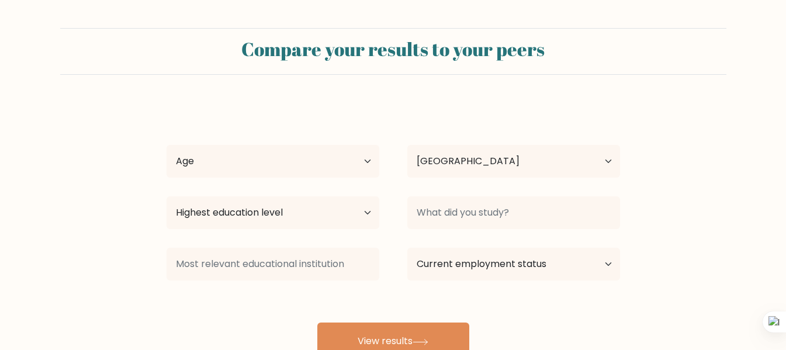
select select "AR"
click at [351, 161] on select "Age Under [DEMOGRAPHIC_DATA] [DEMOGRAPHIC_DATA] [DEMOGRAPHIC_DATA] [DEMOGRAPHIC…" at bounding box center [273, 161] width 213 height 33
select select "65_plus"
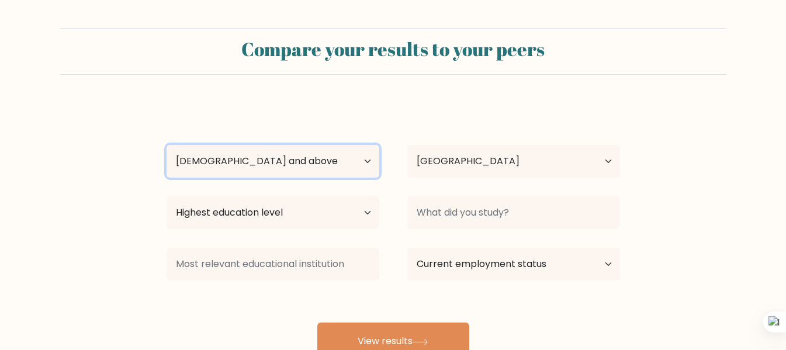
click at [167, 145] on select "Age Under [DEMOGRAPHIC_DATA] [DEMOGRAPHIC_DATA] [DEMOGRAPHIC_DATA] [DEMOGRAPHIC…" at bounding box center [273, 161] width 213 height 33
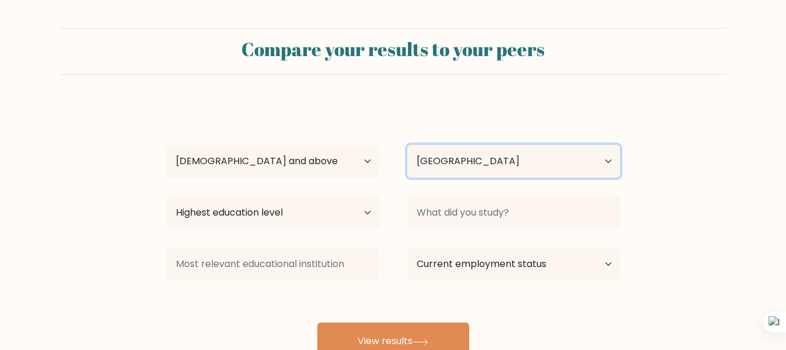
click at [457, 150] on select "Country [GEOGRAPHIC_DATA] [GEOGRAPHIC_DATA] [GEOGRAPHIC_DATA] [US_STATE] [GEOGR…" at bounding box center [513, 161] width 213 height 33
select select "TR"
click at [407, 145] on select "Country [GEOGRAPHIC_DATA] [GEOGRAPHIC_DATA] [GEOGRAPHIC_DATA] [US_STATE] [GEOGR…" at bounding box center [513, 161] width 213 height 33
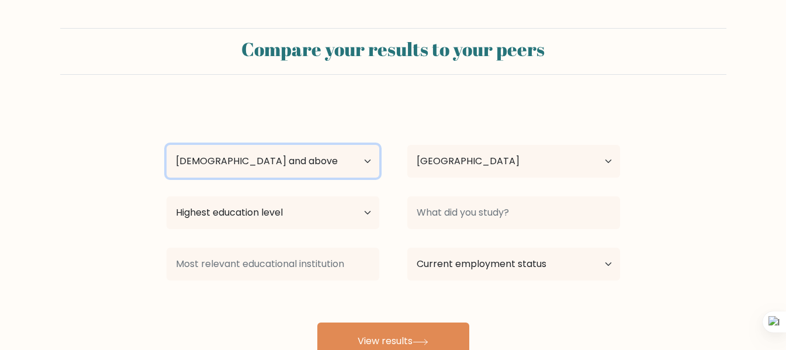
click at [228, 163] on select "Age Under [DEMOGRAPHIC_DATA] [DEMOGRAPHIC_DATA] [DEMOGRAPHIC_DATA] [DEMOGRAPHIC…" at bounding box center [273, 161] width 213 height 33
select select "18_24"
click at [167, 145] on select "Age Under [DEMOGRAPHIC_DATA] [DEMOGRAPHIC_DATA] [DEMOGRAPHIC_DATA] [DEMOGRAPHIC…" at bounding box center [273, 161] width 213 height 33
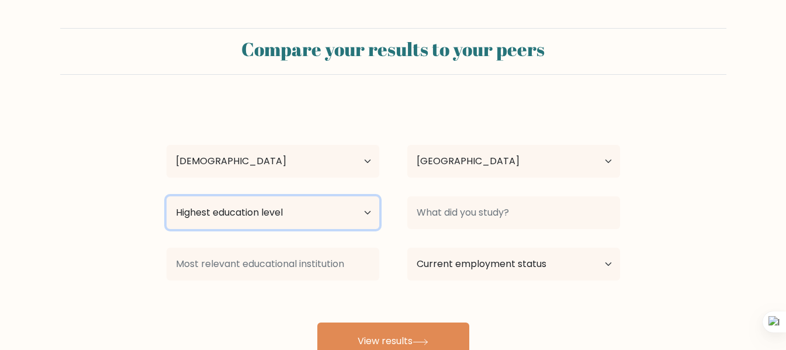
click at [240, 198] on select "Highest education level No schooling Primary Lower Secondary Upper Secondary Oc…" at bounding box center [273, 212] width 213 height 33
click at [141, 186] on form "Compare your results to your peers derin niga Age Under 18 years old 18-24 year…" at bounding box center [393, 194] width 786 height 332
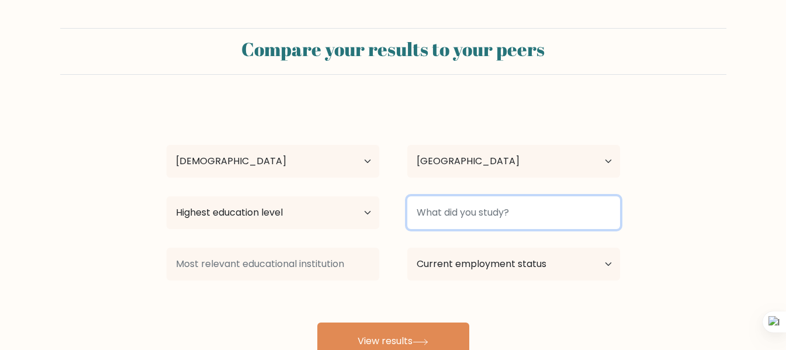
click at [479, 214] on input at bounding box center [513, 212] width 213 height 33
drag, startPoint x: 479, startPoint y: 212, endPoint x: 512, endPoint y: 212, distance: 32.2
click at [512, 212] on input at bounding box center [513, 212] width 213 height 33
type input "Mcdonals"
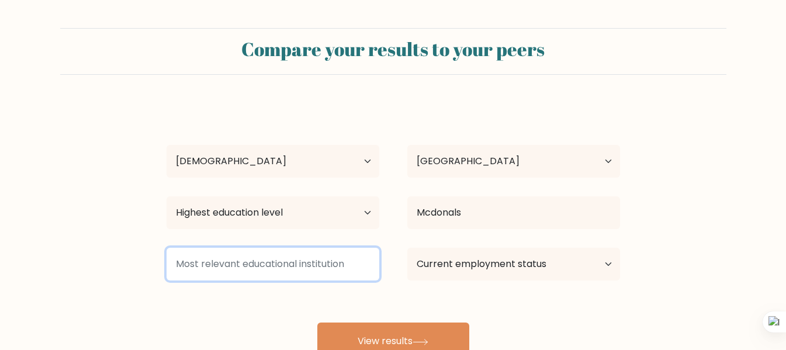
click at [244, 267] on input at bounding box center [273, 264] width 213 height 33
type input "idk"
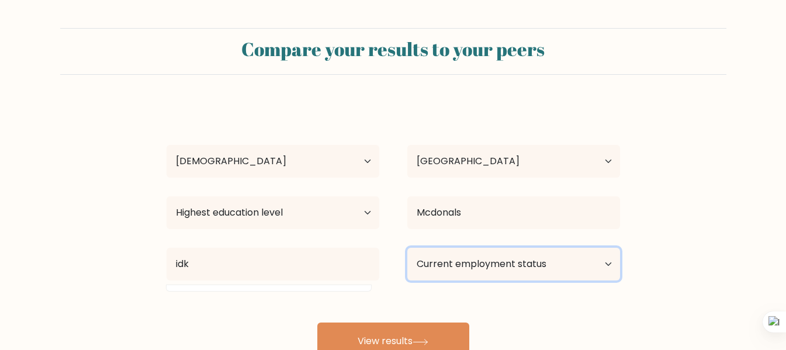
click at [509, 270] on select "Current employment status Employed Student Retired Other / prefer not to answer" at bounding box center [513, 264] width 213 height 33
select select "student"
click at [407, 248] on select "Current employment status Employed Student Retired Other / prefer not to answer" at bounding box center [513, 264] width 213 height 33
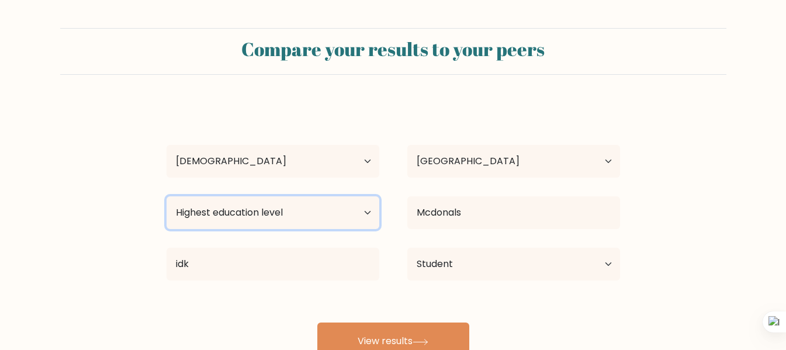
click at [278, 202] on select "Highest education level No schooling Primary Lower Secondary Upper Secondary Oc…" at bounding box center [273, 212] width 213 height 33
click at [64, 157] on form "Compare your results to your peers derin niga Age Under 18 years old 18-24 year…" at bounding box center [393, 194] width 786 height 332
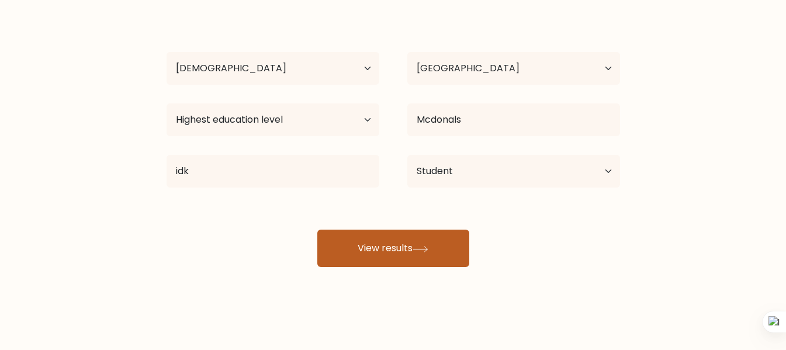
click at [403, 261] on button "View results" at bounding box center [393, 248] width 152 height 37
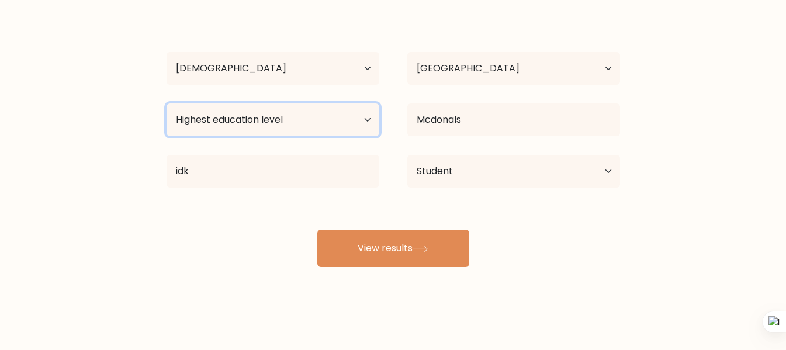
click at [306, 131] on select "Highest education level No schooling Primary Lower Secondary Upper Secondary Oc…" at bounding box center [273, 119] width 213 height 33
click at [167, 103] on select "Highest education level No schooling Primary Lower Secondary Upper Secondary Oc…" at bounding box center [273, 119] width 213 height 33
click at [317, 105] on select "Highest education level No schooling Primary Lower Secondary Upper Secondary Oc…" at bounding box center [273, 119] width 213 height 33
click at [167, 103] on select "Highest education level No schooling Primary Lower Secondary Upper Secondary Oc…" at bounding box center [273, 119] width 213 height 33
click at [288, 118] on select "Highest education level No schooling Primary Lower Secondary Upper Secondary Oc…" at bounding box center [273, 119] width 213 height 33
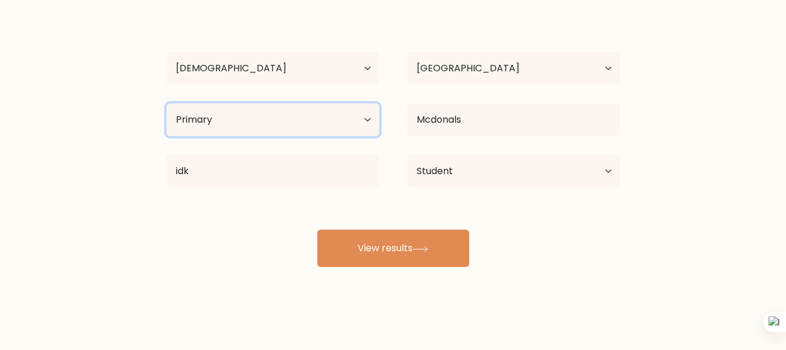
select select "no_schooling"
click at [167, 103] on select "Highest education level No schooling Primary Lower Secondary Upper Secondary Oc…" at bounding box center [273, 119] width 213 height 33
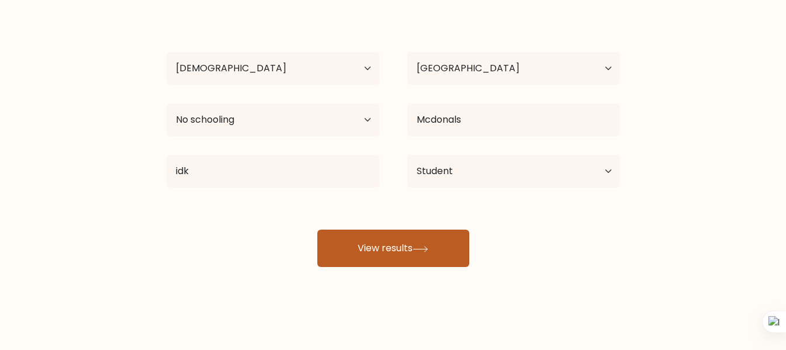
click at [337, 250] on button "View results" at bounding box center [393, 248] width 152 height 37
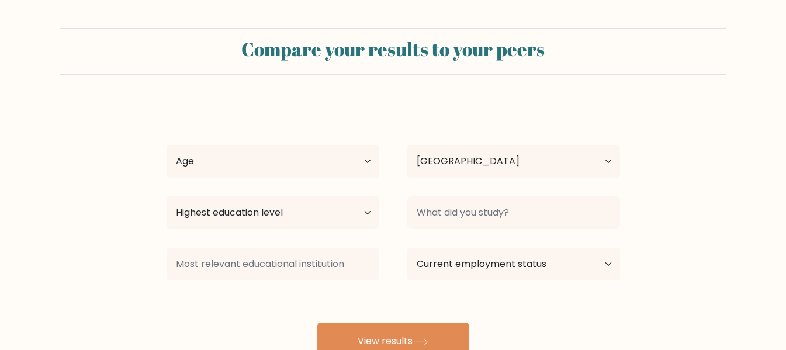
select select "AR"
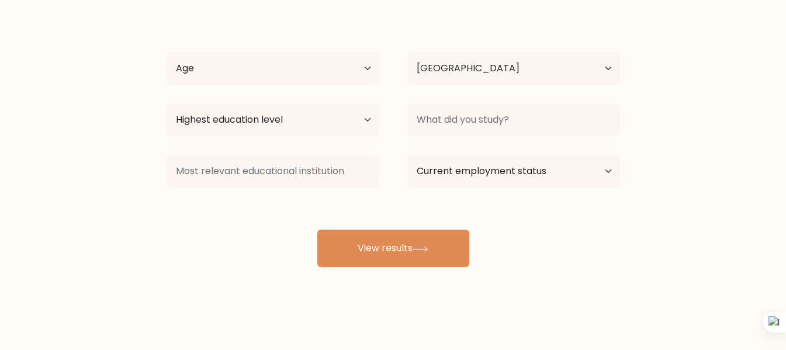
scroll to position [34, 0]
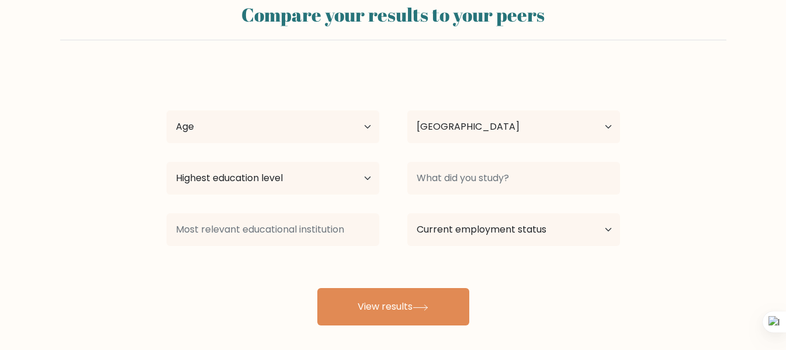
click at [299, 161] on div "Highest education level No schooling Primary Lower Secondary Upper Secondary Oc…" at bounding box center [273, 178] width 241 height 42
click at [244, 130] on select "Age Under [DEMOGRAPHIC_DATA] [DEMOGRAPHIC_DATA] [DEMOGRAPHIC_DATA] [DEMOGRAPHIC…" at bounding box center [273, 126] width 213 height 33
select select "18_24"
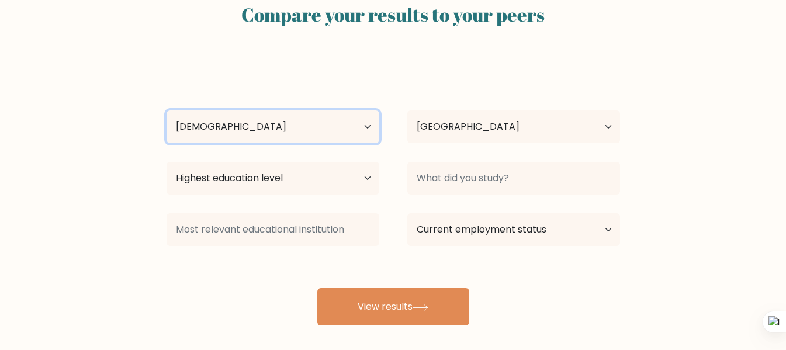
click at [167, 110] on select "Age Under [DEMOGRAPHIC_DATA] [DEMOGRAPHIC_DATA] [DEMOGRAPHIC_DATA] [DEMOGRAPHIC…" at bounding box center [273, 126] width 213 height 33
click at [363, 132] on select "Age Under [DEMOGRAPHIC_DATA] [DEMOGRAPHIC_DATA] [DEMOGRAPHIC_DATA] [DEMOGRAPHIC…" at bounding box center [273, 126] width 213 height 33
drag, startPoint x: 340, startPoint y: 130, endPoint x: 379, endPoint y: 125, distance: 40.0
click at [354, 127] on select "Age Under [DEMOGRAPHIC_DATA] [DEMOGRAPHIC_DATA] [DEMOGRAPHIC_DATA] [DEMOGRAPHIC…" at bounding box center [273, 126] width 213 height 33
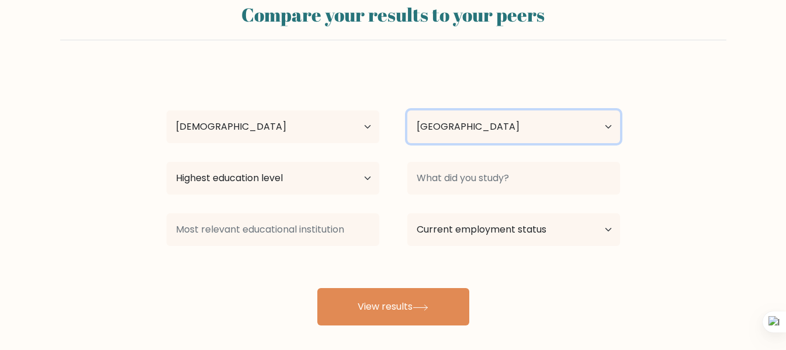
click at [429, 125] on select "Country [GEOGRAPHIC_DATA] [GEOGRAPHIC_DATA] [GEOGRAPHIC_DATA] [US_STATE] [GEOGR…" at bounding box center [513, 126] width 213 height 33
select select "TR"
click at [407, 110] on select "Country [GEOGRAPHIC_DATA] [GEOGRAPHIC_DATA] [GEOGRAPHIC_DATA] [US_STATE] [GEOGR…" at bounding box center [513, 126] width 213 height 33
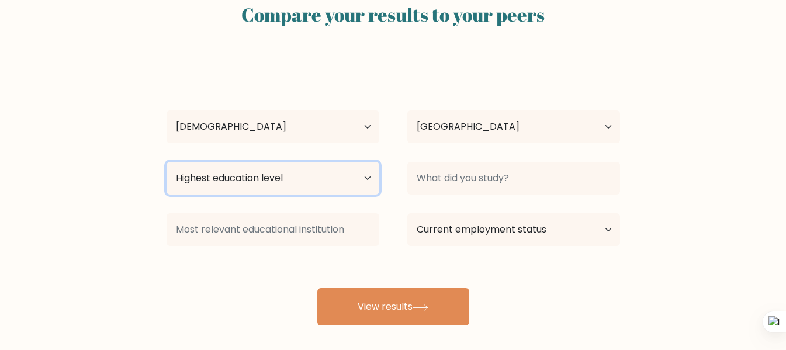
click at [262, 190] on select "Highest education level No schooling Primary Lower Secondary Upper Secondary Oc…" at bounding box center [273, 178] width 213 height 33
select select "bachelors_degree"
click at [167, 162] on select "Highest education level No schooling Primary Lower Secondary Upper Secondary Oc…" at bounding box center [273, 178] width 213 height 33
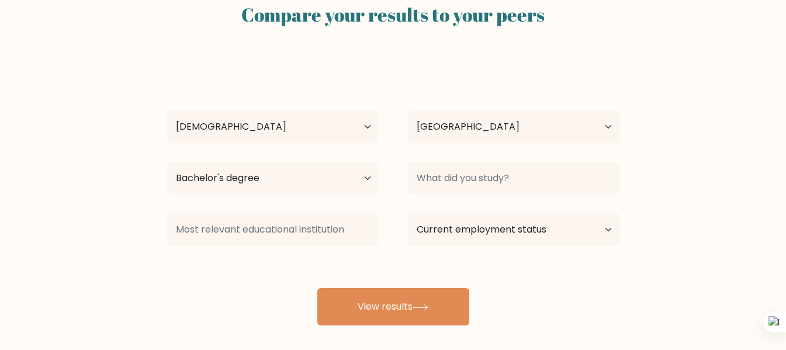
click at [430, 195] on div at bounding box center [513, 178] width 241 height 42
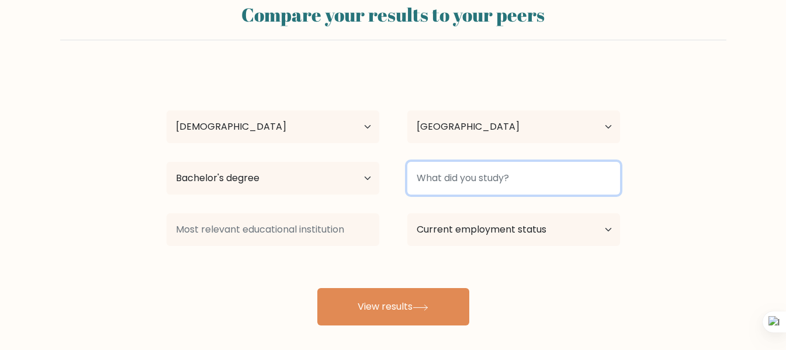
click at [440, 181] on input at bounding box center [513, 178] width 213 height 33
type input "Mcdonals"
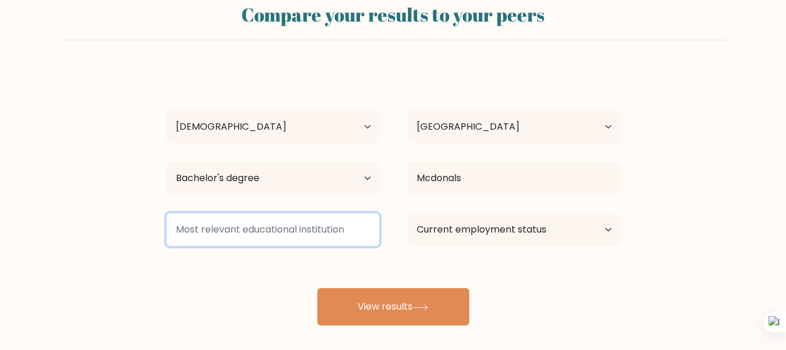
click at [319, 222] on input at bounding box center [273, 229] width 213 height 33
type input "idk"
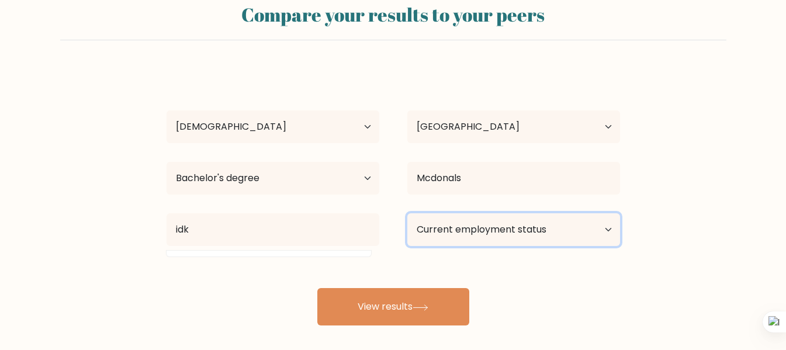
click at [575, 224] on select "Current employment status Employed Student Retired Other / prefer not to answer" at bounding box center [513, 229] width 213 height 33
select select "student"
click at [407, 213] on select "Current employment status Employed Student Retired Other / prefer not to answer" at bounding box center [513, 229] width 213 height 33
click at [524, 233] on select "Current employment status Employed Student Retired Other / prefer not to answer" at bounding box center [513, 229] width 213 height 33
click at [407, 213] on select "Current employment status Employed Student Retired Other / prefer not to answer" at bounding box center [513, 229] width 213 height 33
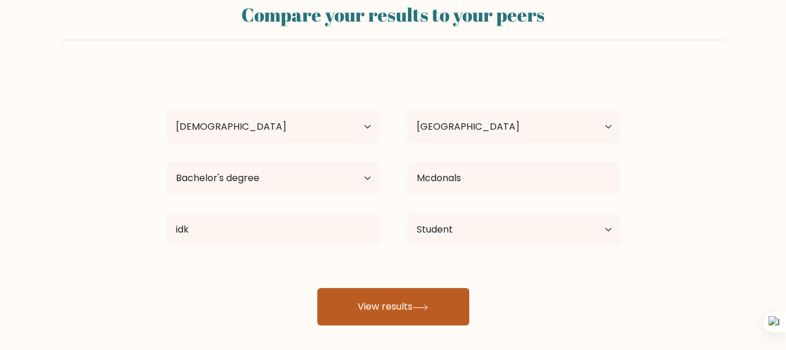
click at [450, 299] on button "View results" at bounding box center [393, 306] width 152 height 37
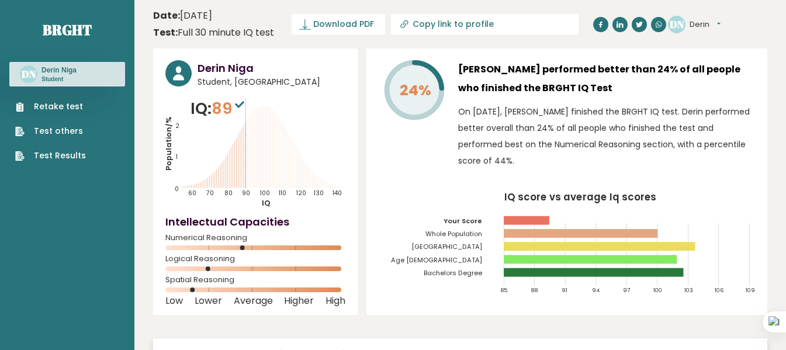
click at [215, 105] on p "IQ: 89" at bounding box center [219, 108] width 57 height 23
drag, startPoint x: 215, startPoint y: 105, endPoint x: 221, endPoint y: 105, distance: 6.4
click at [221, 105] on p "IQ: 89" at bounding box center [219, 108] width 57 height 23
click at [237, 156] on icon "Population/% IQ 0 1 2 60 70 80 90 100 110 120 130 140" at bounding box center [255, 152] width 180 height 111
click at [659, 293] on icon "IQ score vs average Iq scores 85 88 91 94 97 100 103 106 109 Your Score Whole P…" at bounding box center [567, 247] width 376 height 111
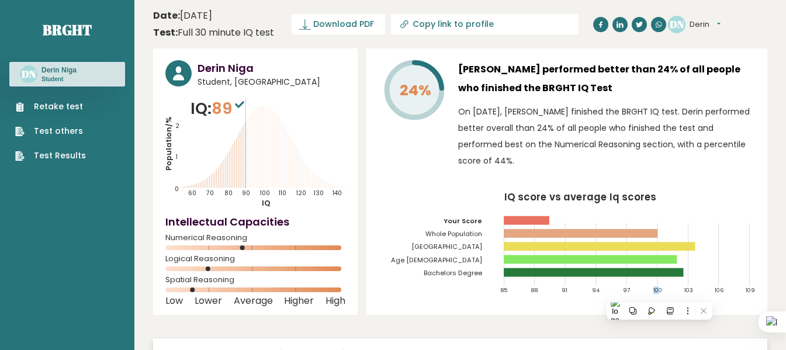
click at [659, 291] on tspan "100" at bounding box center [659, 291] width 9 height 8
drag, startPoint x: 201, startPoint y: 72, endPoint x: 237, endPoint y: 79, distance: 36.3
click at [237, 79] on div "Derin Niga Student, [GEOGRAPHIC_DATA]" at bounding box center [272, 74] width 148 height 28
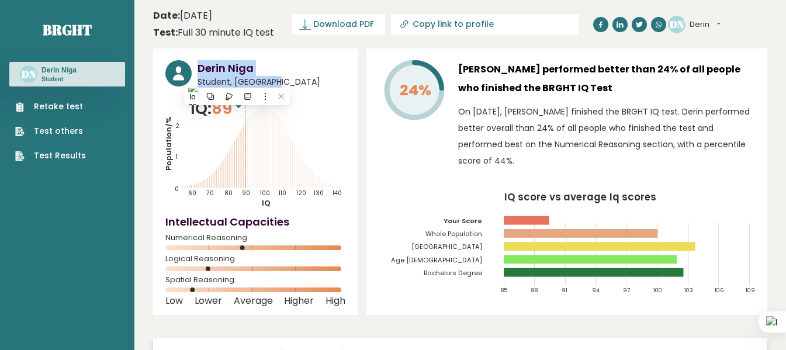
click at [223, 80] on span "Student, [GEOGRAPHIC_DATA]" at bounding box center [272, 82] width 148 height 12
